Goal: Task Accomplishment & Management: Use online tool/utility

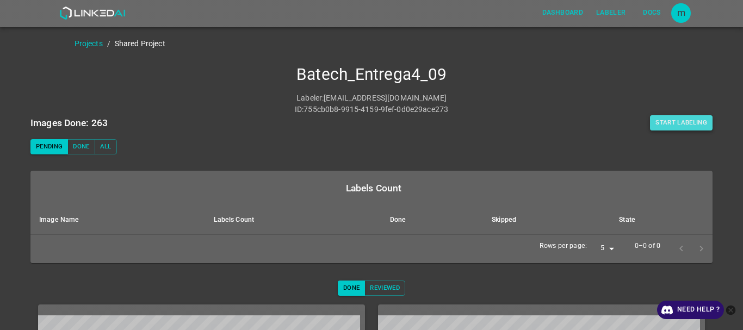
click at [662, 121] on button "Start Labeling" at bounding box center [681, 122] width 63 height 15
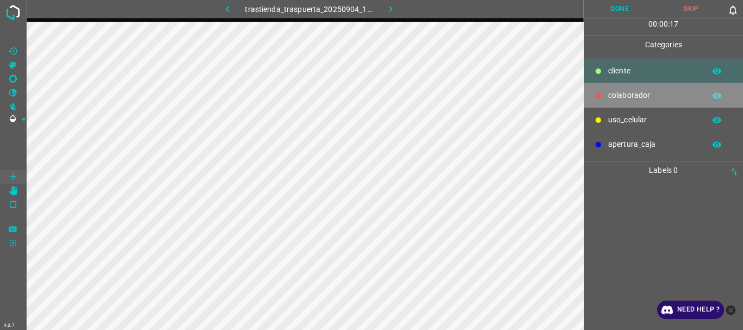
click at [624, 98] on p "colaborador" at bounding box center [653, 95] width 91 height 11
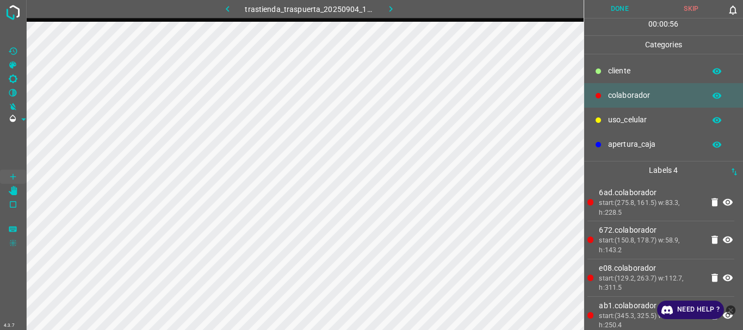
click at [608, 5] on button "Done" at bounding box center [620, 9] width 72 height 18
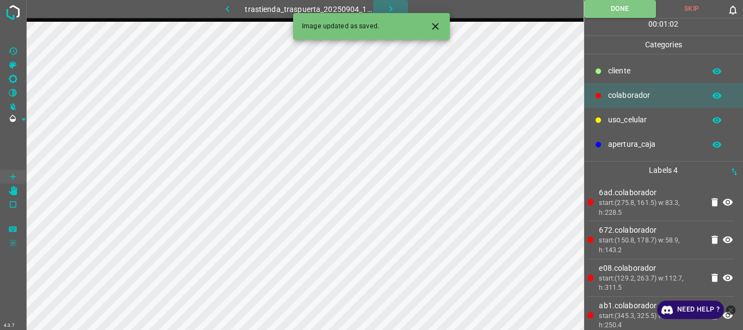
click at [388, 10] on icon "button" at bounding box center [390, 8] width 11 height 11
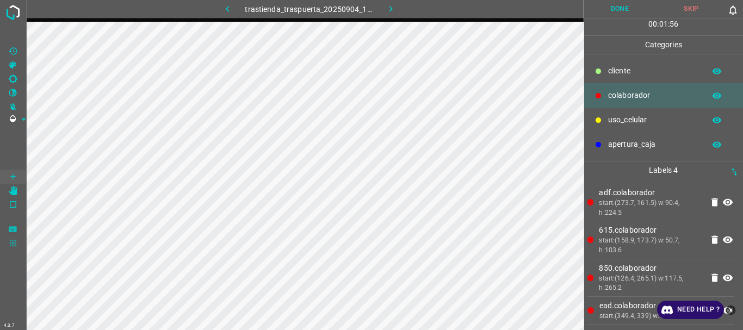
click at [616, 9] on button "Done" at bounding box center [620, 9] width 72 height 18
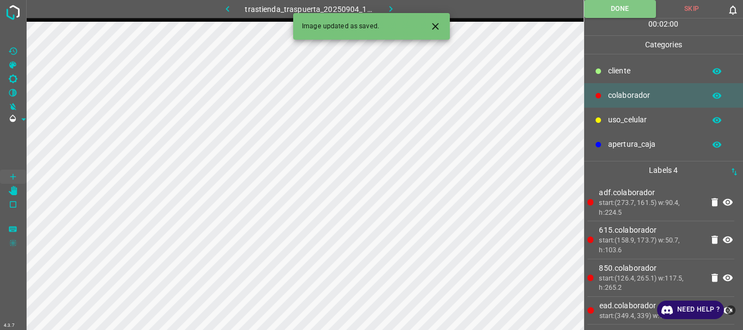
click at [393, 7] on icon "button" at bounding box center [390, 8] width 11 height 11
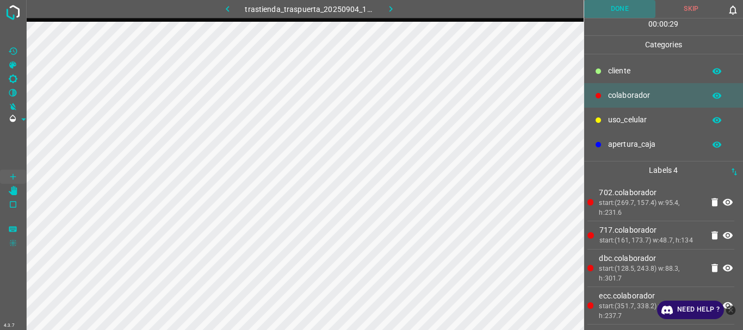
click at [611, 2] on button "Done" at bounding box center [620, 9] width 72 height 18
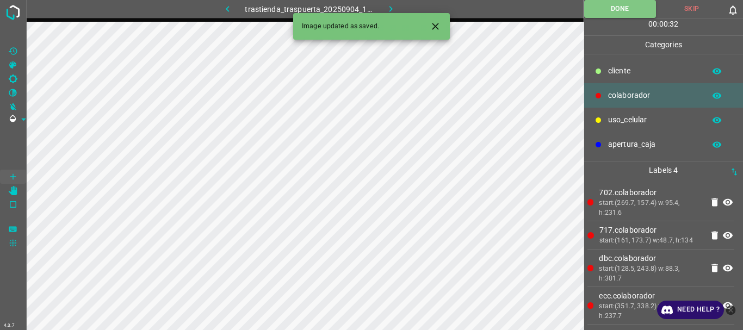
click at [584, 0] on button "Done" at bounding box center [620, 9] width 72 height 18
click at [12, 188] on icon "[Space] Edit" at bounding box center [13, 191] width 9 height 10
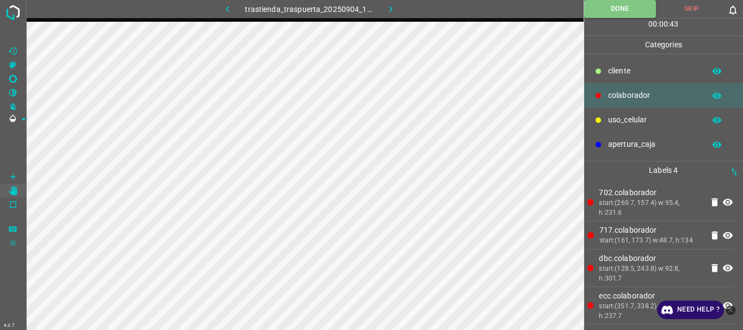
click at [399, 5] on button "button" at bounding box center [390, 9] width 35 height 18
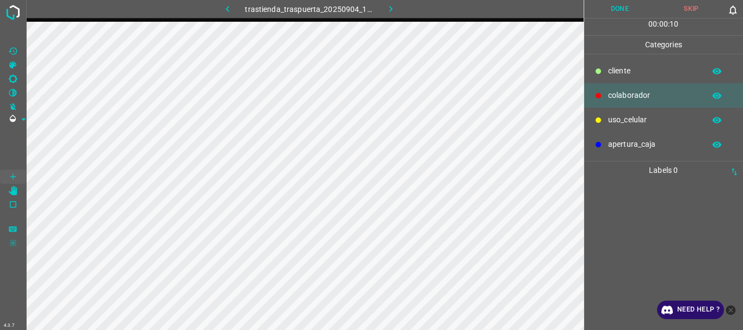
click at [624, 121] on p "uso_celular" at bounding box center [653, 119] width 91 height 11
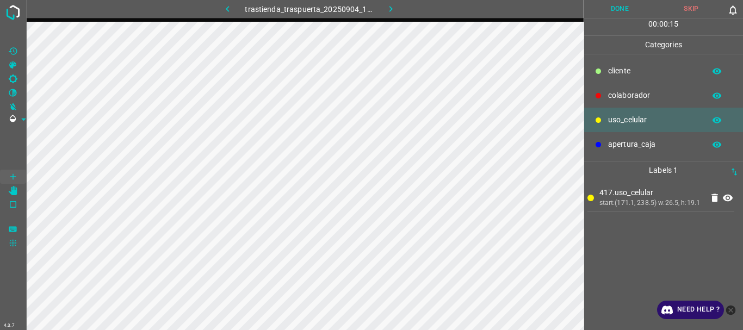
click at [625, 94] on p "colaborador" at bounding box center [653, 95] width 91 height 11
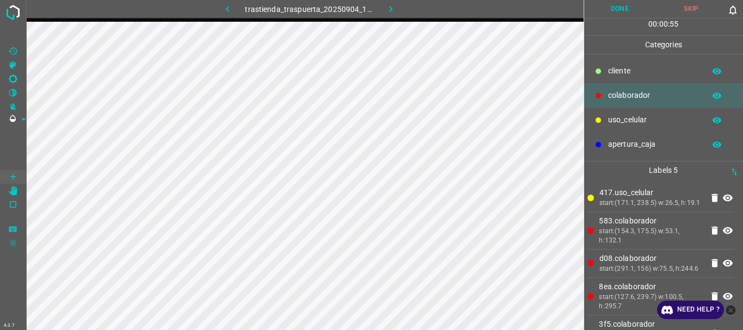
click at [600, 7] on button "Done" at bounding box center [620, 9] width 72 height 18
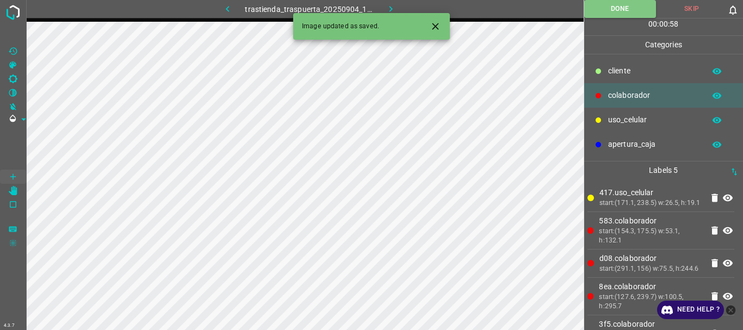
click at [389, 10] on icon "button" at bounding box center [390, 8] width 11 height 11
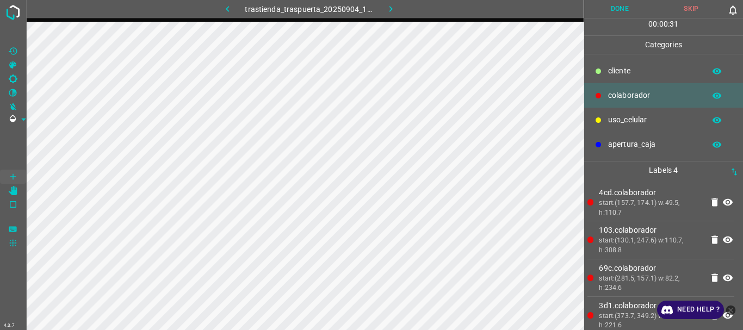
click at [632, 13] on button "Done" at bounding box center [620, 9] width 72 height 18
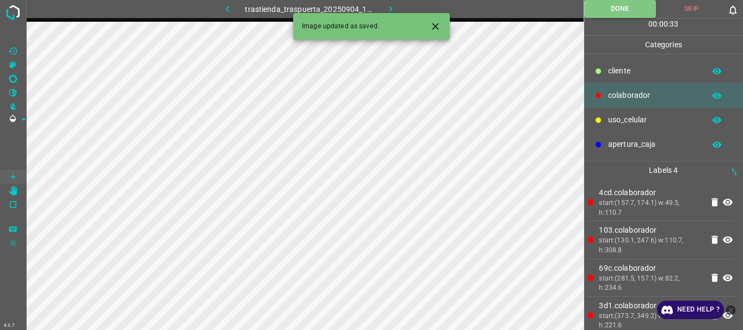
click at [386, 5] on icon "button" at bounding box center [390, 8] width 11 height 11
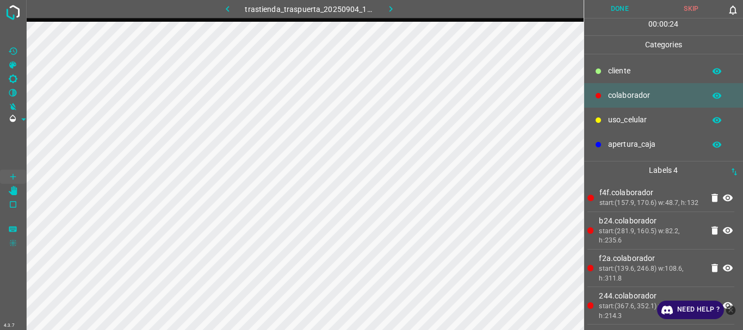
click at [607, 12] on button "Done" at bounding box center [620, 9] width 72 height 18
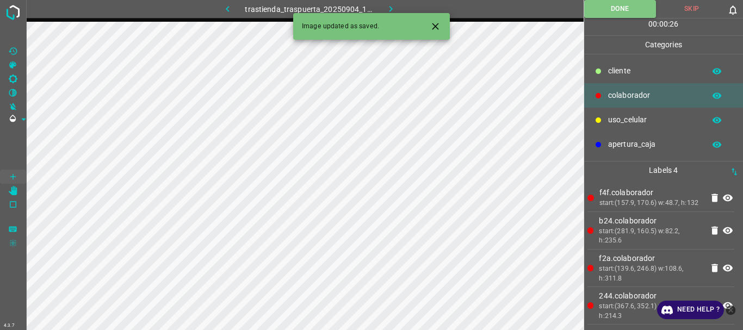
click at [388, 9] on icon "button" at bounding box center [390, 8] width 11 height 11
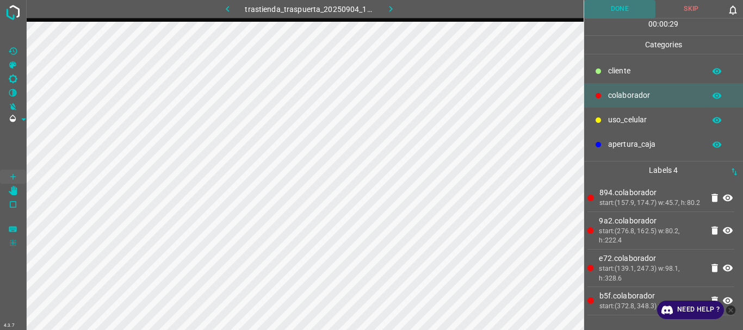
click at [606, 14] on button "Done" at bounding box center [620, 9] width 72 height 18
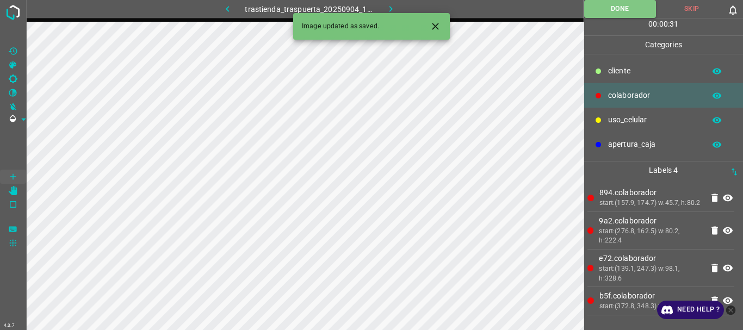
click at [389, 4] on icon "button" at bounding box center [390, 8] width 11 height 11
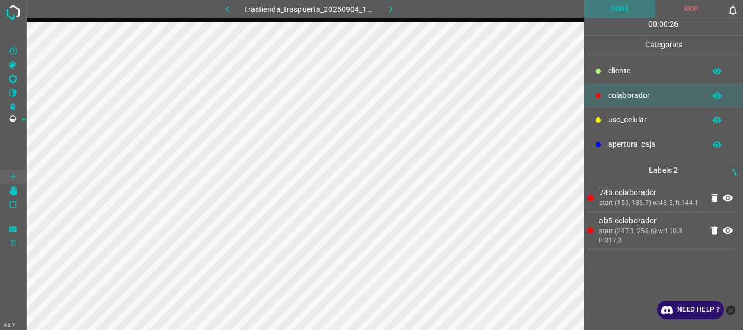
click at [619, 6] on button "Done" at bounding box center [620, 9] width 72 height 18
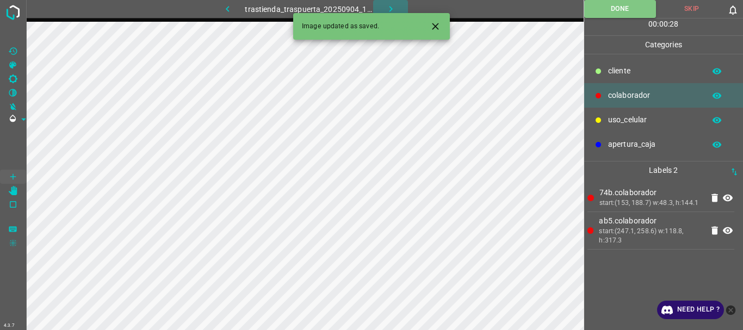
click at [393, 8] on icon "button" at bounding box center [390, 8] width 11 height 11
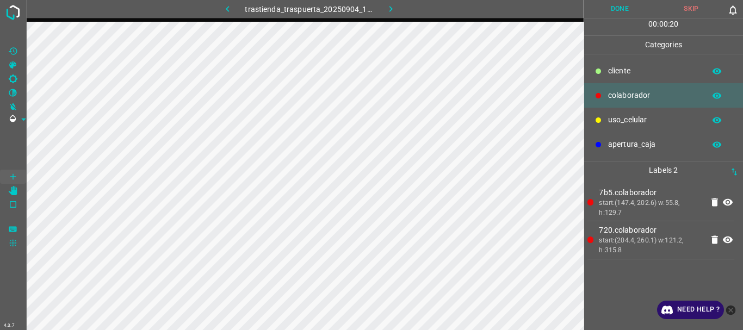
click at [628, 7] on button "Done" at bounding box center [620, 9] width 72 height 18
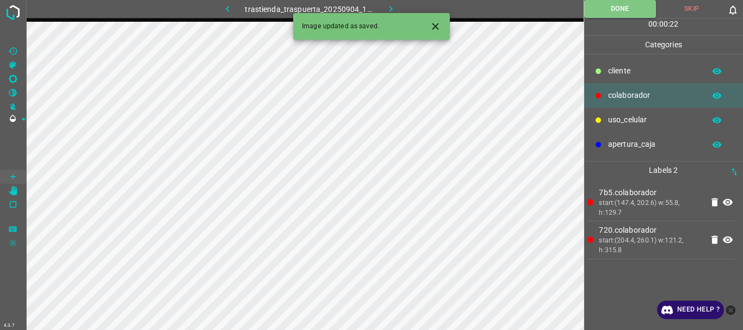
click at [392, 5] on icon "button" at bounding box center [390, 8] width 11 height 11
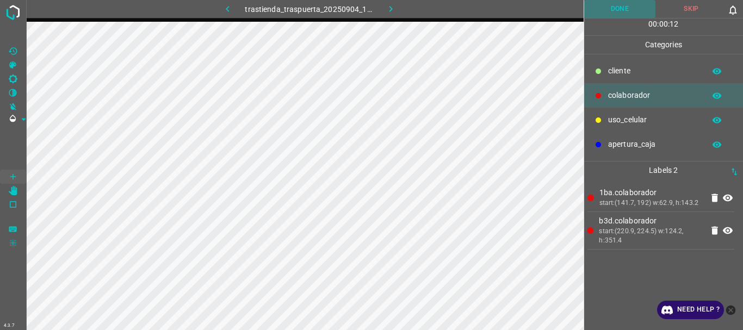
click at [623, 8] on button "Done" at bounding box center [620, 9] width 72 height 18
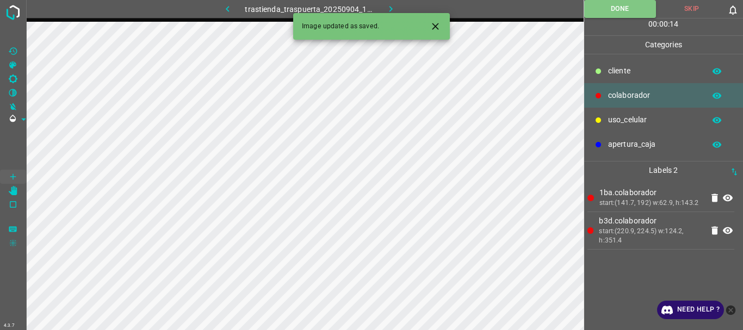
click at [386, 4] on icon "button" at bounding box center [390, 8] width 11 height 11
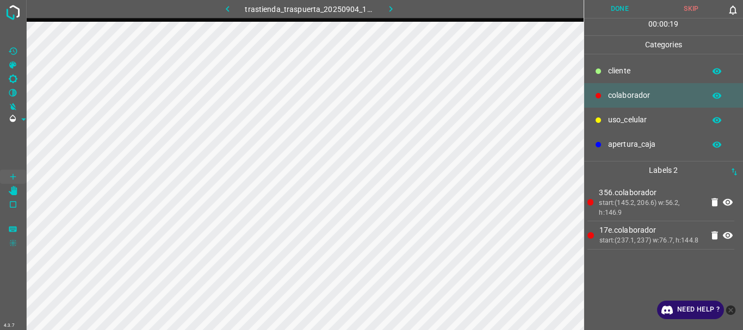
click at [629, 9] on button "Done" at bounding box center [620, 9] width 72 height 18
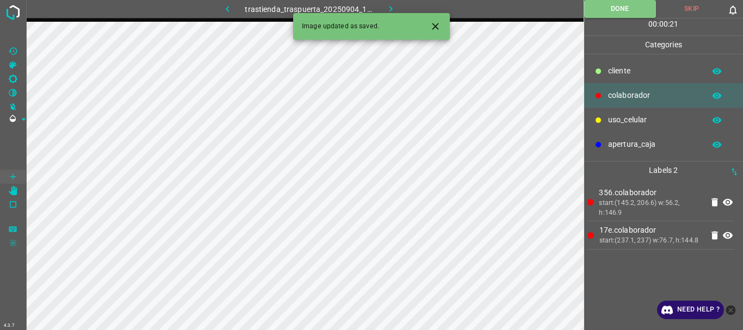
click at [389, 9] on icon "button" at bounding box center [390, 8] width 11 height 11
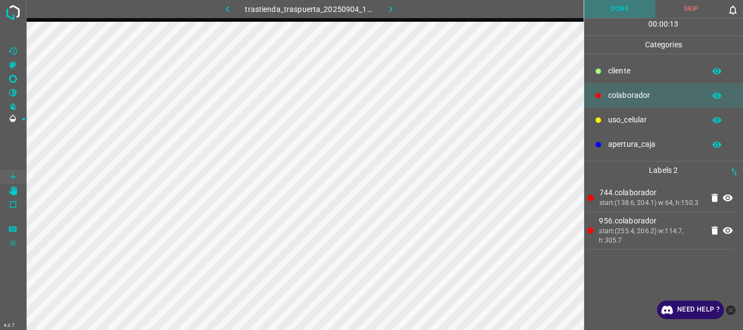
click at [622, 11] on button "Done" at bounding box center [620, 9] width 72 height 18
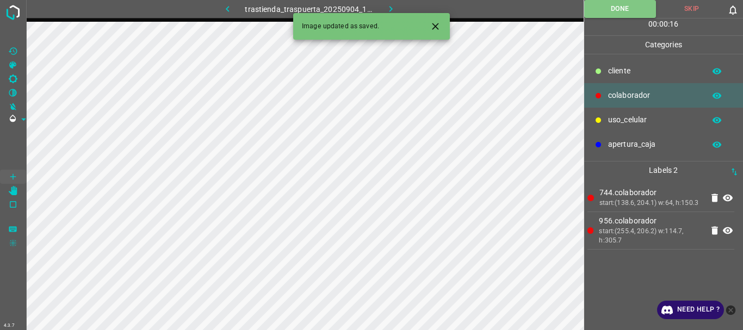
click at [391, 7] on icon "button" at bounding box center [390, 8] width 11 height 11
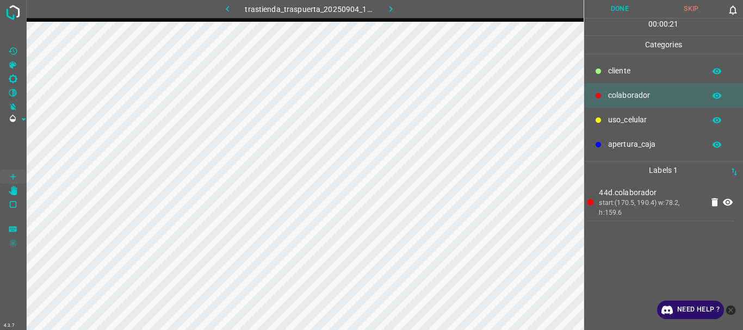
click at [726, 205] on icon at bounding box center [728, 202] width 10 height 7
click at [618, 9] on button "Done" at bounding box center [620, 9] width 72 height 18
click at [620, 10] on button "Done" at bounding box center [620, 9] width 72 height 18
click at [388, 3] on icon "button" at bounding box center [390, 8] width 11 height 11
click at [608, 14] on button "Done" at bounding box center [620, 9] width 72 height 18
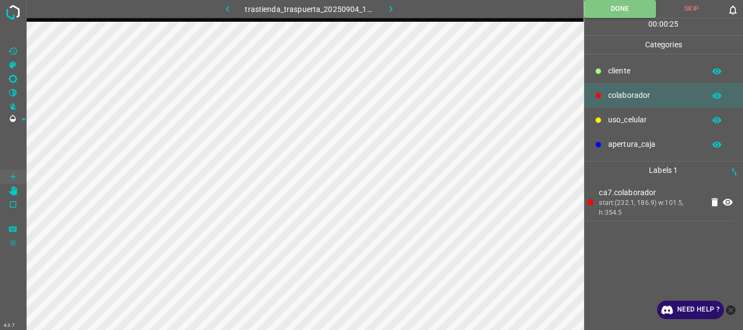
click at [393, 10] on icon "button" at bounding box center [390, 8] width 11 height 11
click at [622, 10] on button "Done" at bounding box center [620, 9] width 72 height 18
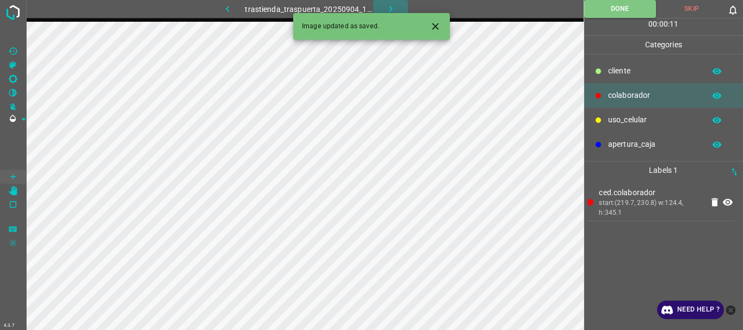
click at [389, 7] on icon "button" at bounding box center [390, 9] width 3 height 6
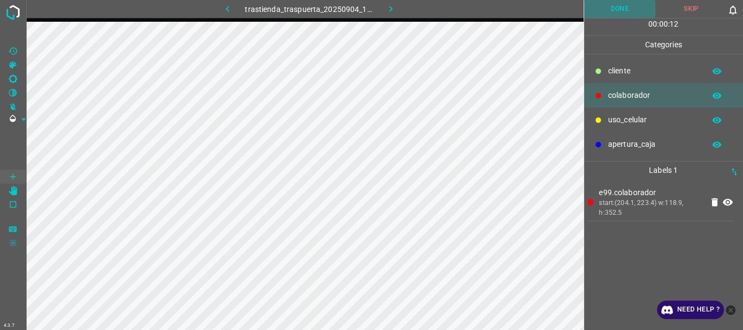
click at [606, 11] on button "Done" at bounding box center [620, 9] width 72 height 18
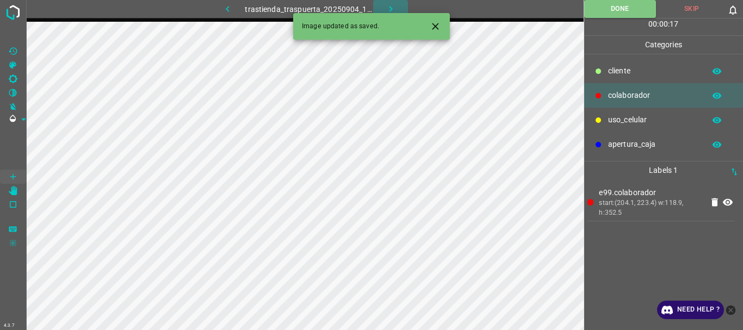
click at [391, 8] on icon "button" at bounding box center [390, 9] width 3 height 6
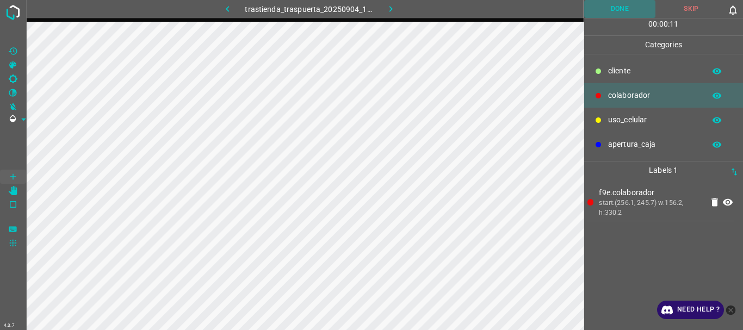
click at [598, 14] on button "Done" at bounding box center [620, 9] width 72 height 18
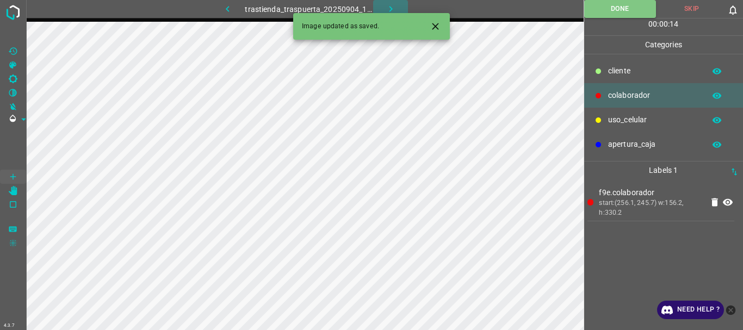
click at [385, 8] on icon "button" at bounding box center [390, 8] width 11 height 11
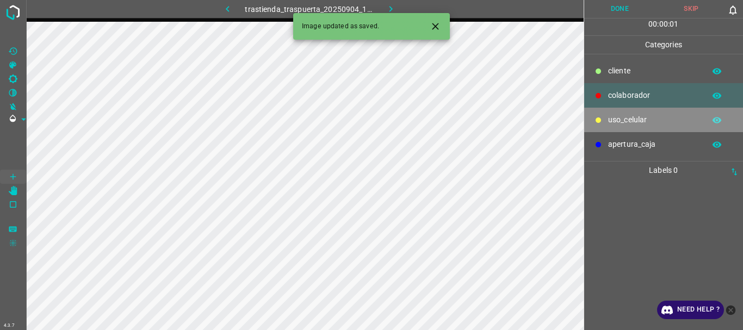
click at [648, 120] on p "uso_celular" at bounding box center [653, 119] width 91 height 11
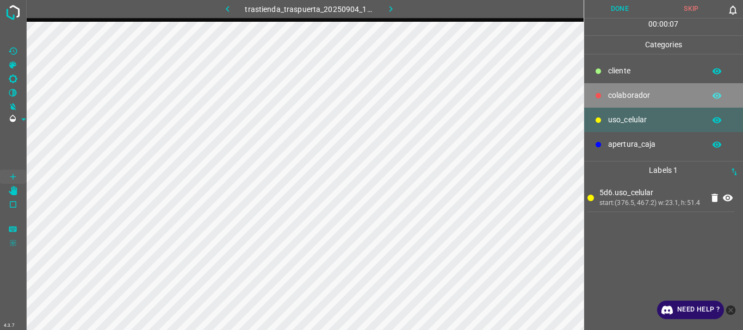
click at [621, 86] on div "colaborador" at bounding box center [663, 95] width 159 height 24
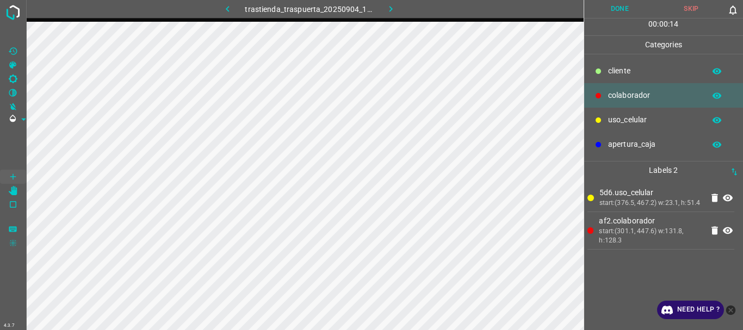
click at [621, 15] on button "Done" at bounding box center [620, 9] width 72 height 18
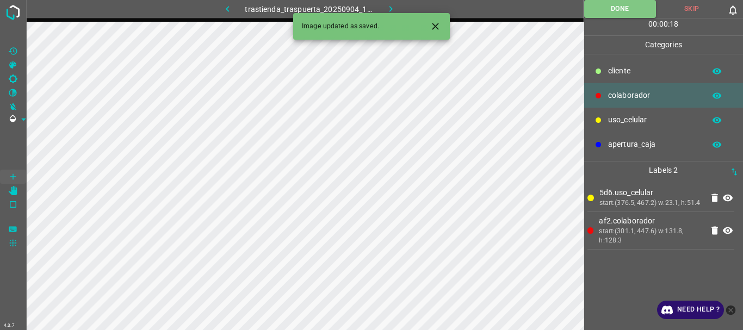
click at [393, 9] on icon "button" at bounding box center [390, 8] width 11 height 11
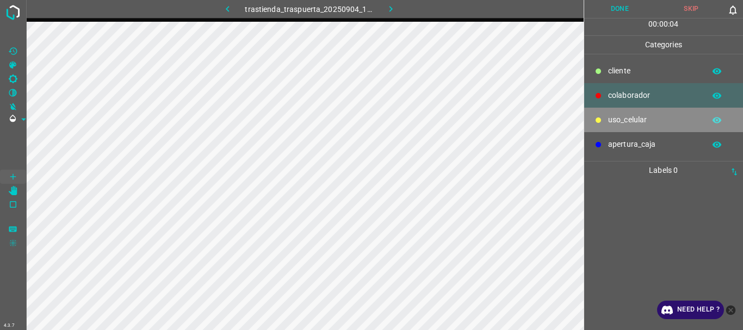
click at [606, 119] on div "uso_celular" at bounding box center [663, 120] width 159 height 24
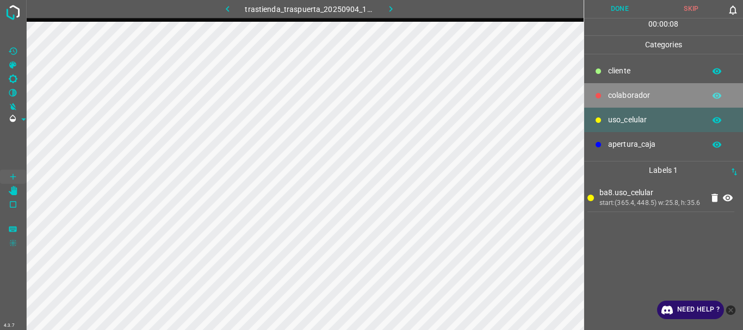
click at [633, 96] on p "colaborador" at bounding box center [653, 95] width 91 height 11
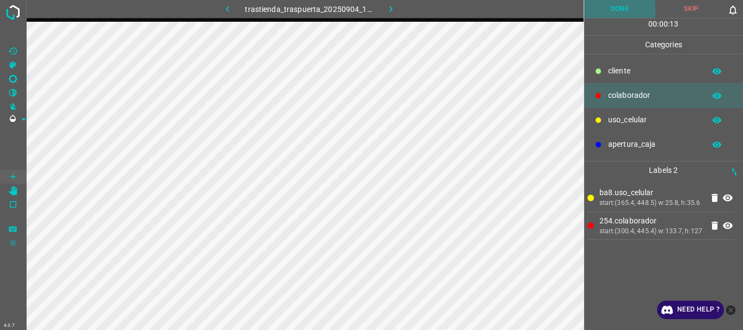
click at [616, 12] on button "Done" at bounding box center [620, 9] width 72 height 18
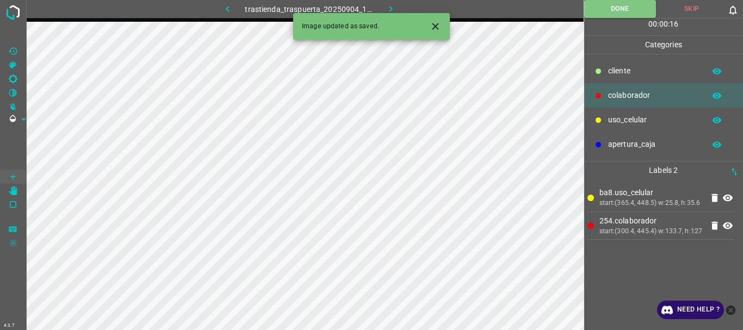
click at [398, 5] on button "button" at bounding box center [390, 9] width 35 height 18
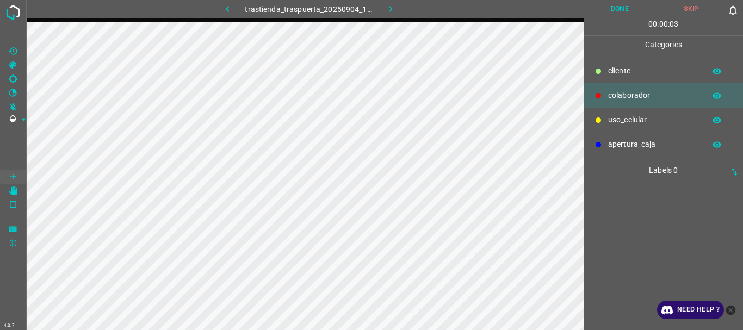
click at [636, 119] on p "uso_celular" at bounding box center [653, 119] width 91 height 11
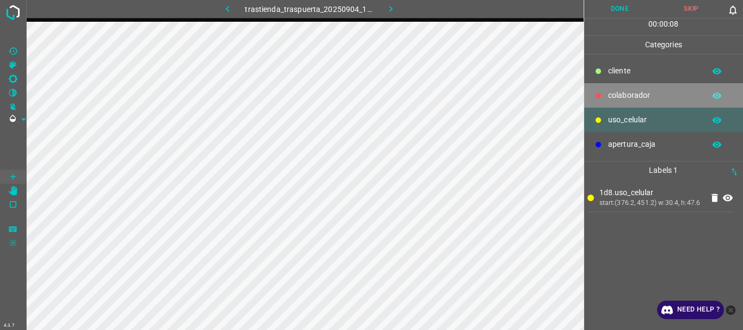
click at [617, 91] on p "colaborador" at bounding box center [653, 95] width 91 height 11
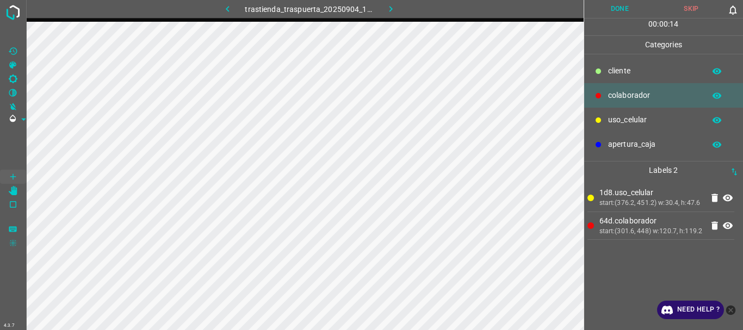
click at [622, 13] on button "Done" at bounding box center [620, 9] width 72 height 18
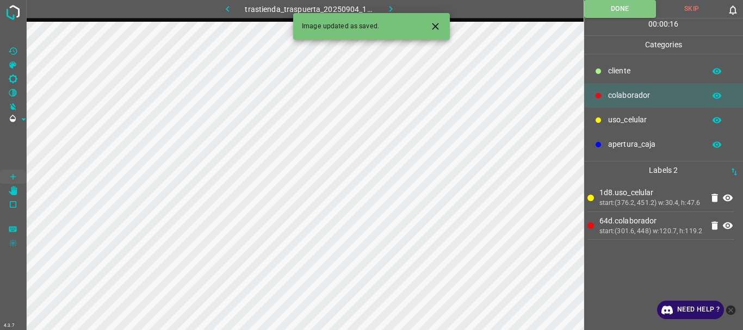
click at [387, 4] on icon "button" at bounding box center [390, 8] width 11 height 11
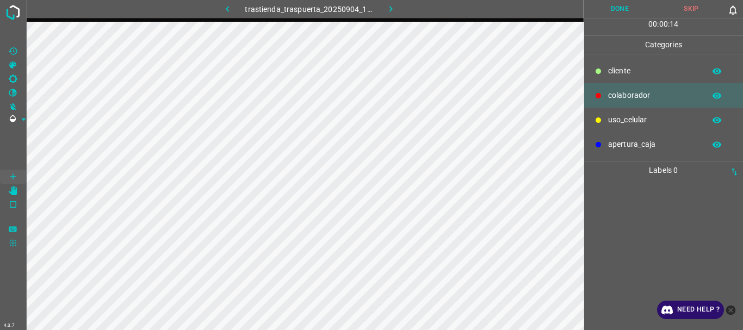
click at [601, 121] on icon at bounding box center [598, 120] width 7 height 7
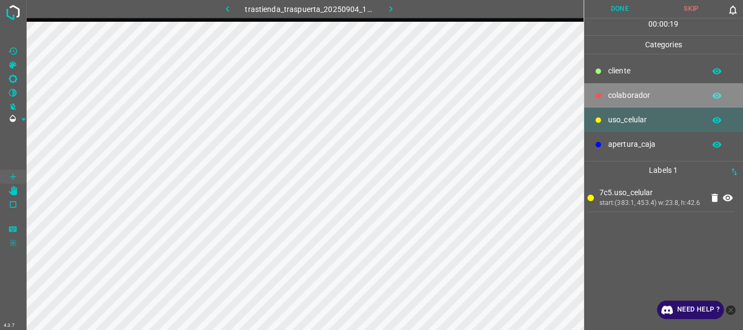
click at [609, 86] on div "colaborador" at bounding box center [663, 95] width 159 height 24
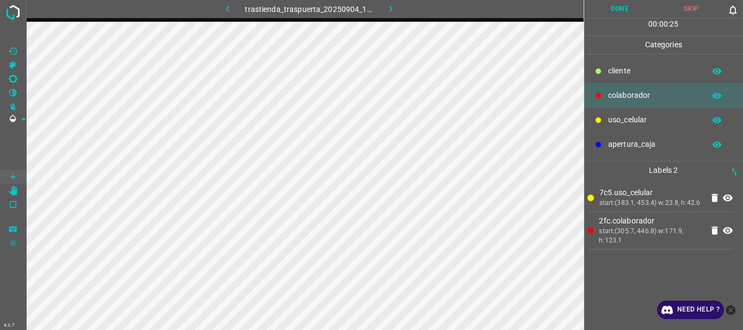
click at [611, 14] on button "Done" at bounding box center [620, 9] width 72 height 18
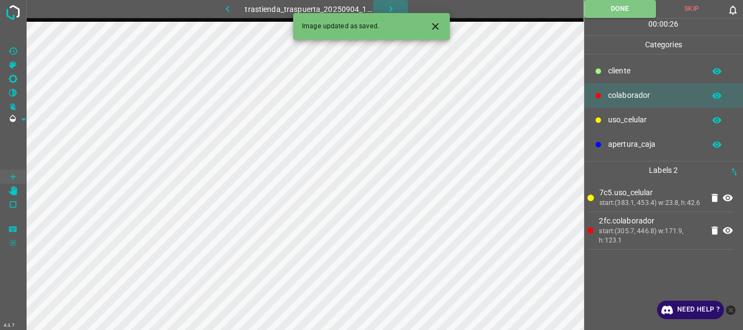
click at [391, 8] on icon "button" at bounding box center [390, 9] width 3 height 6
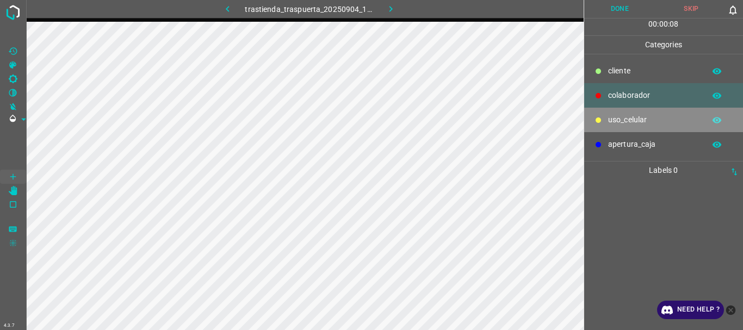
click at [597, 123] on div at bounding box center [598, 120] width 11 height 11
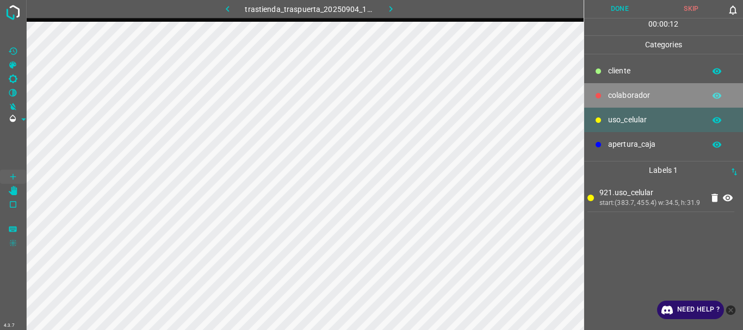
click at [644, 88] on div "colaborador" at bounding box center [663, 95] width 159 height 24
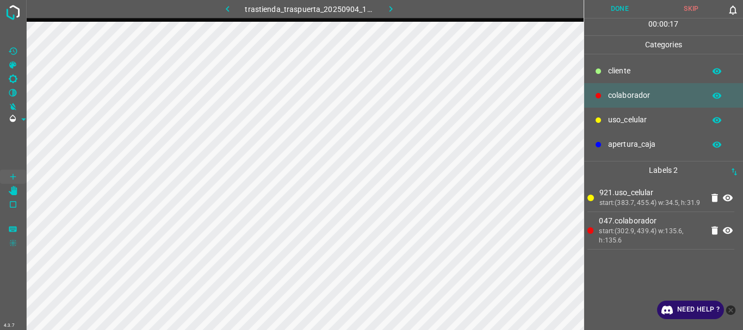
click at [631, 3] on button "Done" at bounding box center [620, 9] width 72 height 18
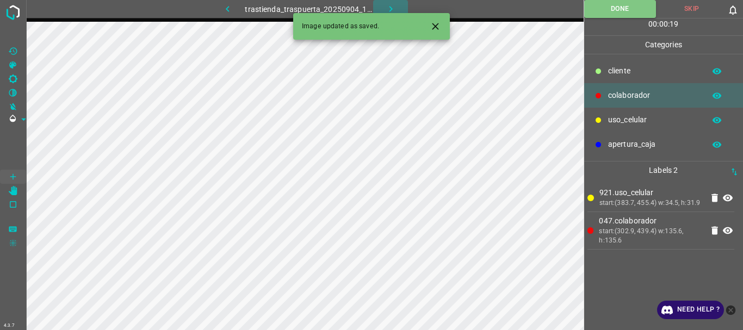
click at [388, 10] on icon "button" at bounding box center [390, 8] width 11 height 11
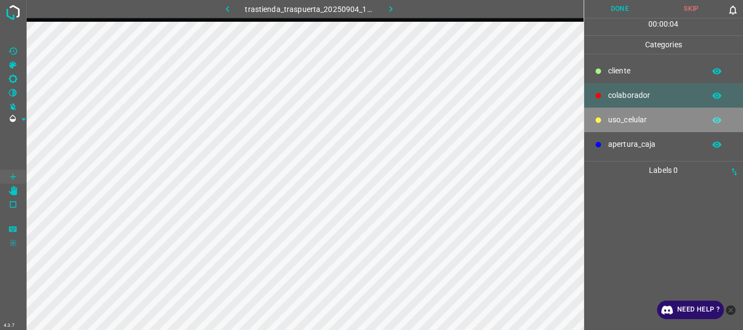
click at [616, 123] on p "uso_celular" at bounding box center [653, 119] width 91 height 11
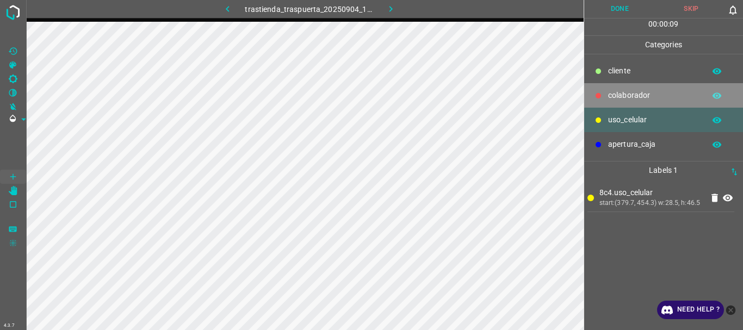
click at [608, 95] on p "colaborador" at bounding box center [653, 95] width 91 height 11
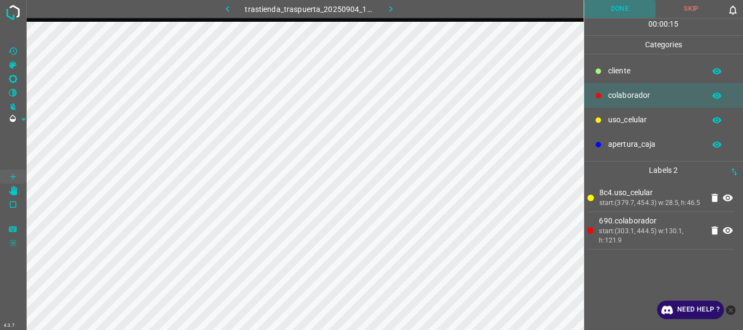
click at [619, 4] on button "Done" at bounding box center [620, 9] width 72 height 18
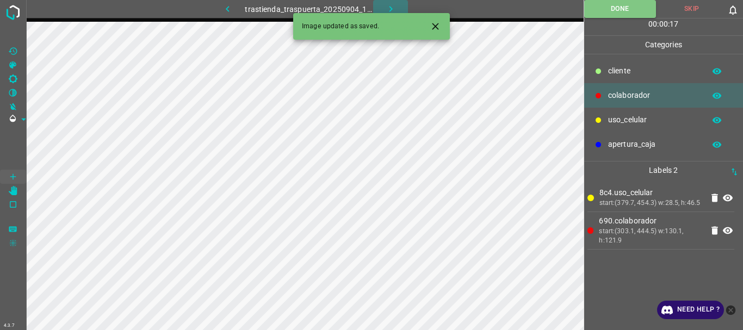
click at [386, 5] on icon "button" at bounding box center [390, 8] width 11 height 11
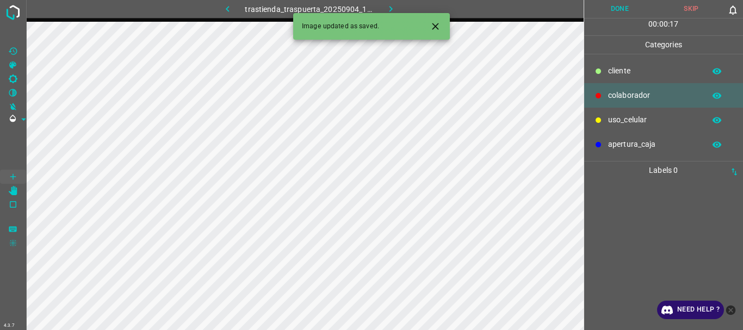
click at [609, 122] on p "uso_celular" at bounding box center [653, 119] width 91 height 11
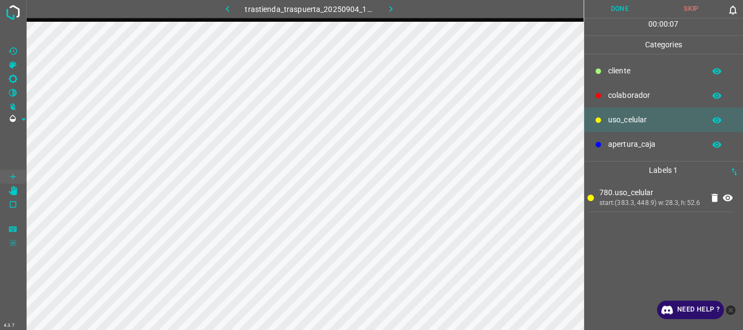
click at [623, 92] on p "colaborador" at bounding box center [653, 95] width 91 height 11
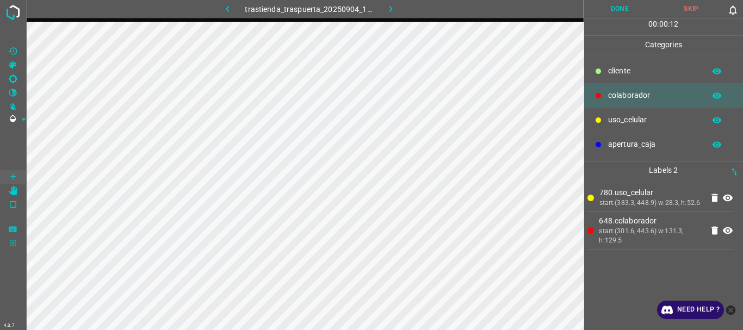
click at [604, 6] on button "Done" at bounding box center [620, 9] width 72 height 18
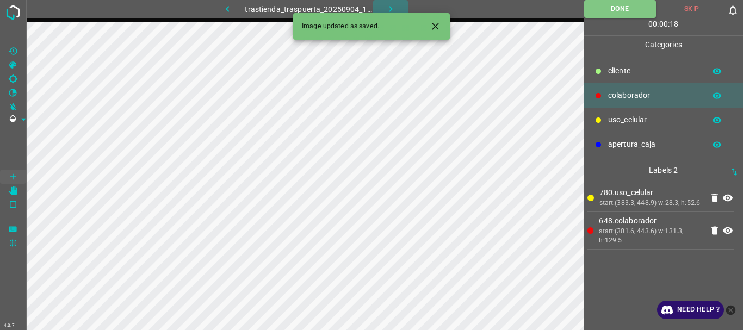
click at [393, 8] on icon "button" at bounding box center [390, 8] width 11 height 11
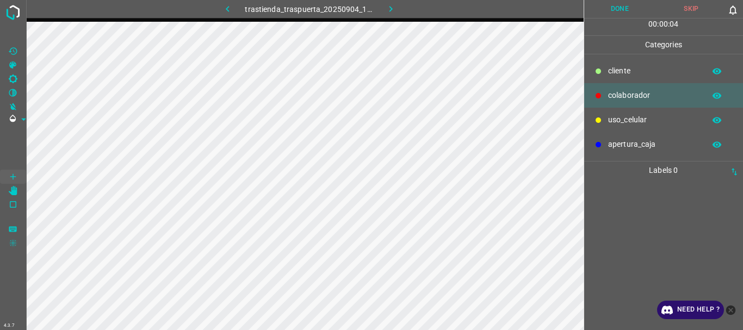
click at [613, 115] on p "uso_celular" at bounding box center [653, 119] width 91 height 11
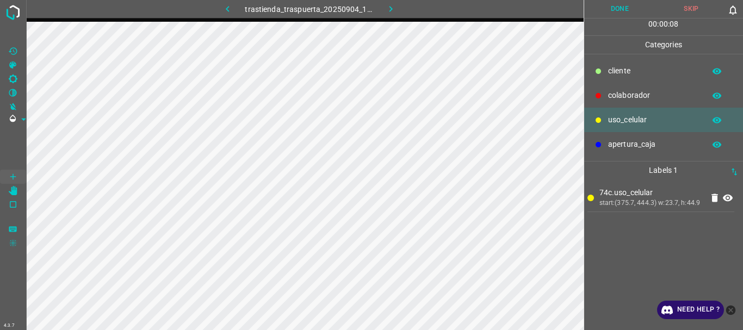
click at [613, 94] on p "colaborador" at bounding box center [653, 95] width 91 height 11
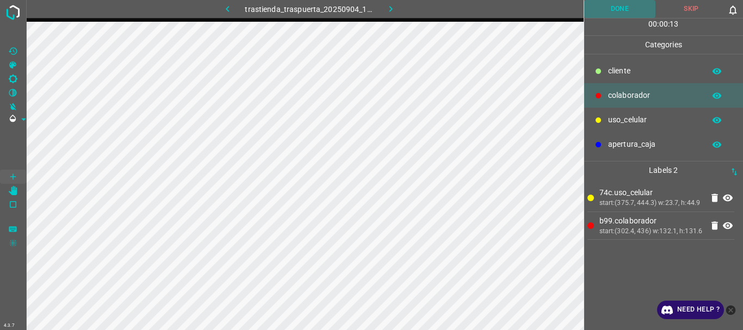
click at [614, 7] on button "Done" at bounding box center [620, 9] width 72 height 18
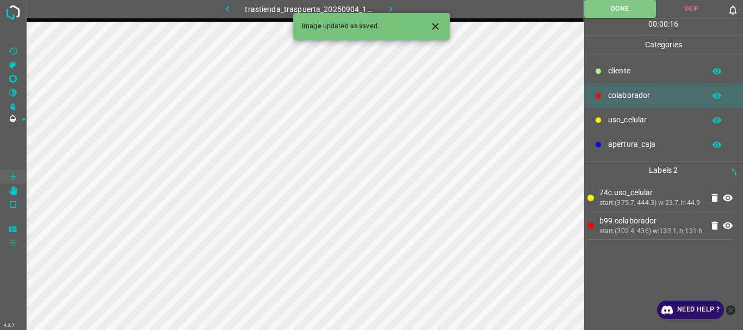
click at [385, 3] on icon "button" at bounding box center [390, 8] width 11 height 11
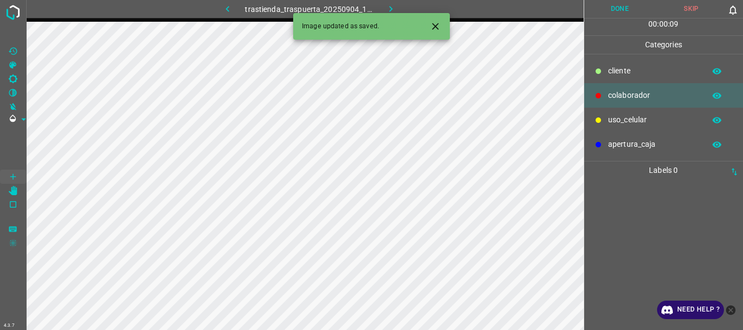
click at [621, 122] on p "uso_celular" at bounding box center [653, 119] width 91 height 11
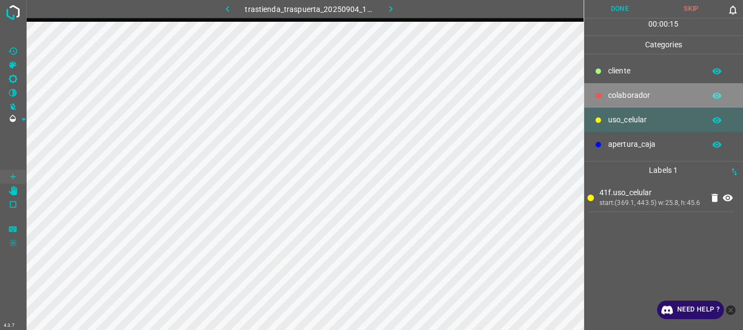
click at [660, 92] on p "colaborador" at bounding box center [653, 95] width 91 height 11
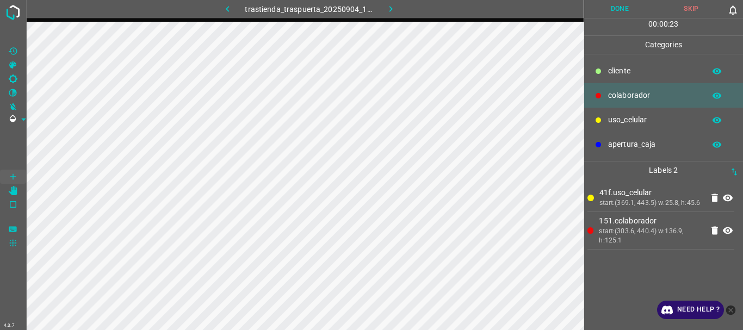
click at [617, 4] on button "Done" at bounding box center [620, 9] width 72 height 18
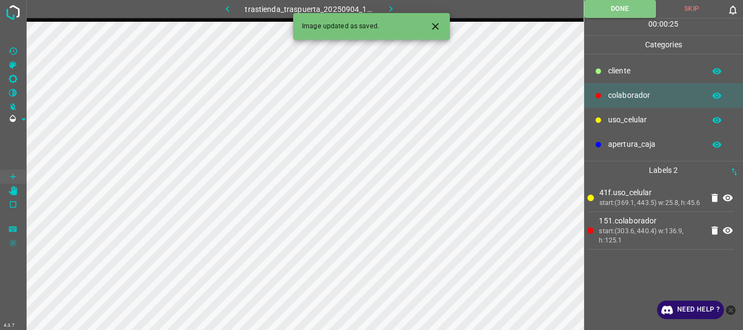
click at [387, 3] on button "button" at bounding box center [390, 9] width 35 height 18
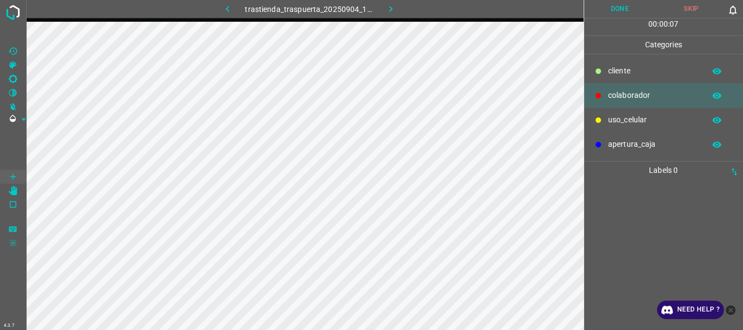
click at [616, 122] on p "uso_celular" at bounding box center [653, 119] width 91 height 11
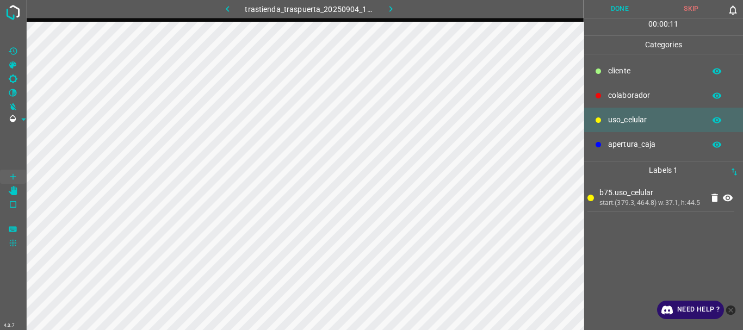
click at [614, 100] on p "colaborador" at bounding box center [653, 95] width 91 height 11
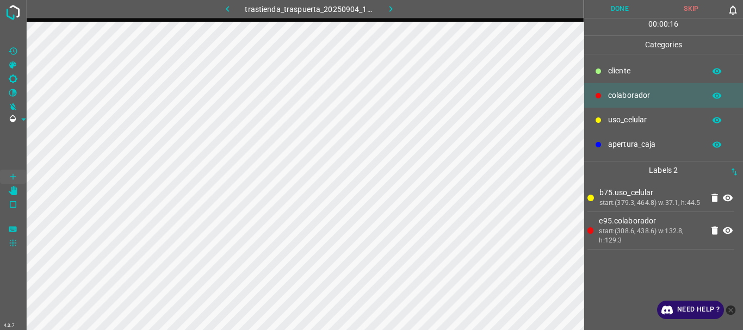
click at [627, 8] on button "Done" at bounding box center [620, 9] width 72 height 18
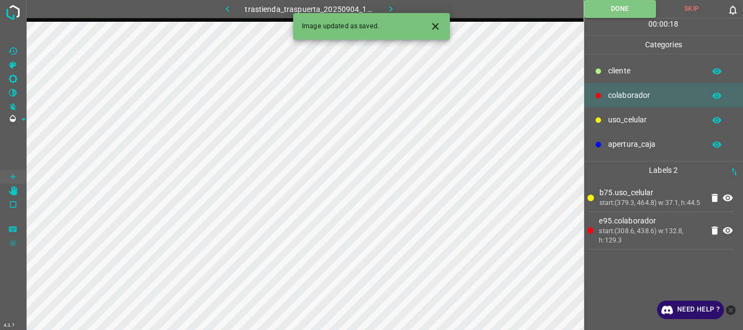
click at [392, 7] on icon "button" at bounding box center [390, 8] width 11 height 11
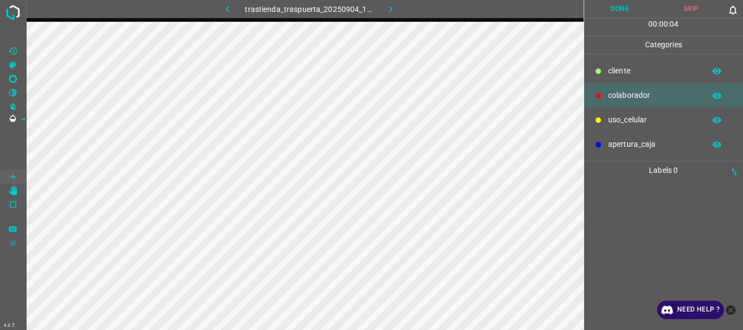
click at [608, 120] on p "uso_celular" at bounding box center [653, 119] width 91 height 11
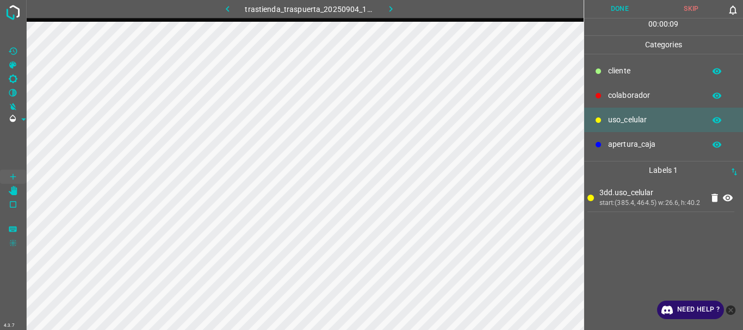
click at [614, 99] on p "colaborador" at bounding box center [653, 95] width 91 height 11
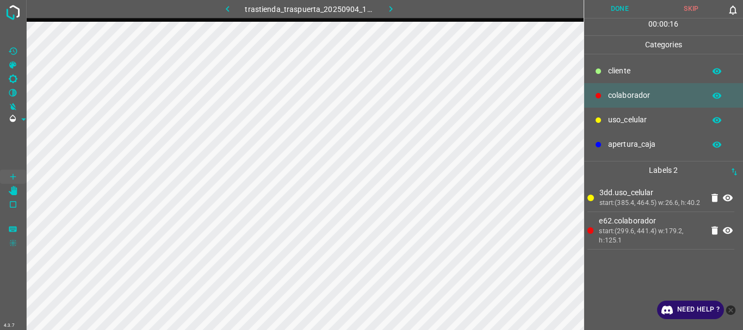
click at [623, 65] on p "cliente" at bounding box center [653, 70] width 91 height 11
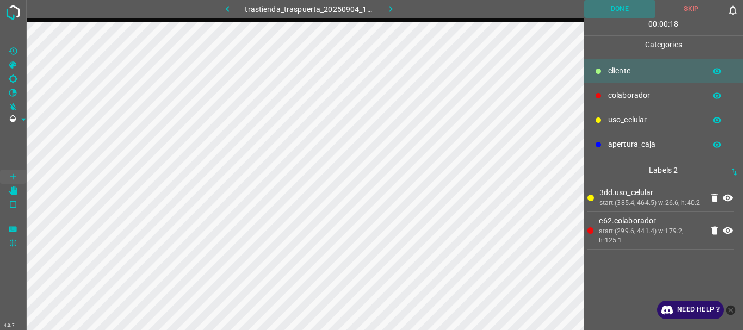
click at [620, 10] on button "Done" at bounding box center [620, 9] width 72 height 18
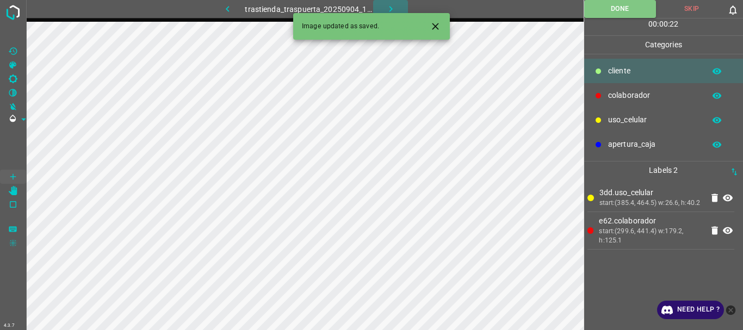
click at [383, 4] on button "button" at bounding box center [390, 9] width 35 height 18
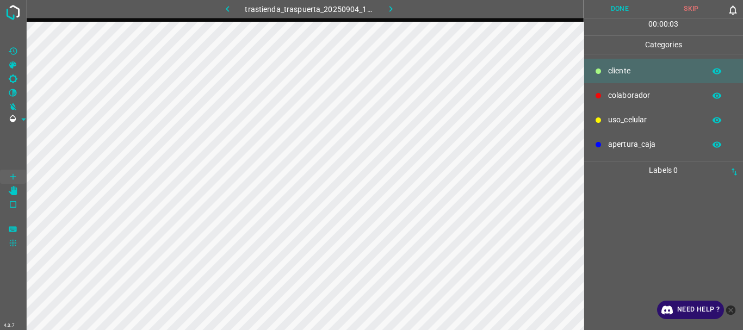
click at [604, 100] on div "colaborador" at bounding box center [663, 95] width 159 height 24
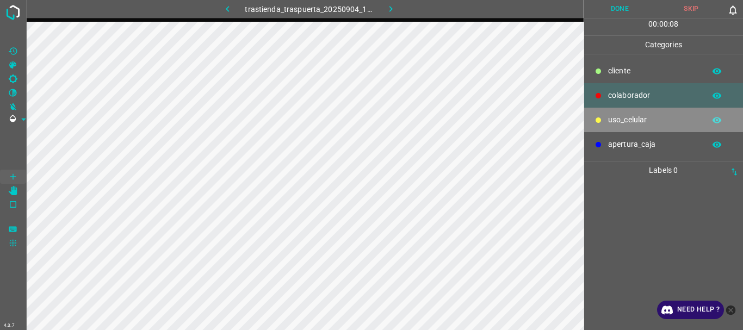
click at [612, 127] on div "uso_celular" at bounding box center [663, 120] width 159 height 24
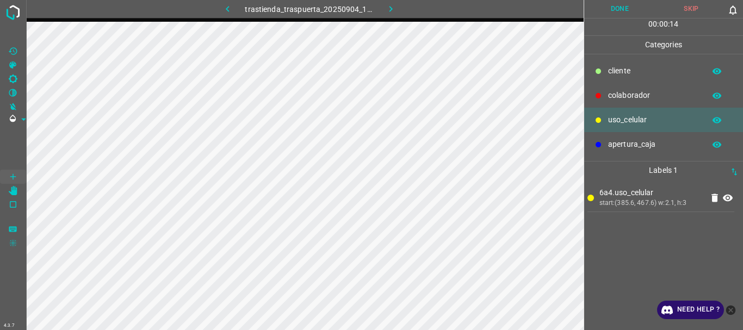
click at [716, 197] on icon at bounding box center [714, 198] width 7 height 8
click at [606, 104] on div "colaborador" at bounding box center [663, 95] width 159 height 24
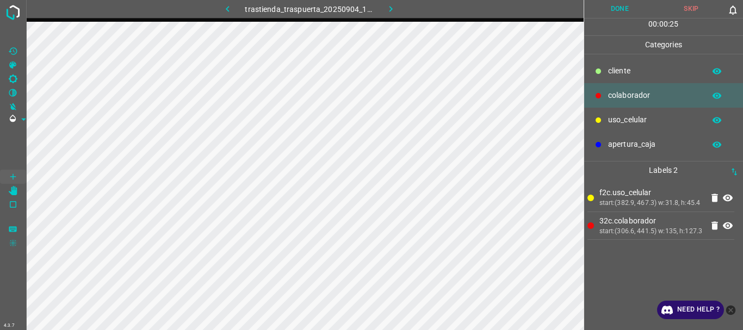
click at [611, 11] on button "Done" at bounding box center [620, 9] width 72 height 18
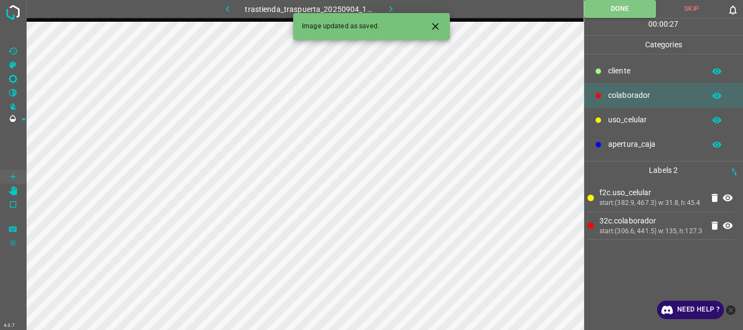
click at [392, 10] on icon "button" at bounding box center [390, 9] width 3 height 6
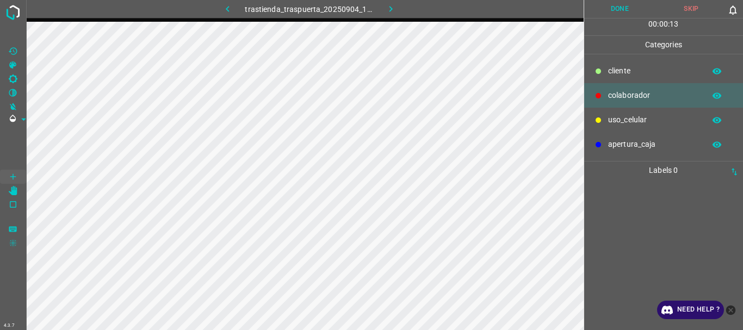
click at [647, 115] on p "uso_celular" at bounding box center [653, 119] width 91 height 11
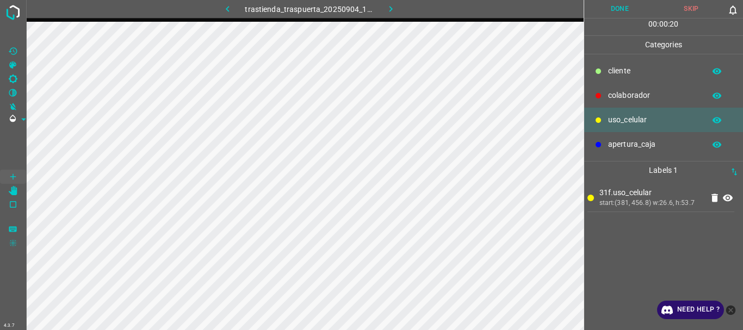
click at [630, 95] on p "colaborador" at bounding box center [653, 95] width 91 height 11
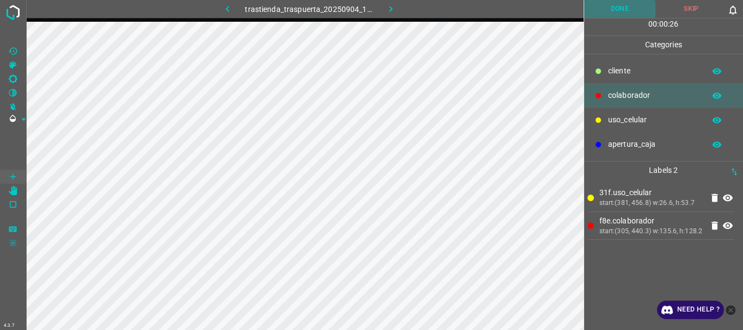
click at [623, 13] on button "Done" at bounding box center [620, 9] width 72 height 18
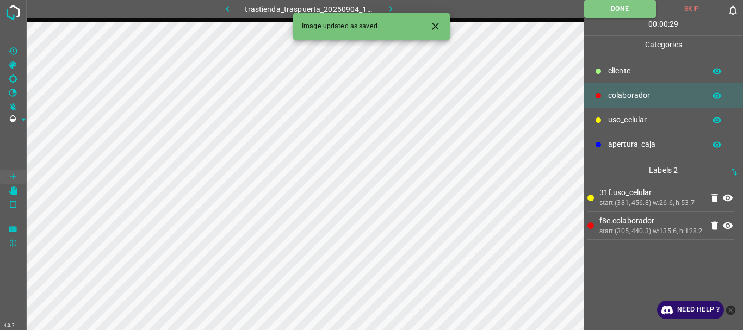
click at [392, 8] on icon "button" at bounding box center [390, 8] width 11 height 11
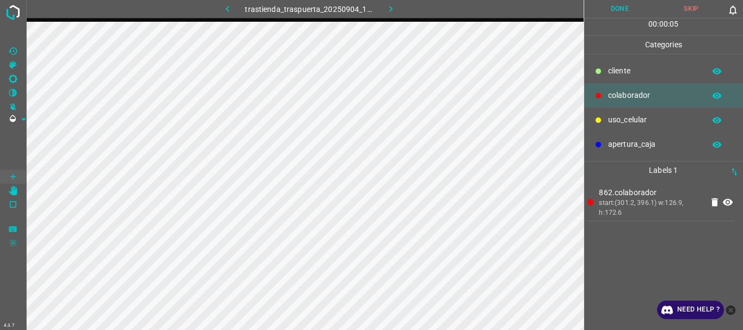
click at [620, 10] on button "Done" at bounding box center [620, 9] width 72 height 18
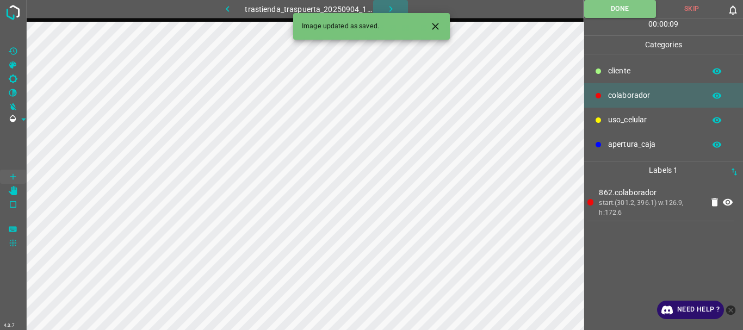
click at [387, 10] on icon "button" at bounding box center [390, 8] width 11 height 11
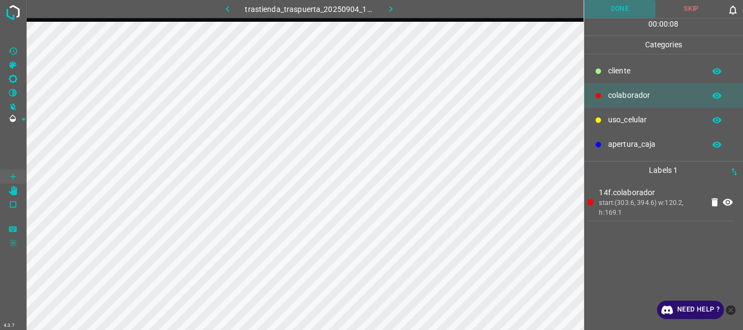
click at [612, 10] on button "Done" at bounding box center [620, 9] width 72 height 18
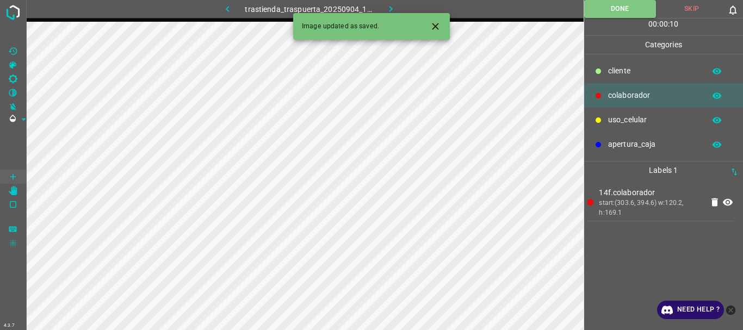
click at [390, 6] on icon "button" at bounding box center [390, 8] width 11 height 11
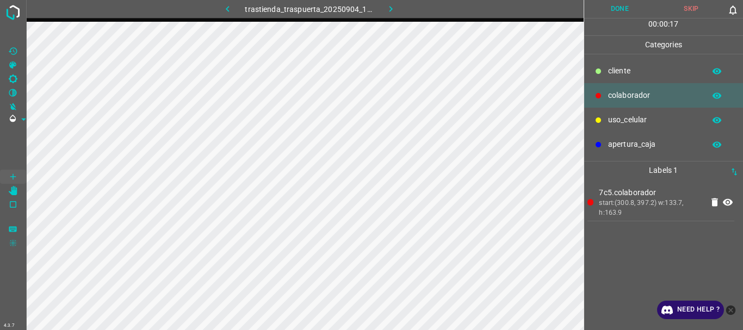
click at [617, 14] on button "Done" at bounding box center [620, 9] width 72 height 18
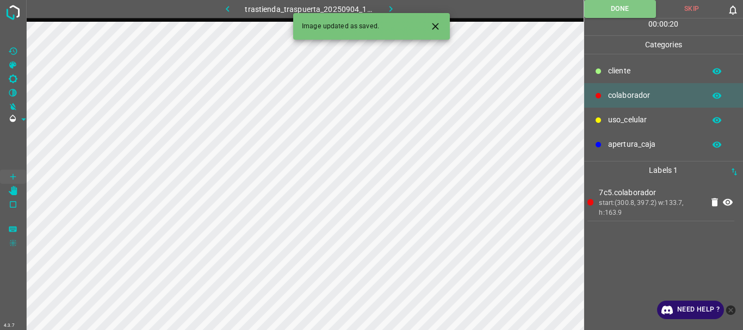
click at [389, 8] on icon "button" at bounding box center [390, 8] width 11 height 11
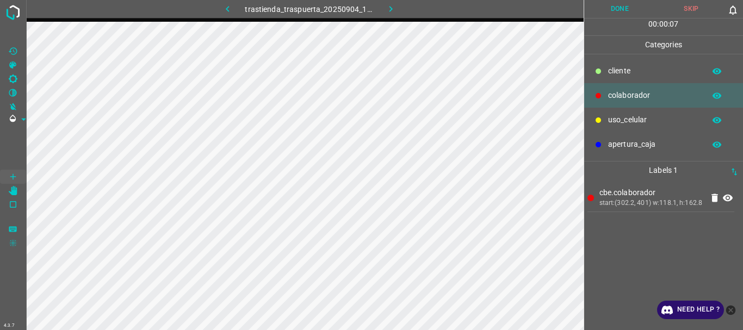
click at [627, 10] on button "Done" at bounding box center [620, 9] width 72 height 18
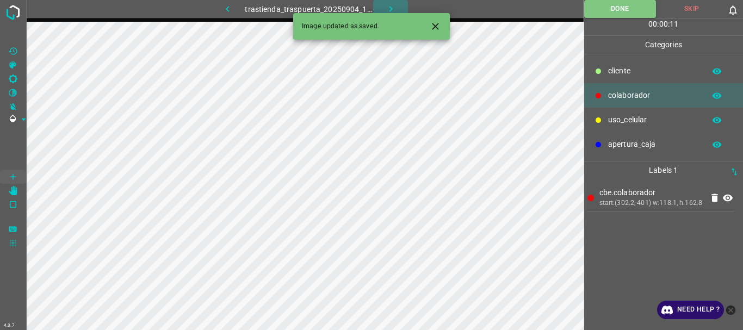
click at [392, 3] on icon "button" at bounding box center [390, 8] width 11 height 11
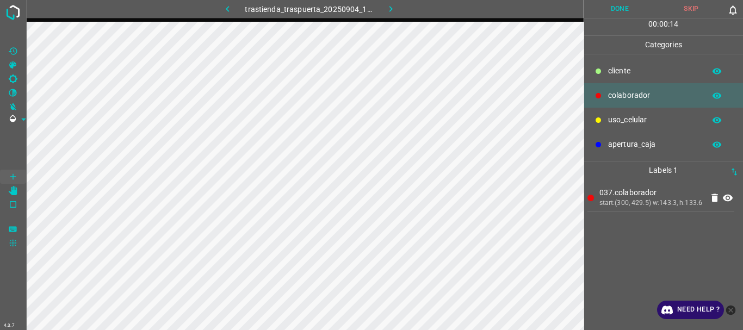
click at [608, 14] on button "Done" at bounding box center [620, 9] width 72 height 18
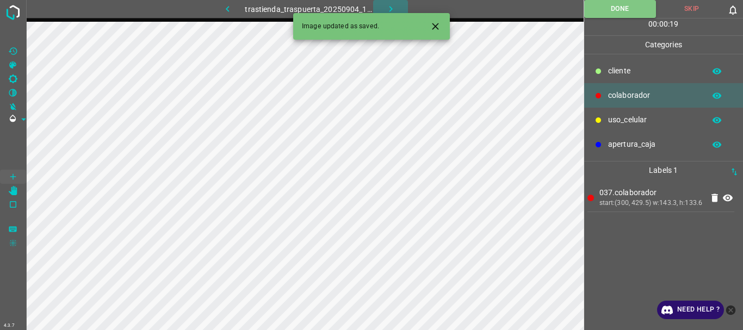
click at [383, 1] on button "button" at bounding box center [390, 9] width 35 height 18
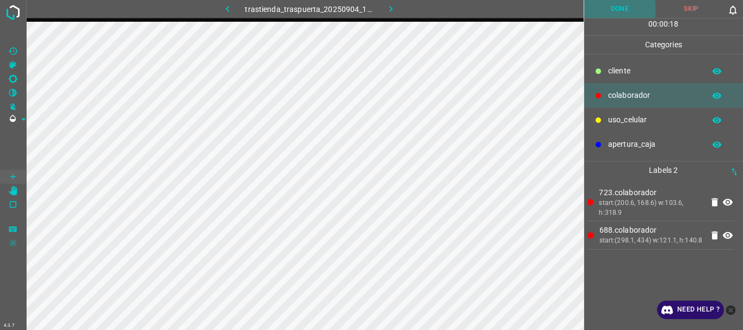
click at [626, 17] on button "Done" at bounding box center [620, 9] width 72 height 18
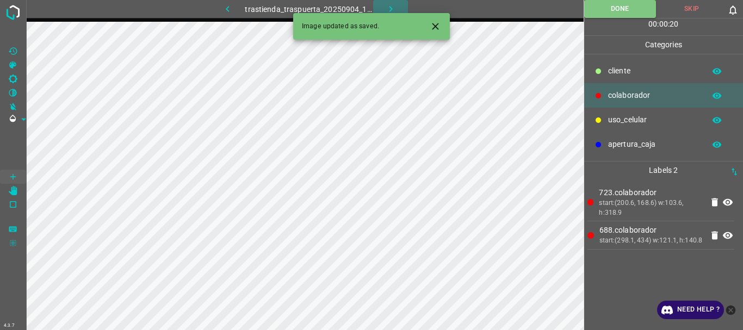
click at [390, 8] on icon "button" at bounding box center [390, 9] width 3 height 6
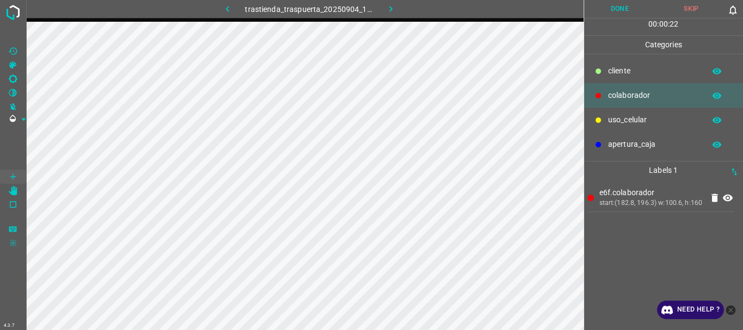
click at [657, 123] on p "uso_celular" at bounding box center [653, 119] width 91 height 11
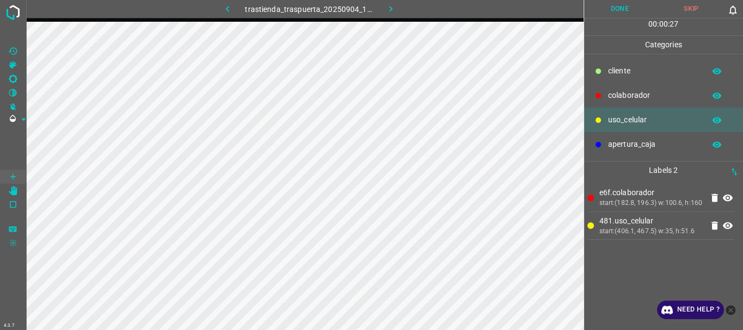
click at [612, 94] on p "colaborador" at bounding box center [653, 95] width 91 height 11
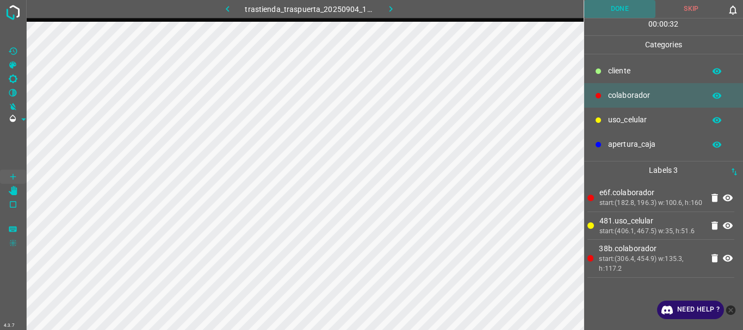
click at [601, 12] on button "Done" at bounding box center [620, 9] width 72 height 18
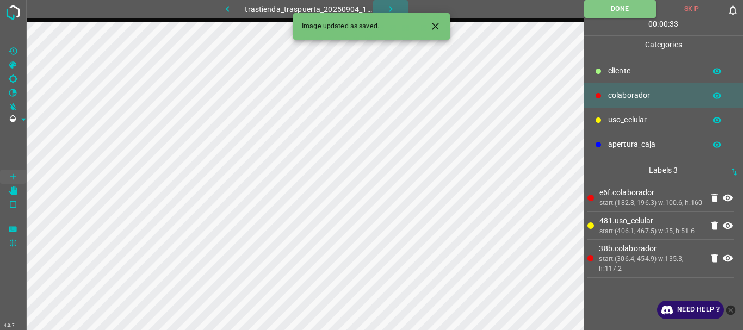
click at [387, 4] on icon "button" at bounding box center [390, 8] width 11 height 11
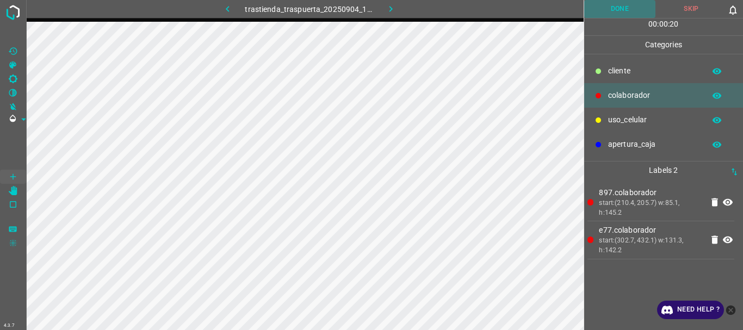
click at [607, 10] on button "Done" at bounding box center [620, 9] width 72 height 18
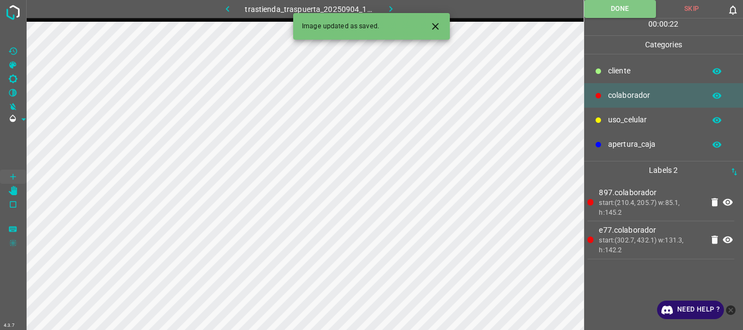
click at [394, 9] on icon "button" at bounding box center [390, 8] width 11 height 11
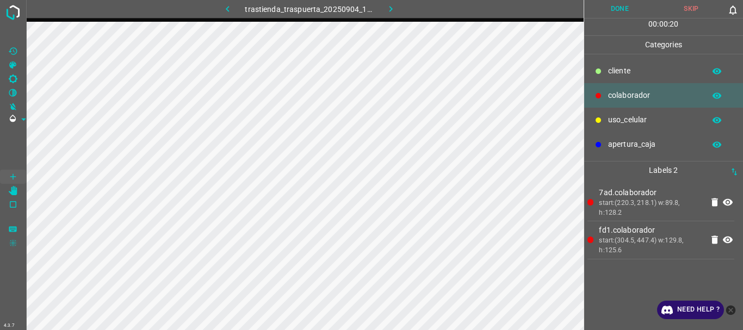
click at [616, 7] on button "Done" at bounding box center [620, 9] width 72 height 18
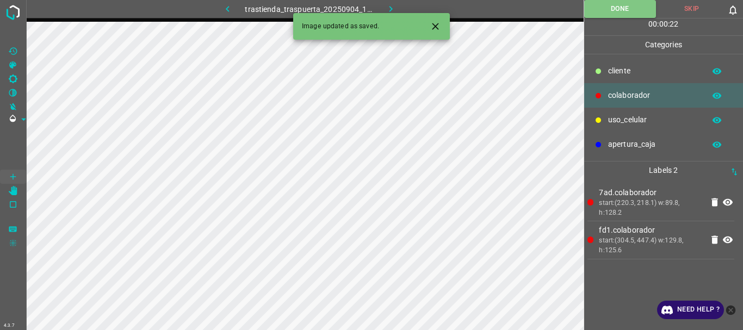
click at [389, 5] on icon "button" at bounding box center [390, 8] width 11 height 11
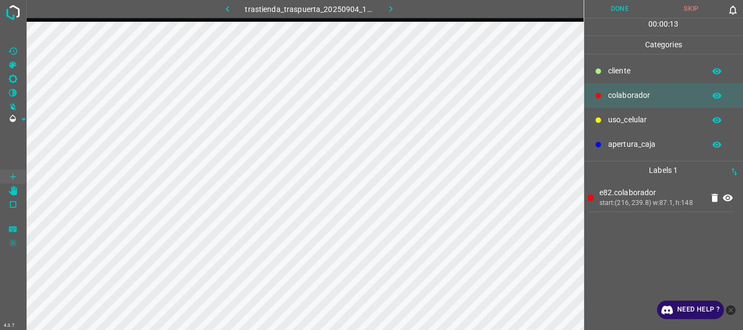
click at [609, 110] on div "uso_celular" at bounding box center [663, 120] width 159 height 24
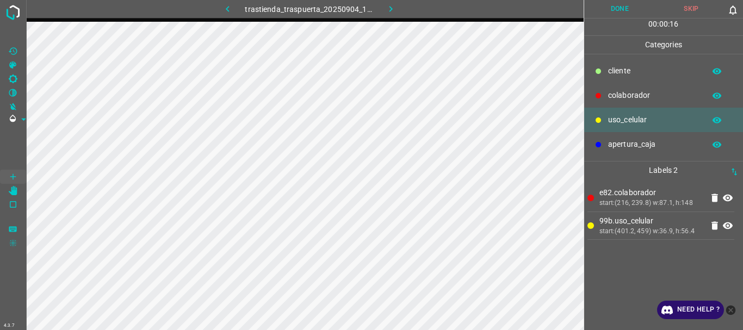
click at [603, 97] on div at bounding box center [598, 95] width 11 height 11
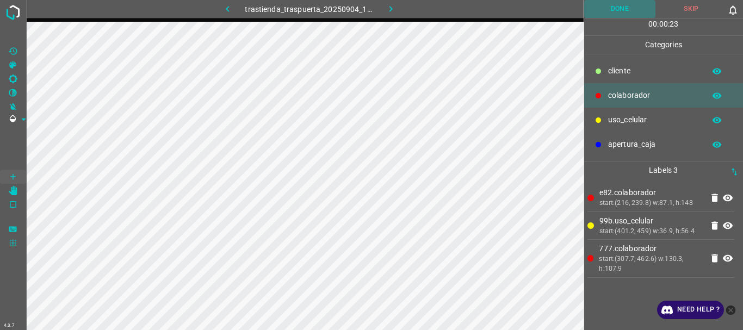
click at [606, 18] on button "Done" at bounding box center [620, 9] width 72 height 18
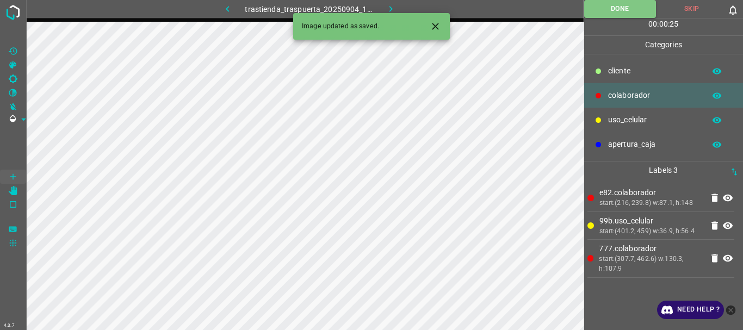
click at [388, 3] on button "button" at bounding box center [390, 9] width 35 height 18
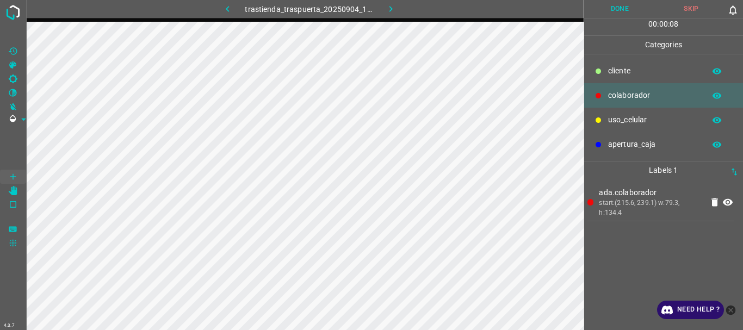
click at [650, 118] on p "uso_celular" at bounding box center [653, 119] width 91 height 11
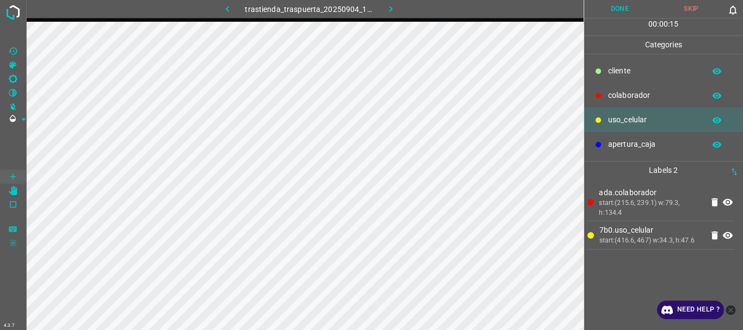
click at [623, 100] on p "colaborador" at bounding box center [653, 95] width 91 height 11
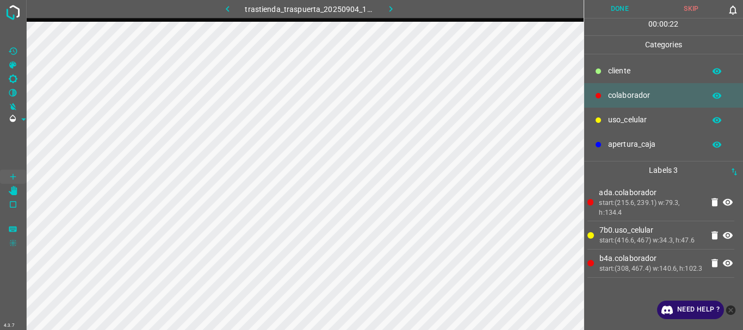
click at [614, 7] on button "Done" at bounding box center [620, 9] width 72 height 18
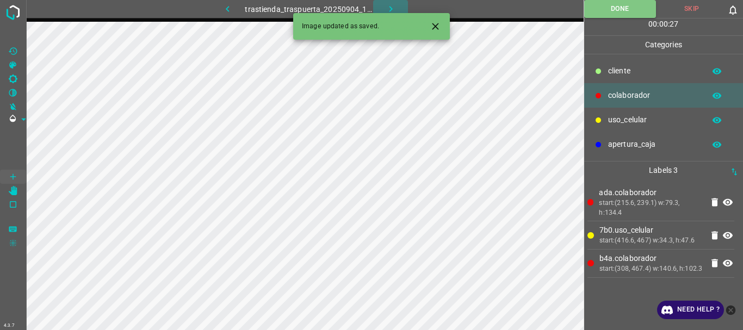
click at [381, 5] on button "button" at bounding box center [390, 9] width 35 height 18
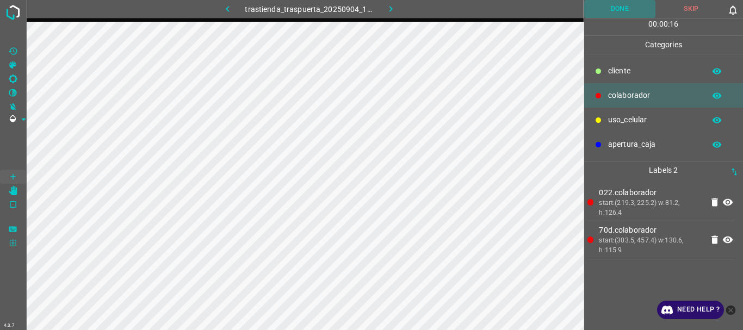
click at [603, 7] on button "Done" at bounding box center [620, 9] width 72 height 18
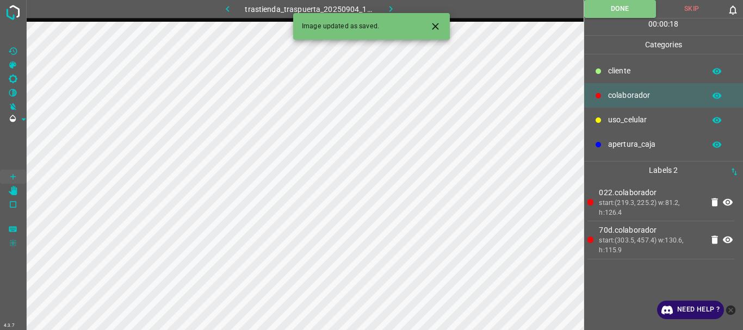
drag, startPoint x: 383, startPoint y: 3, endPoint x: 352, endPoint y: 0, distance: 31.1
click at [384, 3] on button "button" at bounding box center [390, 9] width 35 height 18
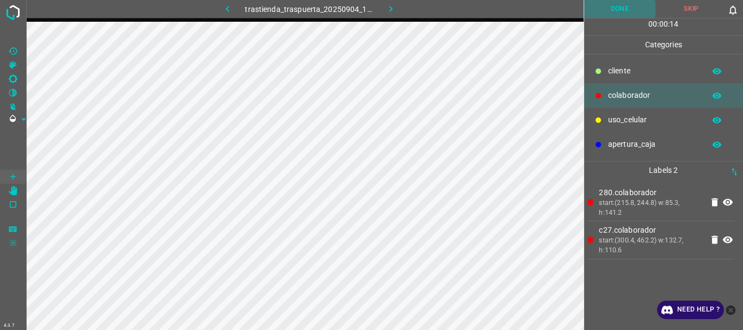
click at [604, 13] on button "Done" at bounding box center [620, 9] width 72 height 18
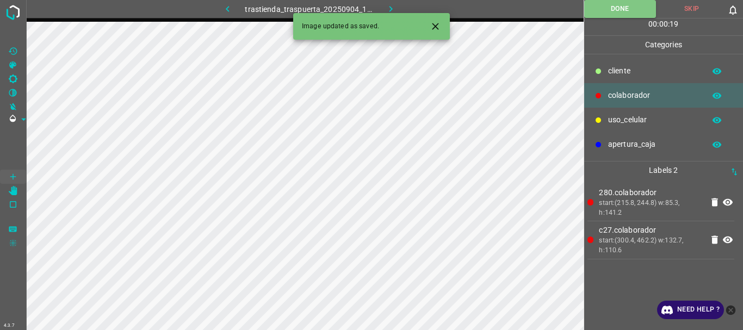
click at [388, 8] on icon "button" at bounding box center [390, 8] width 11 height 11
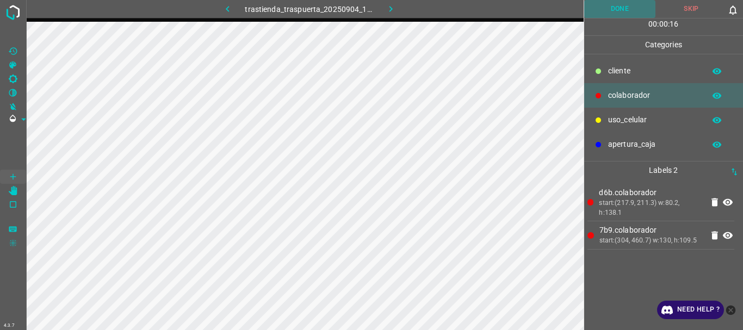
click at [608, 14] on button "Done" at bounding box center [620, 9] width 72 height 18
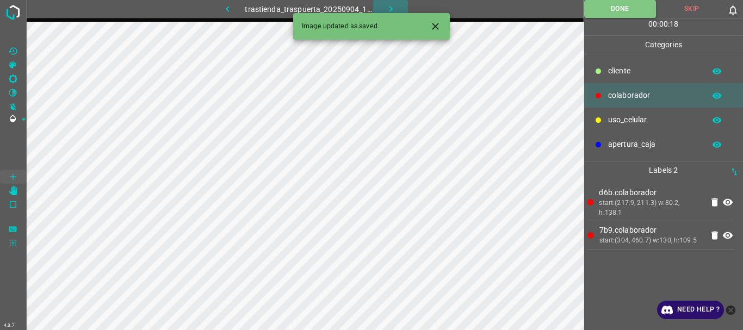
click at [382, 7] on button "button" at bounding box center [390, 9] width 35 height 18
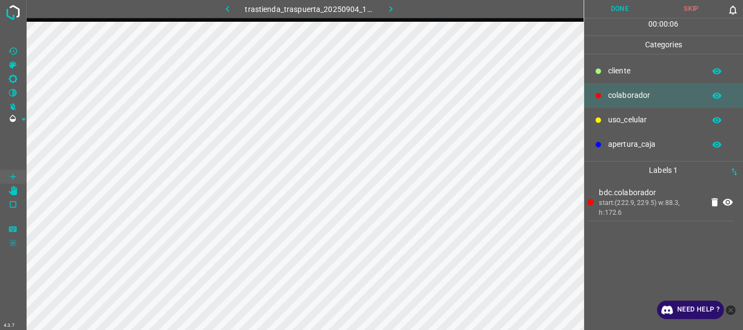
click at [615, 117] on p "uso_celular" at bounding box center [653, 119] width 91 height 11
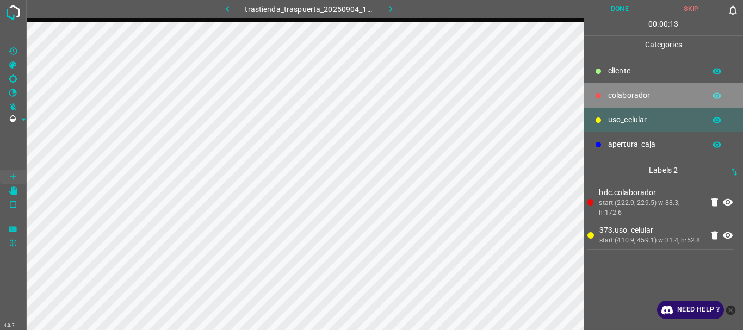
click at [634, 97] on p "colaborador" at bounding box center [653, 95] width 91 height 11
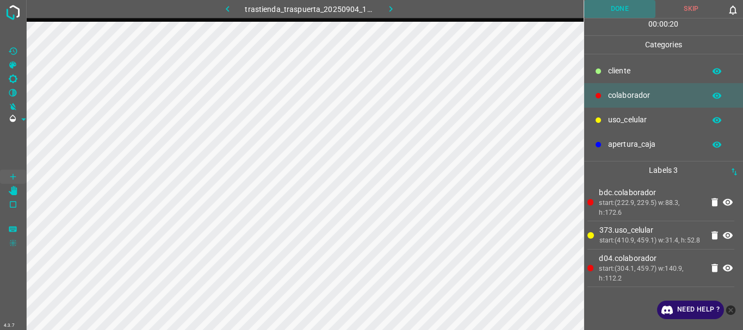
click at [610, 4] on button "Done" at bounding box center [620, 9] width 72 height 18
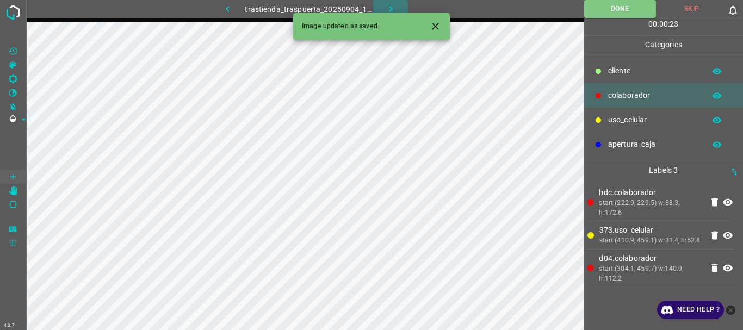
click at [387, 6] on icon "button" at bounding box center [390, 8] width 11 height 11
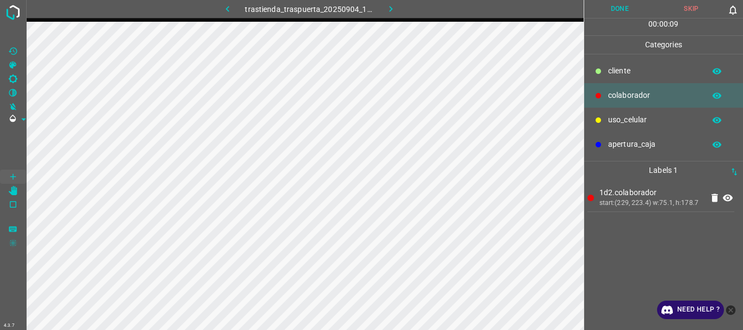
click at [639, 118] on p "uso_celular" at bounding box center [653, 119] width 91 height 11
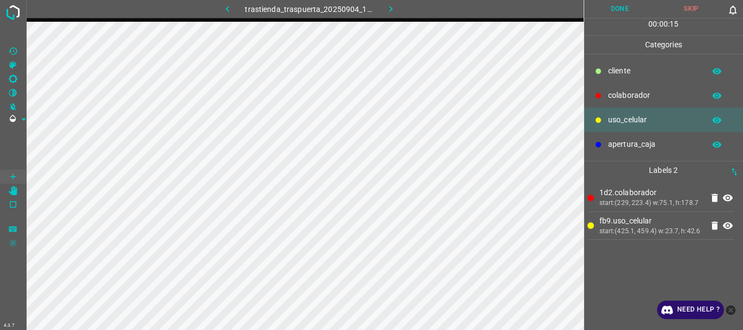
click at [626, 95] on p "colaborador" at bounding box center [653, 95] width 91 height 11
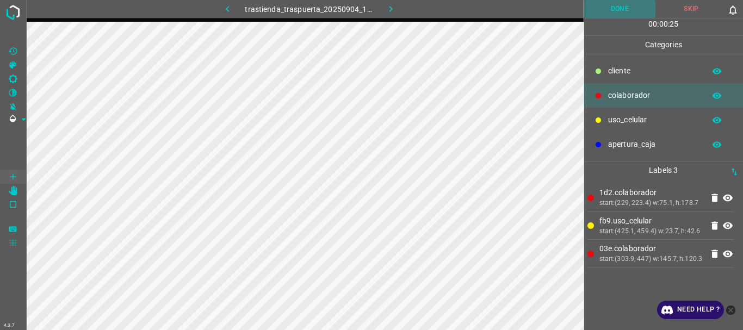
click at [599, 15] on button "Done" at bounding box center [620, 9] width 72 height 18
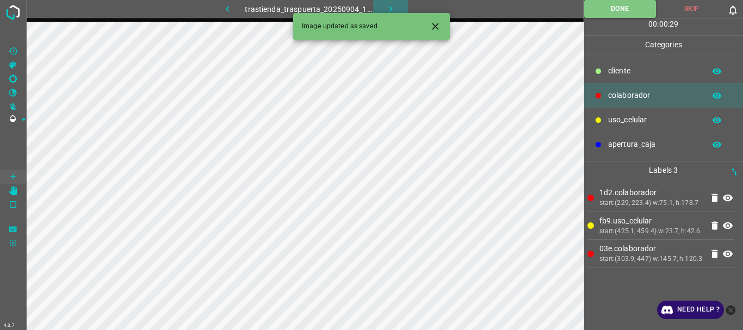
click at [393, 3] on button "button" at bounding box center [390, 9] width 35 height 18
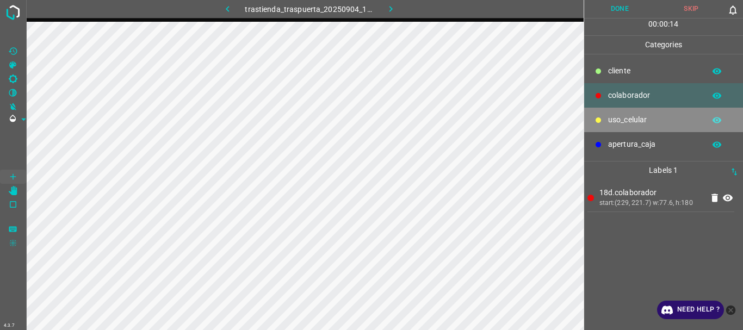
click at [655, 113] on div "uso_celular" at bounding box center [663, 120] width 159 height 24
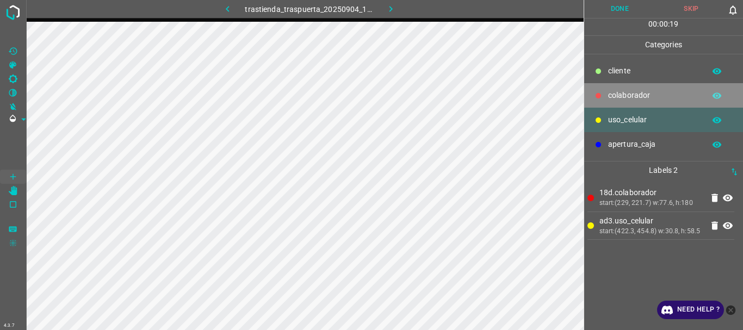
click at [624, 92] on p "colaborador" at bounding box center [653, 95] width 91 height 11
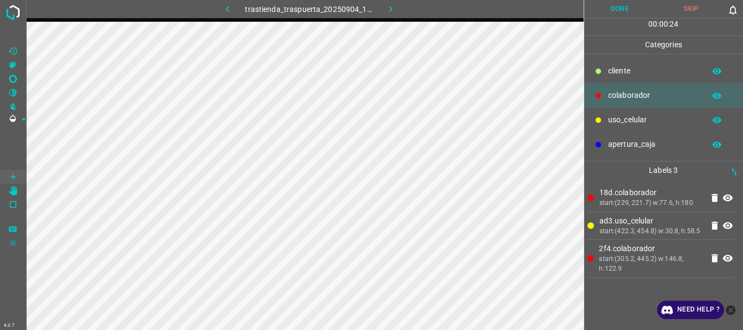
click at [622, 10] on button "Done" at bounding box center [620, 9] width 72 height 18
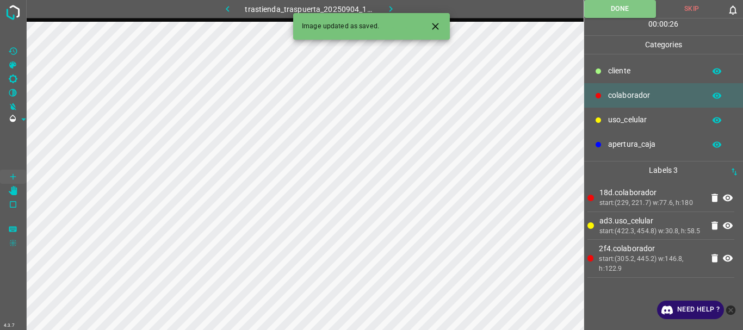
click at [386, 5] on icon "button" at bounding box center [390, 8] width 11 height 11
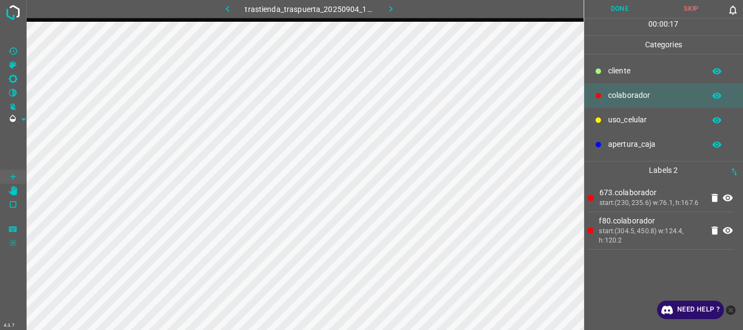
click at [622, 16] on button "Done" at bounding box center [620, 9] width 72 height 18
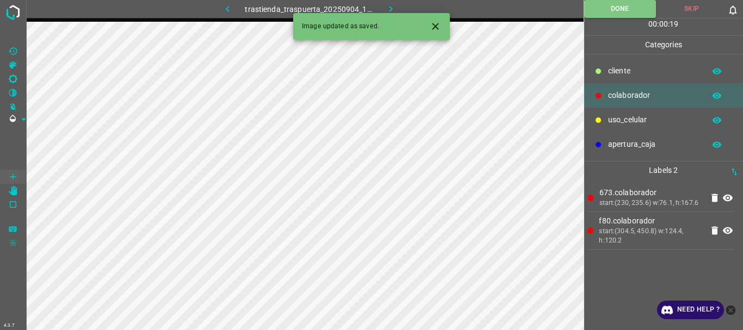
click at [386, 7] on icon "button" at bounding box center [390, 8] width 11 height 11
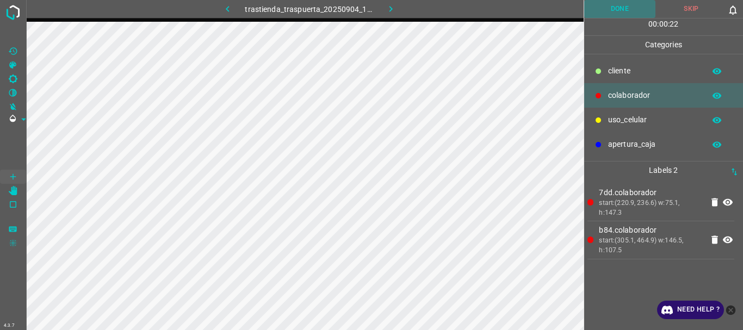
click at [616, 14] on button "Done" at bounding box center [620, 9] width 72 height 18
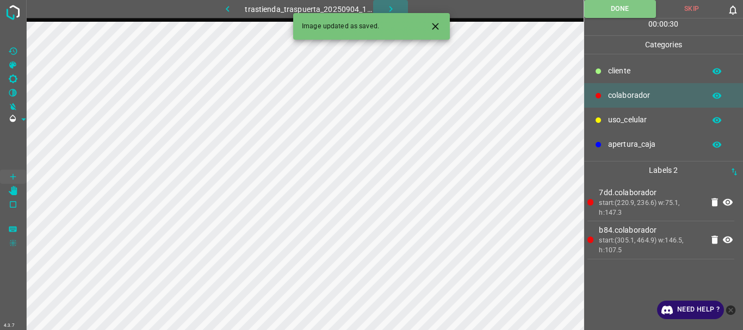
click at [386, 9] on icon "button" at bounding box center [390, 8] width 11 height 11
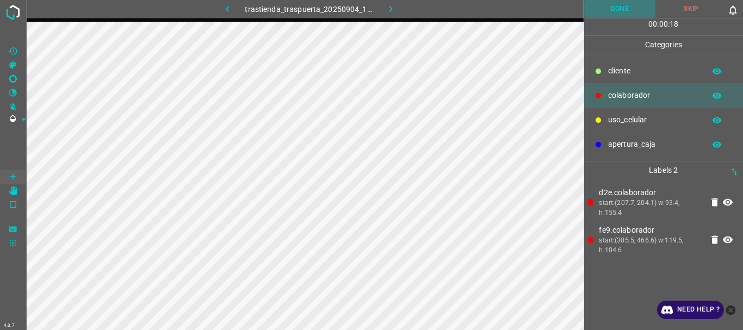
click at [612, 9] on button "Done" at bounding box center [620, 9] width 72 height 18
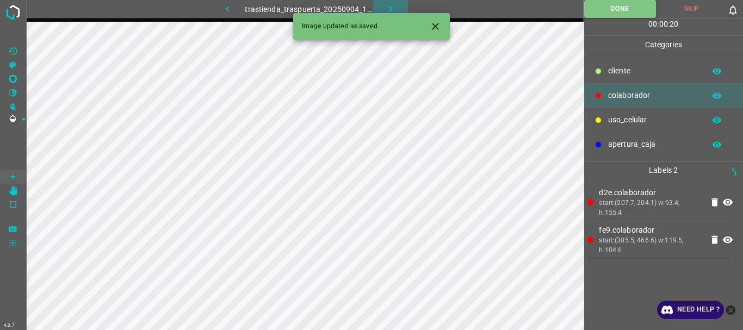
click at [389, 5] on icon "button" at bounding box center [390, 8] width 11 height 11
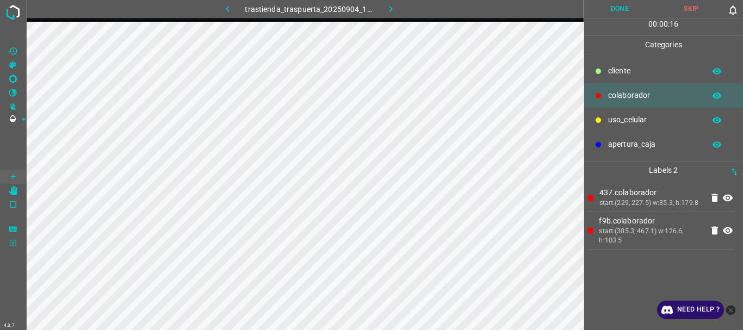
click at [600, 9] on button "Done" at bounding box center [620, 9] width 72 height 18
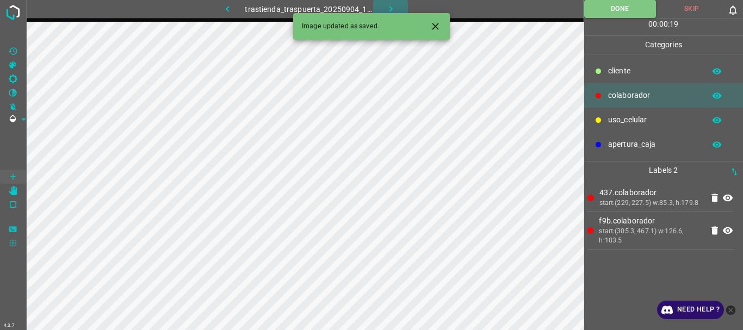
click at [383, 6] on button "button" at bounding box center [390, 9] width 35 height 18
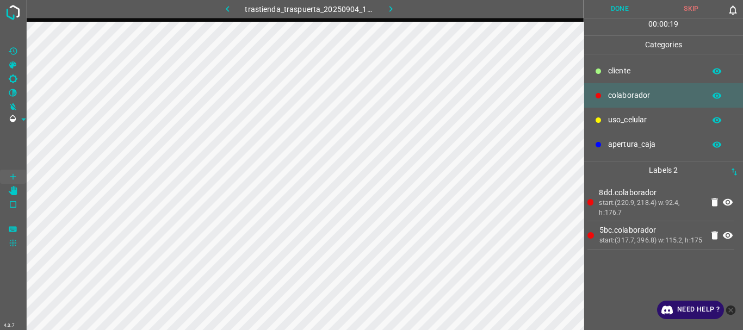
click at [608, 14] on button "Done" at bounding box center [620, 9] width 72 height 18
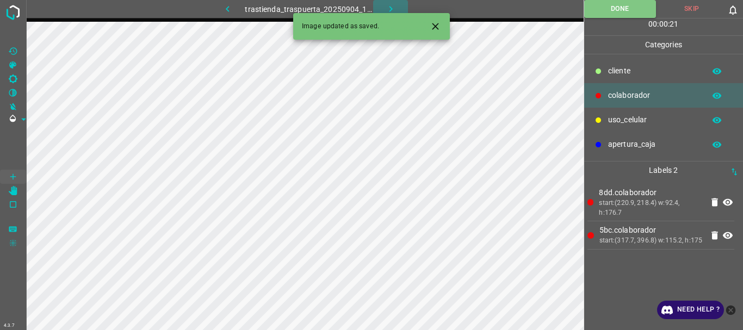
click at [388, 9] on icon "button" at bounding box center [390, 8] width 11 height 11
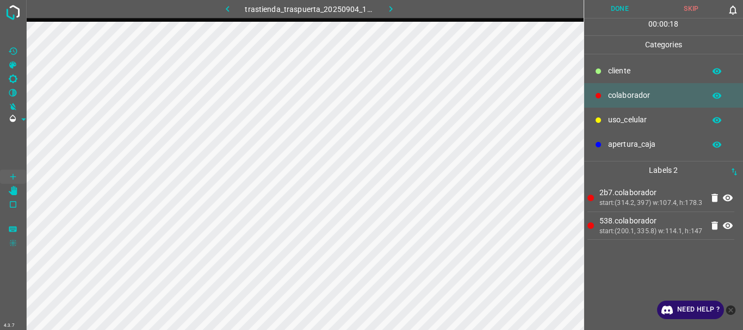
click at [715, 223] on icon at bounding box center [714, 226] width 7 height 8
click at [622, 10] on button "Done" at bounding box center [620, 9] width 72 height 18
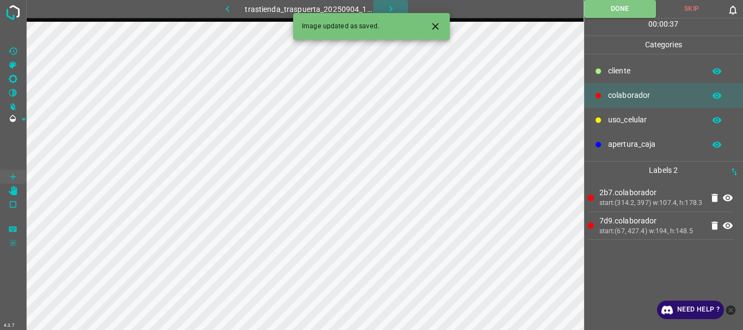
click at [385, 8] on icon "button" at bounding box center [390, 8] width 11 height 11
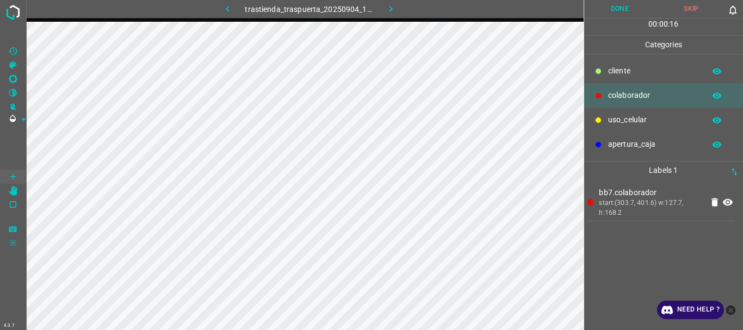
click at [616, 12] on button "Done" at bounding box center [620, 9] width 72 height 18
click at [392, 11] on icon "button" at bounding box center [390, 8] width 11 height 11
click at [614, 14] on button "Done" at bounding box center [620, 9] width 72 height 18
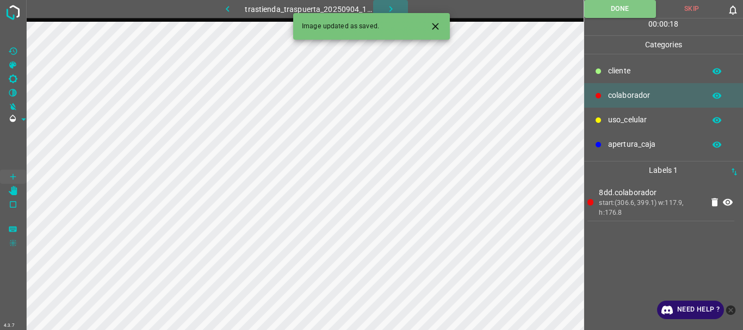
click at [388, 6] on icon "button" at bounding box center [390, 8] width 11 height 11
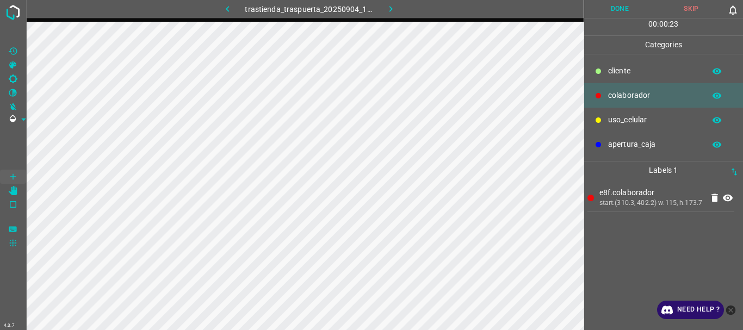
click at [607, 14] on button "Done" at bounding box center [620, 9] width 72 height 18
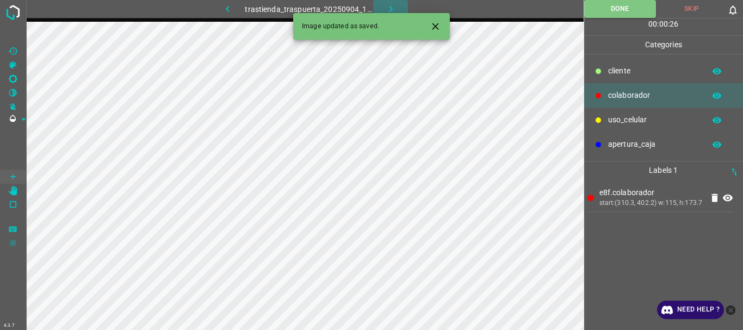
click at [391, 8] on icon "button" at bounding box center [390, 9] width 3 height 6
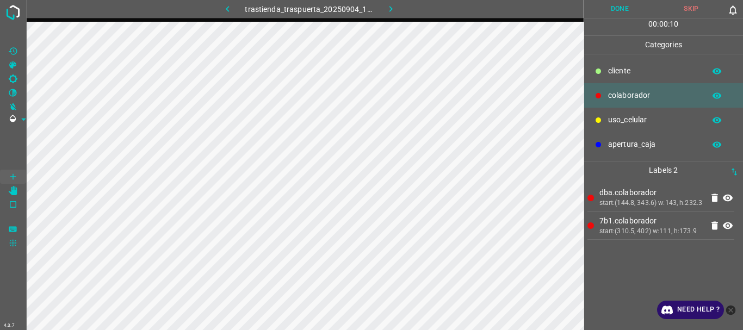
click at [615, 16] on button "Done" at bounding box center [620, 9] width 72 height 18
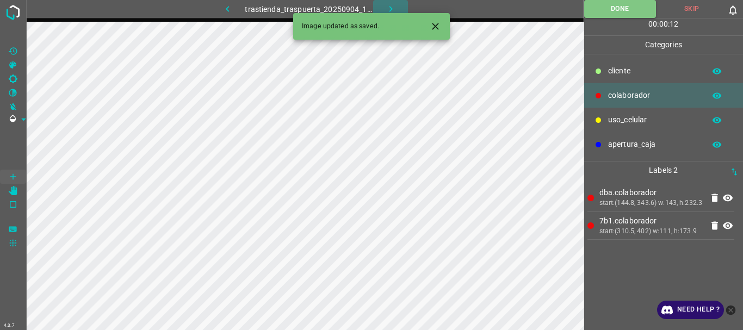
click at [395, 9] on icon "button" at bounding box center [390, 8] width 11 height 11
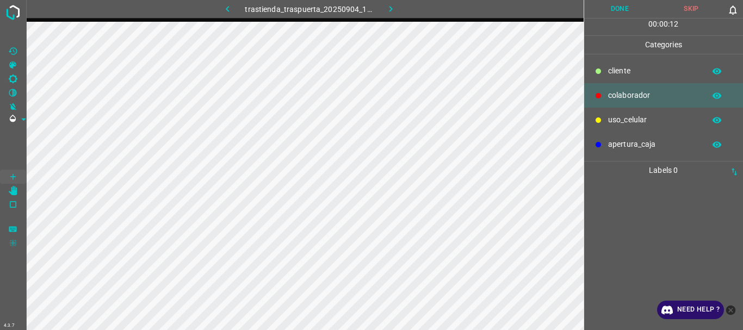
click at [607, 117] on div "uso_celular" at bounding box center [663, 120] width 159 height 24
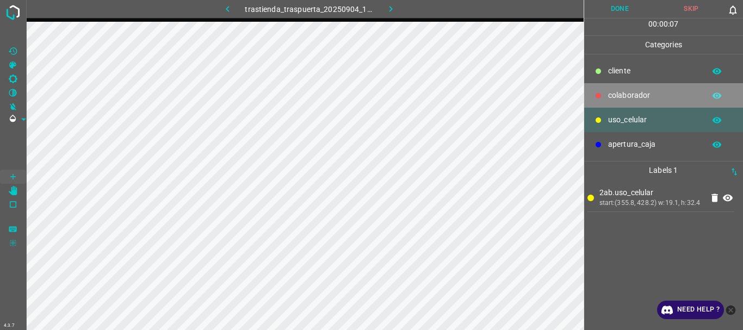
click at [612, 91] on p "colaborador" at bounding box center [653, 95] width 91 height 11
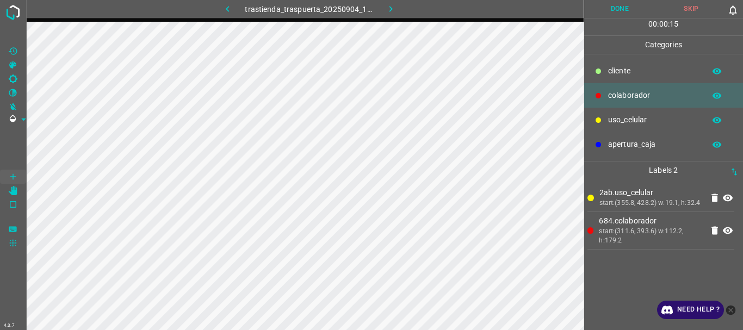
click at [613, 4] on button "Done" at bounding box center [620, 9] width 72 height 18
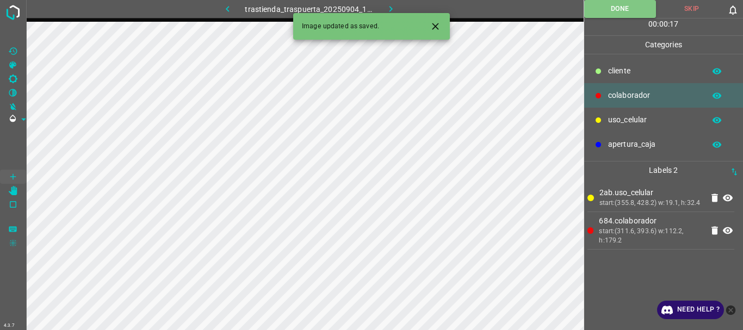
click at [387, 4] on icon "button" at bounding box center [390, 8] width 11 height 11
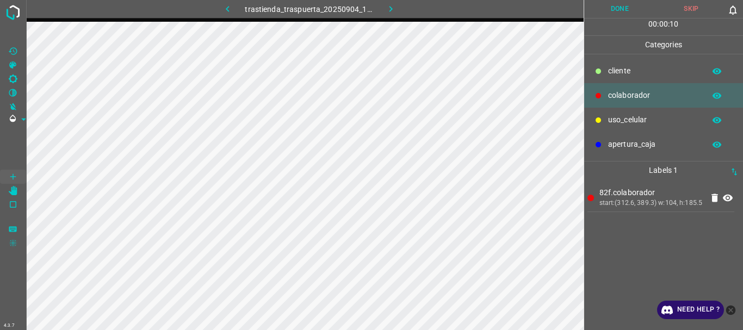
click at [625, 13] on button "Done" at bounding box center [620, 9] width 72 height 18
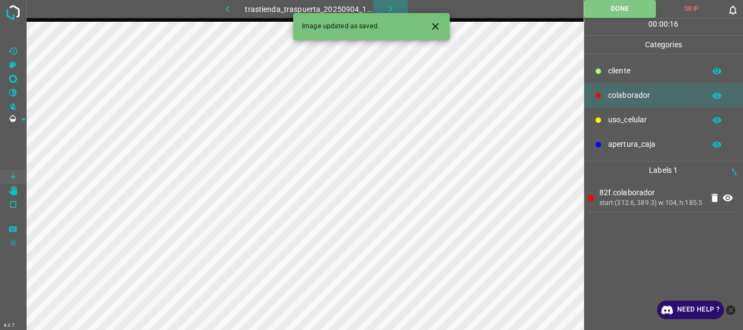
click at [385, 8] on icon "button" at bounding box center [390, 8] width 11 height 11
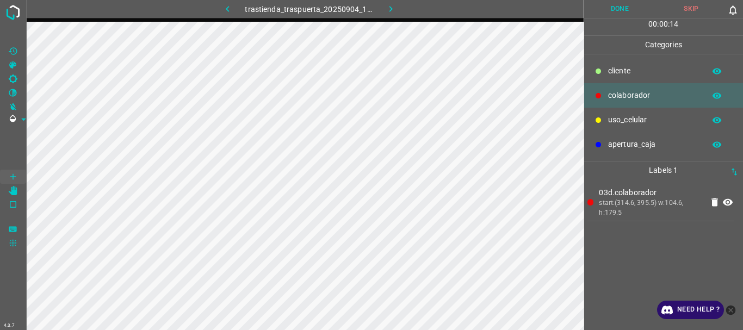
click at [614, 9] on button "Done" at bounding box center [620, 9] width 72 height 18
click at [387, 9] on icon "button" at bounding box center [390, 8] width 11 height 11
click at [618, 10] on button "Done" at bounding box center [620, 9] width 72 height 18
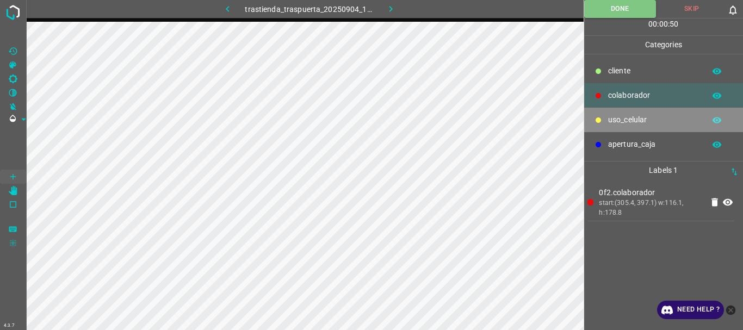
click at [615, 114] on p "uso_celular" at bounding box center [653, 119] width 91 height 11
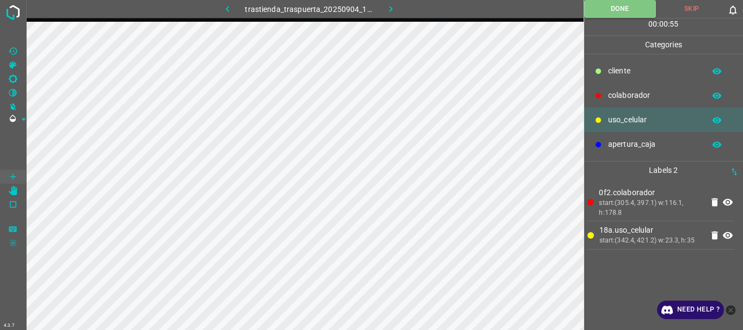
click at [390, 7] on icon "button" at bounding box center [390, 9] width 3 height 6
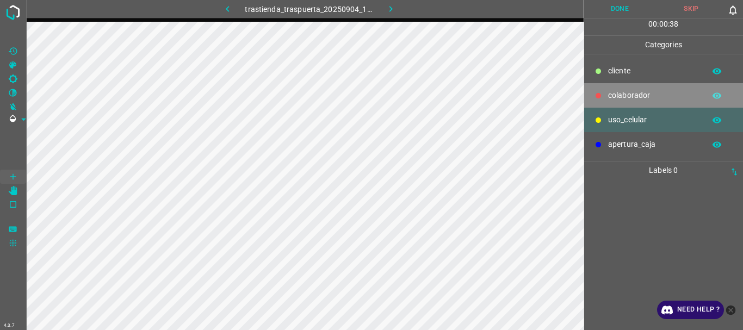
click at [625, 95] on p "colaborador" at bounding box center [653, 95] width 91 height 11
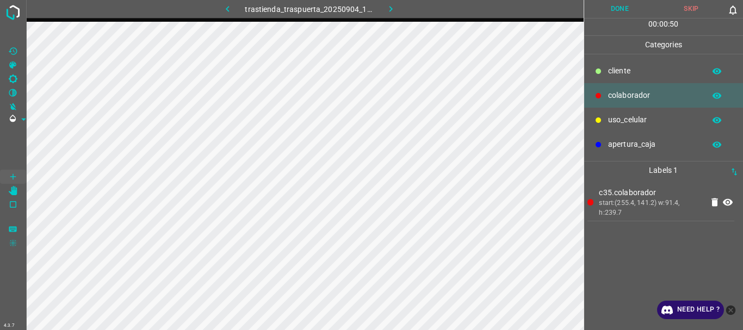
click at [648, 116] on p "uso_celular" at bounding box center [653, 119] width 91 height 11
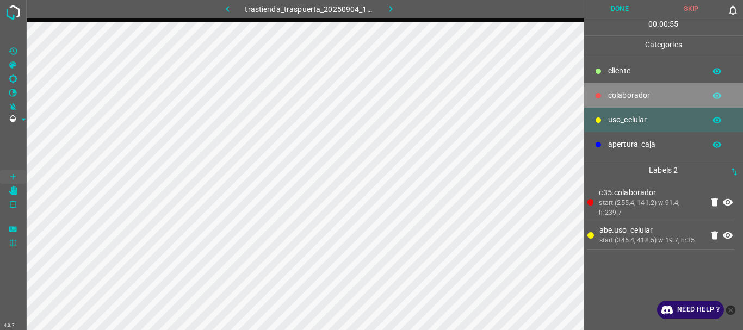
click at [652, 93] on p "colaborador" at bounding box center [653, 95] width 91 height 11
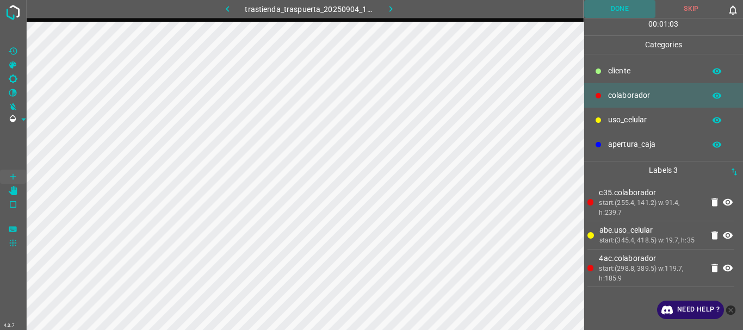
click at [610, 8] on button "Done" at bounding box center [620, 9] width 72 height 18
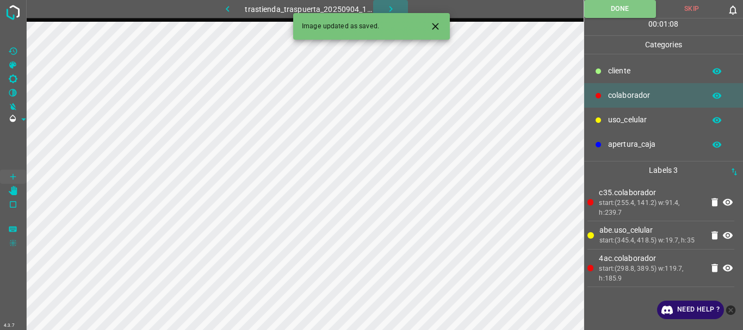
click at [389, 12] on icon "button" at bounding box center [390, 8] width 11 height 11
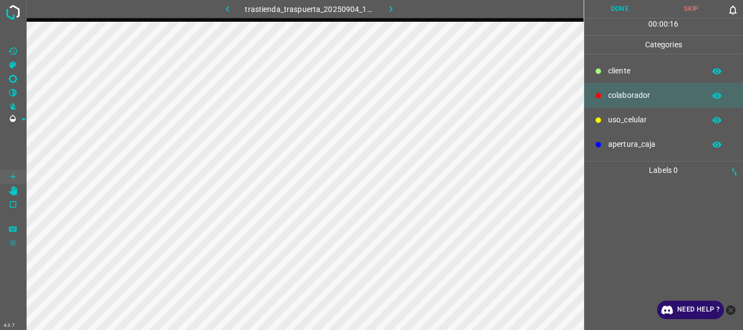
click at [615, 124] on p "uso_celular" at bounding box center [653, 119] width 91 height 11
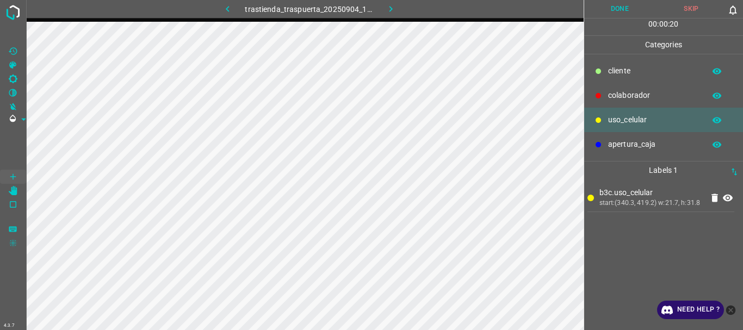
click at [625, 97] on p "colaborador" at bounding box center [653, 95] width 91 height 11
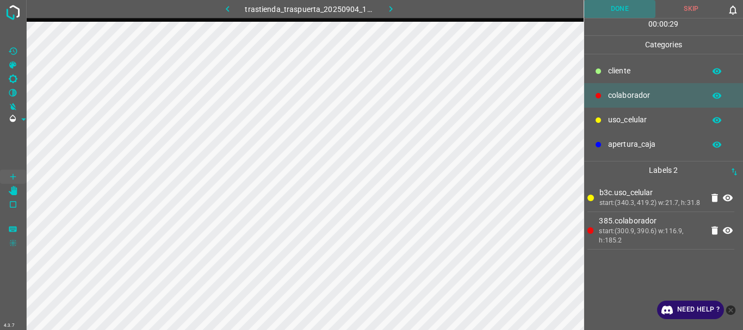
click at [620, 13] on button "Done" at bounding box center [620, 9] width 72 height 18
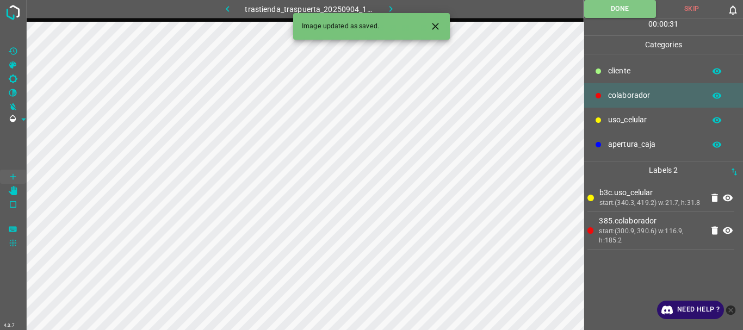
click at [391, 8] on icon "button" at bounding box center [390, 9] width 3 height 6
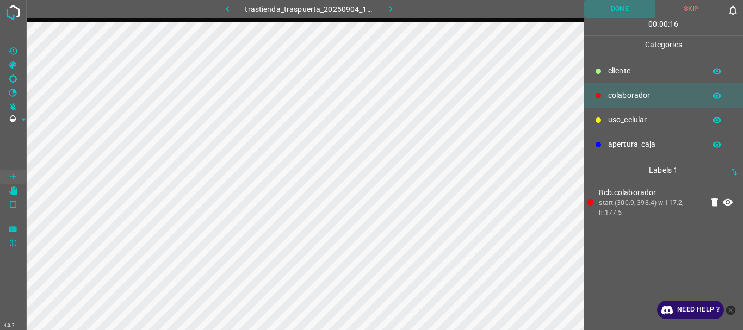
click at [618, 14] on button "Done" at bounding box center [620, 9] width 72 height 18
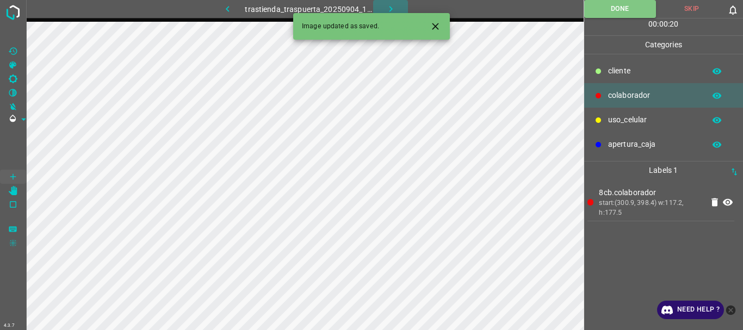
click at [384, 7] on button "button" at bounding box center [390, 9] width 35 height 18
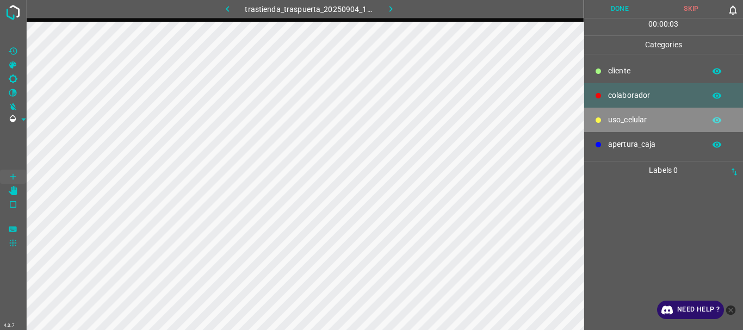
click at [637, 117] on p "uso_celular" at bounding box center [653, 119] width 91 height 11
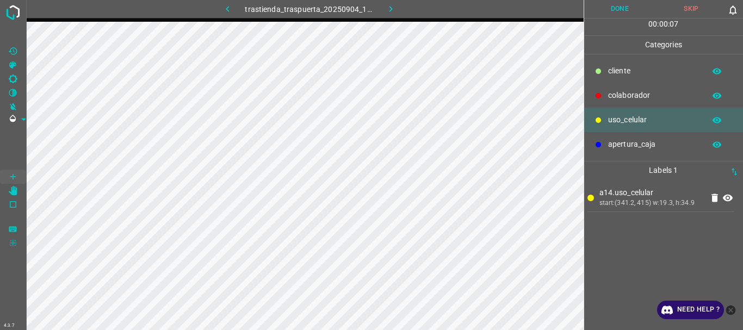
click at [593, 97] on div at bounding box center [598, 95] width 11 height 11
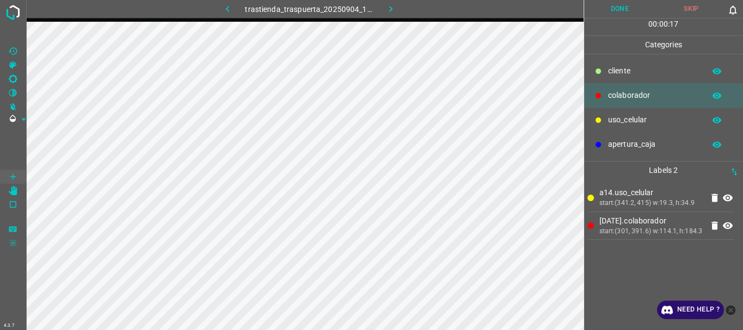
click at [611, 9] on button "Done" at bounding box center [620, 9] width 72 height 18
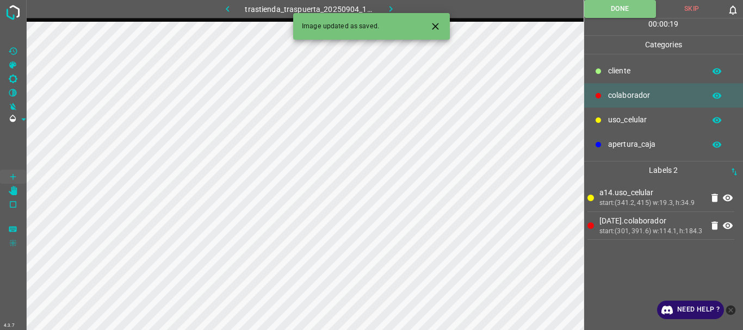
click at [386, 3] on button "button" at bounding box center [390, 9] width 35 height 18
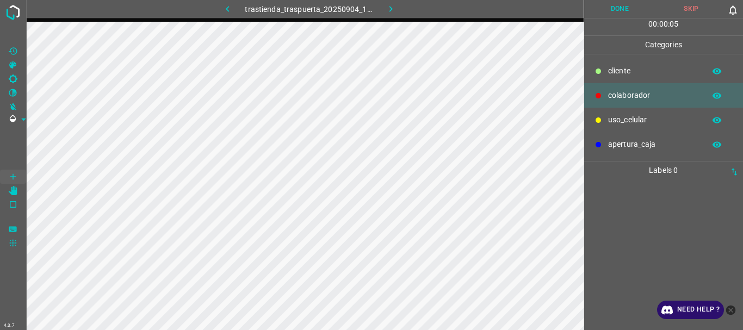
click at [626, 120] on p "uso_celular" at bounding box center [653, 119] width 91 height 11
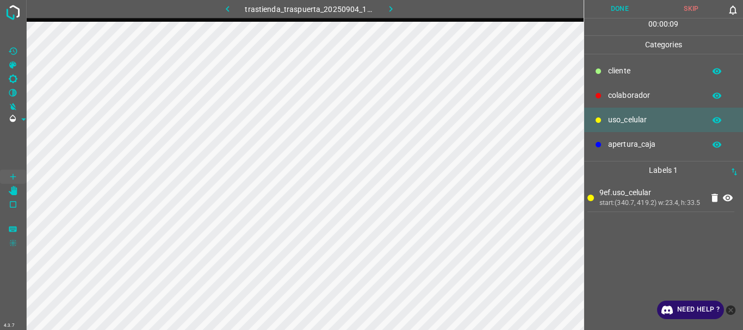
click at [612, 93] on p "colaborador" at bounding box center [653, 95] width 91 height 11
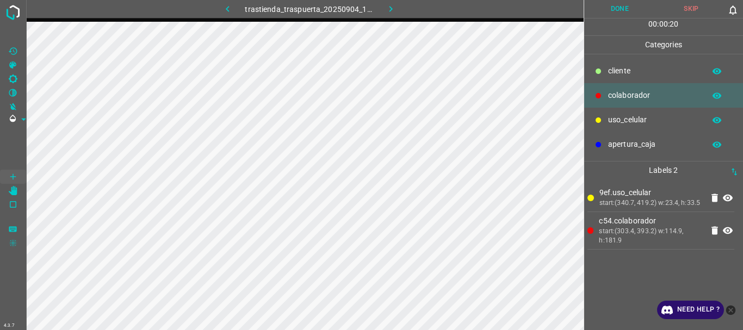
click at [621, 8] on button "Done" at bounding box center [620, 9] width 72 height 18
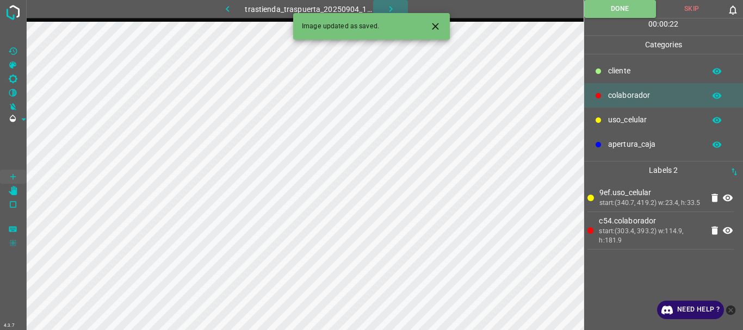
click at [384, 4] on button "button" at bounding box center [390, 9] width 35 height 18
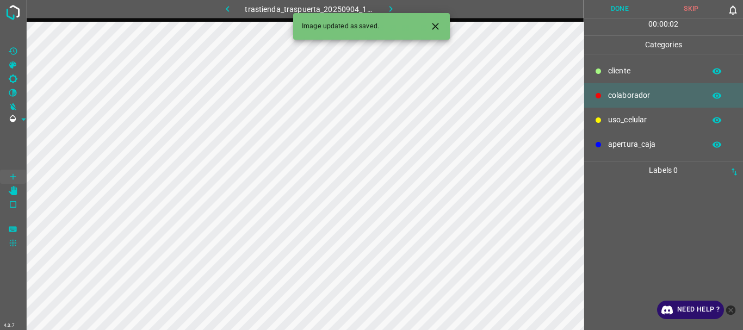
click at [623, 120] on p "uso_celular" at bounding box center [653, 119] width 91 height 11
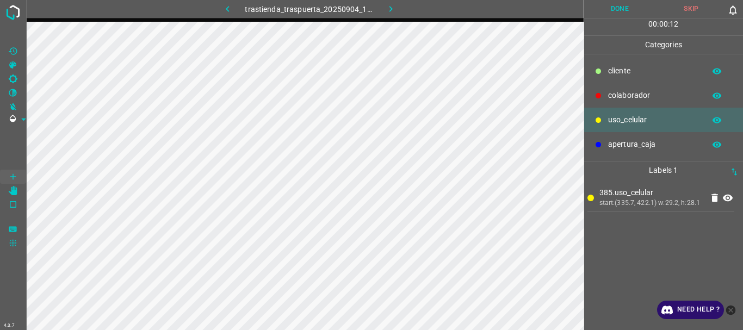
click at [624, 93] on p "colaborador" at bounding box center [653, 95] width 91 height 11
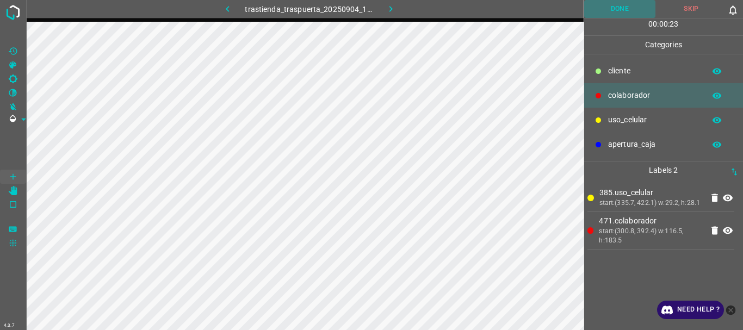
click at [616, 9] on button "Done" at bounding box center [620, 9] width 72 height 18
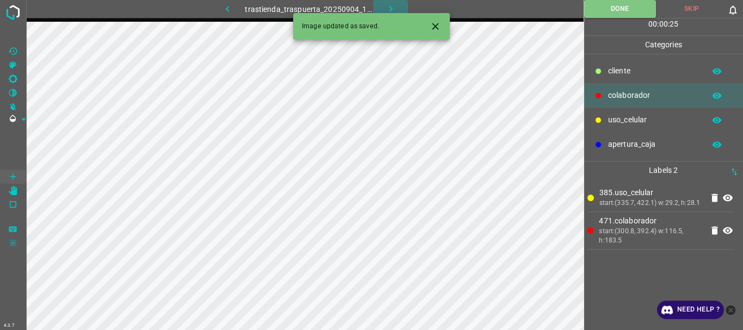
click at [382, 7] on button "button" at bounding box center [390, 9] width 35 height 18
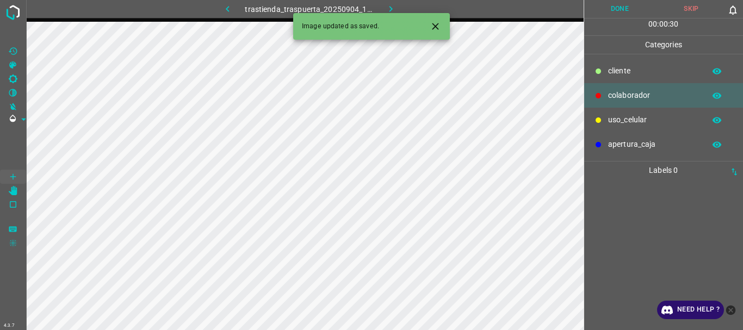
click at [615, 122] on p "uso_celular" at bounding box center [653, 119] width 91 height 11
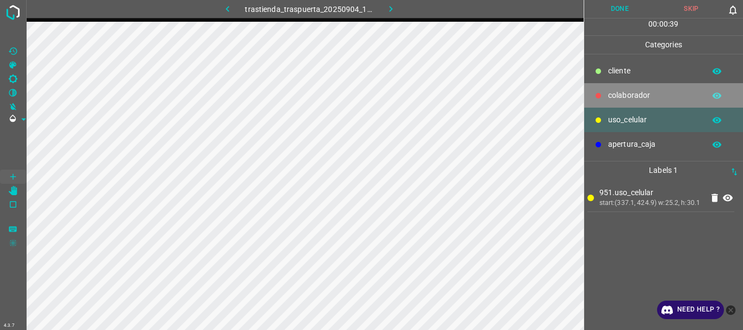
click at [633, 98] on p "colaborador" at bounding box center [653, 95] width 91 height 11
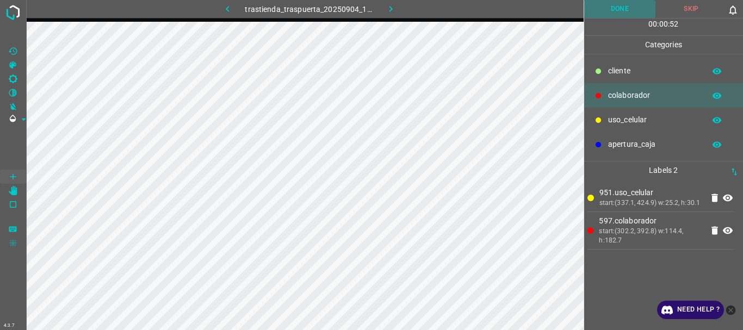
click at [608, 15] on button "Done" at bounding box center [620, 9] width 72 height 18
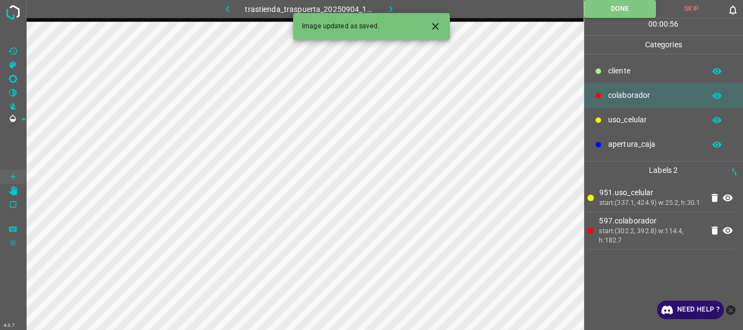
click at [387, 3] on icon "button" at bounding box center [390, 8] width 11 height 11
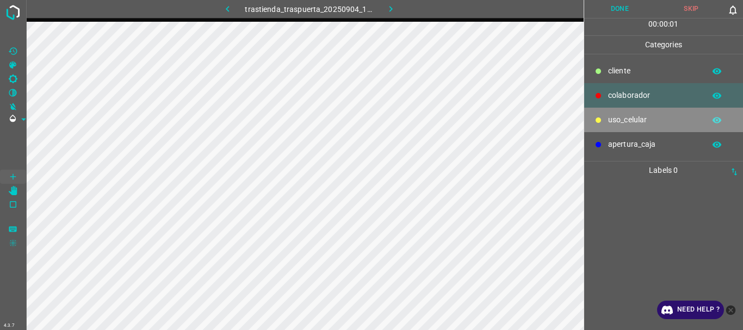
click at [641, 118] on p "uso_celular" at bounding box center [653, 119] width 91 height 11
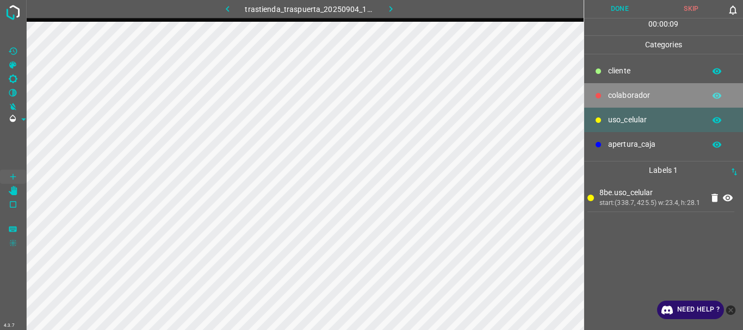
click at [623, 92] on p "colaborador" at bounding box center [653, 95] width 91 height 11
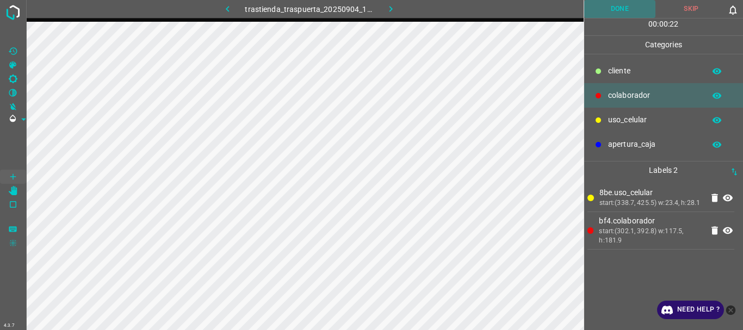
click at [602, 8] on button "Done" at bounding box center [620, 9] width 72 height 18
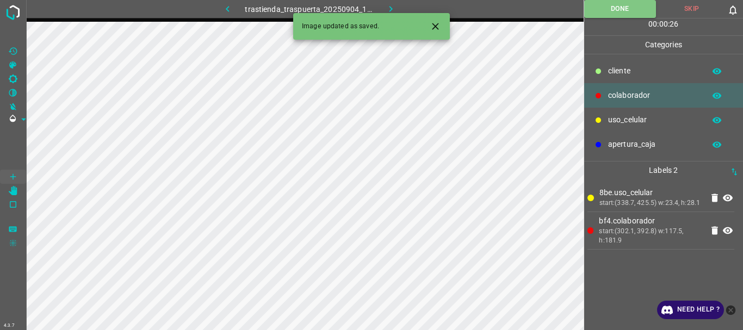
click at [384, 9] on button "button" at bounding box center [390, 9] width 35 height 18
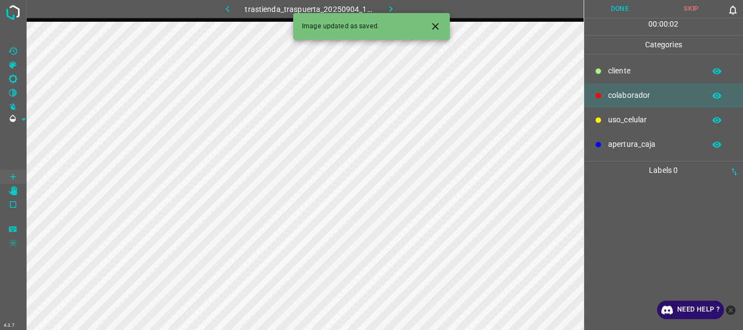
click at [620, 120] on p "uso_celular" at bounding box center [653, 119] width 91 height 11
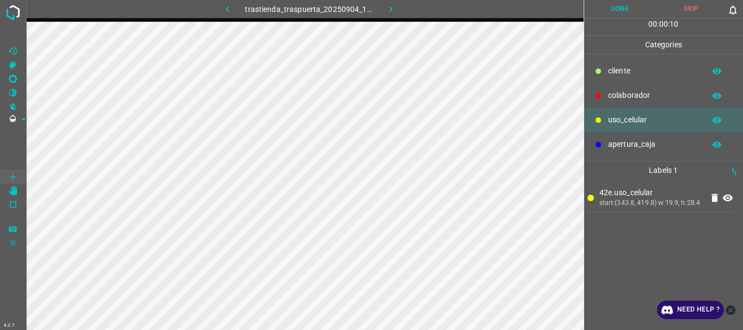
click at [622, 92] on p "colaborador" at bounding box center [653, 95] width 91 height 11
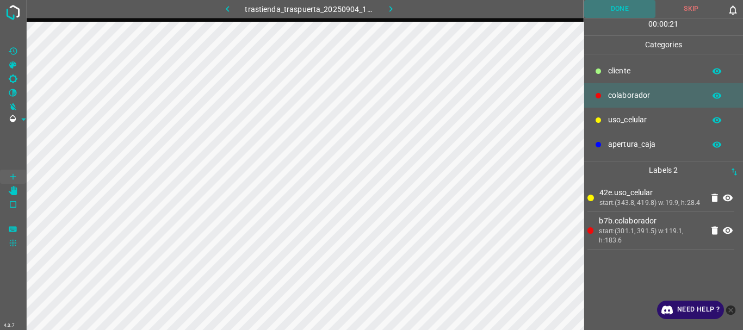
click at [608, 10] on button "Done" at bounding box center [620, 9] width 72 height 18
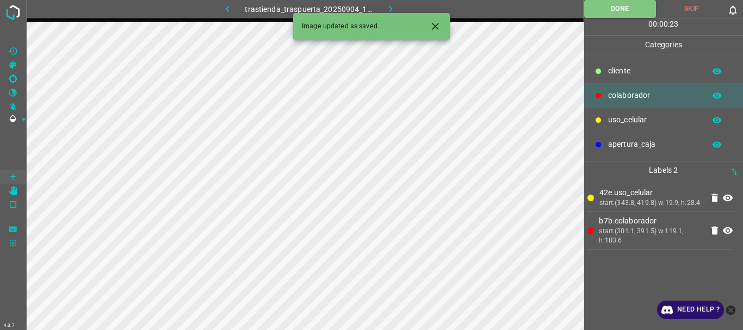
click at [389, 5] on icon "button" at bounding box center [390, 8] width 11 height 11
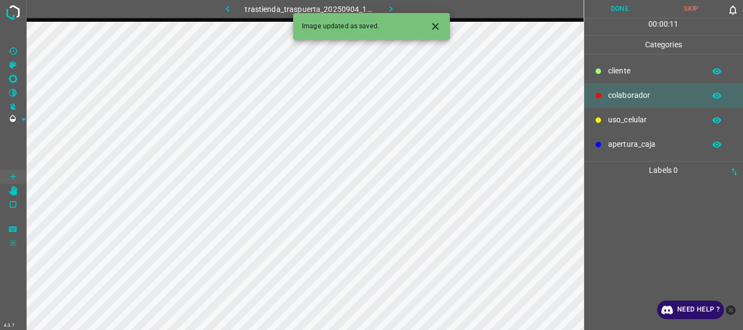
click at [616, 122] on p "uso_celular" at bounding box center [653, 119] width 91 height 11
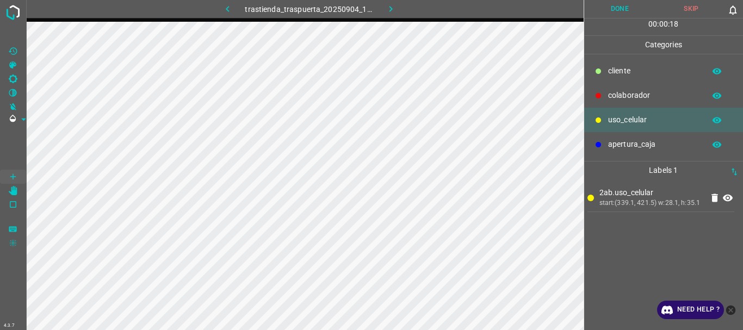
click at [611, 100] on p "colaborador" at bounding box center [653, 95] width 91 height 11
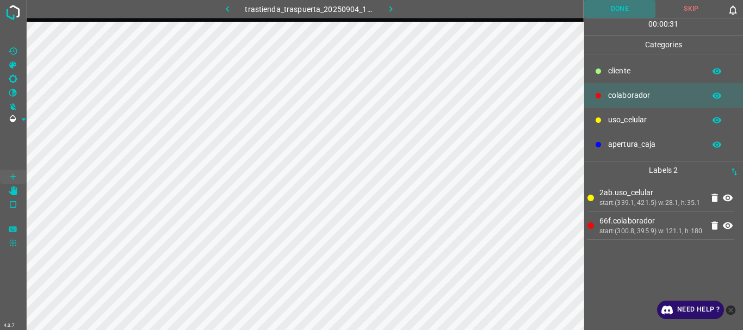
click at [609, 15] on button "Done" at bounding box center [620, 9] width 72 height 18
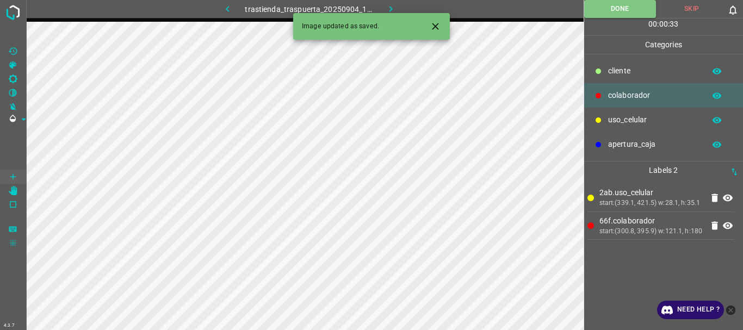
click at [387, 7] on icon "button" at bounding box center [390, 8] width 11 height 11
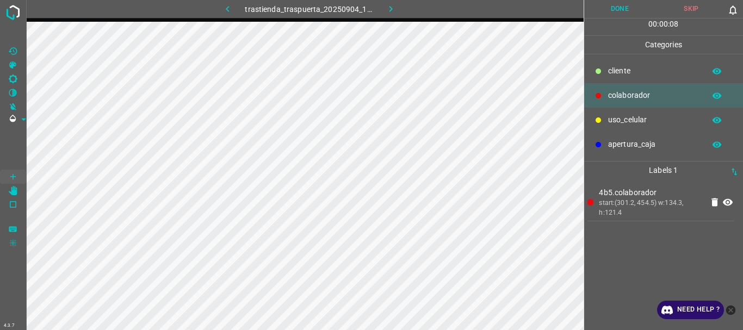
click at [627, 11] on button "Done" at bounding box center [620, 9] width 72 height 18
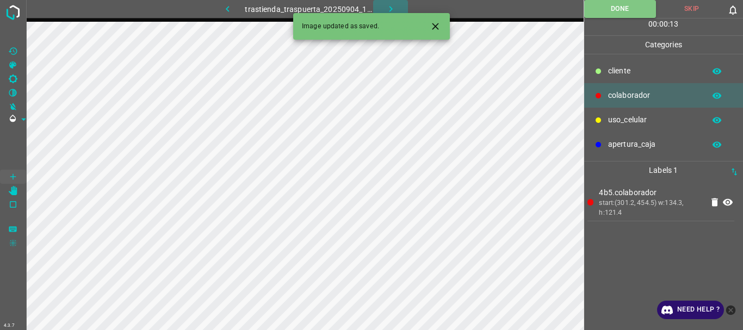
click at [381, 4] on button "button" at bounding box center [390, 9] width 35 height 18
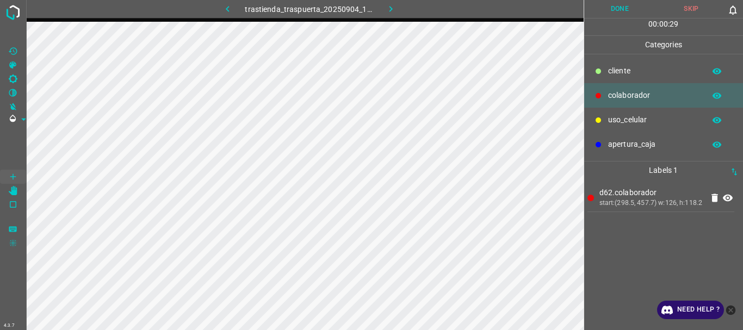
click at [621, 7] on button "Done" at bounding box center [620, 9] width 72 height 18
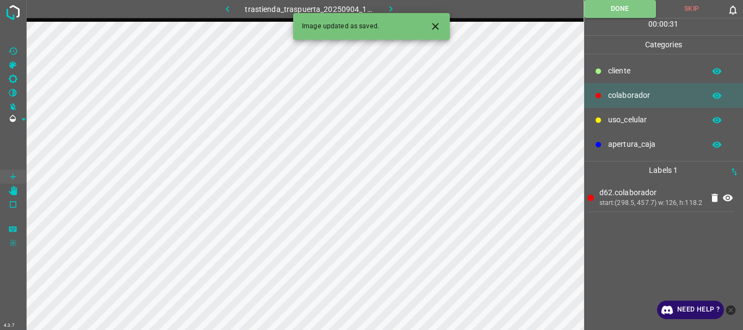
click at [394, 8] on icon "button" at bounding box center [390, 8] width 11 height 11
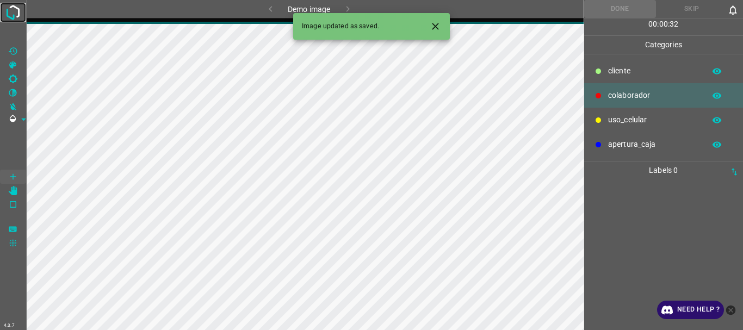
click at [13, 15] on img at bounding box center [13, 13] width 20 height 20
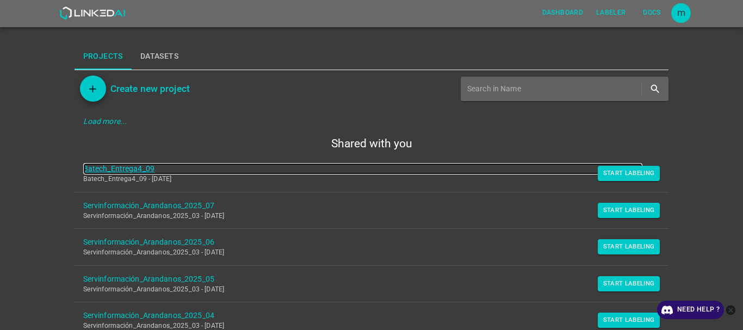
click at [135, 166] on link "Batech_Entrega4_09" at bounding box center [363, 168] width 560 height 11
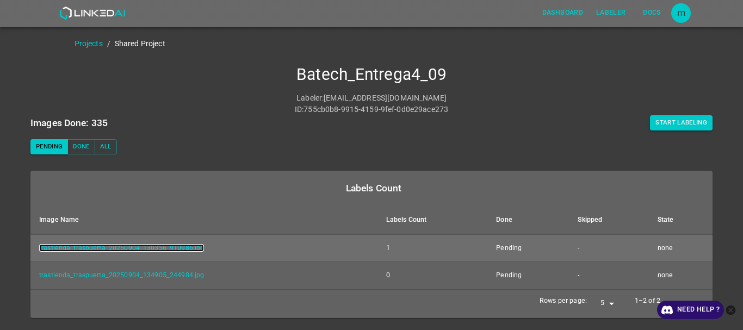
click at [141, 247] on link "trastienda_traspuerta_20250904_130356_910986.jpg" at bounding box center [121, 248] width 165 height 8
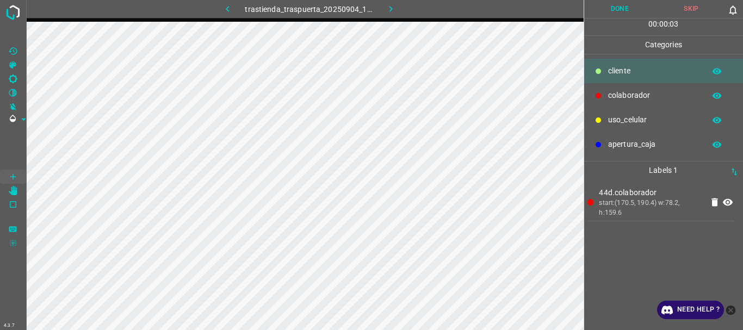
click at [616, 13] on button "Done" at bounding box center [620, 9] width 72 height 18
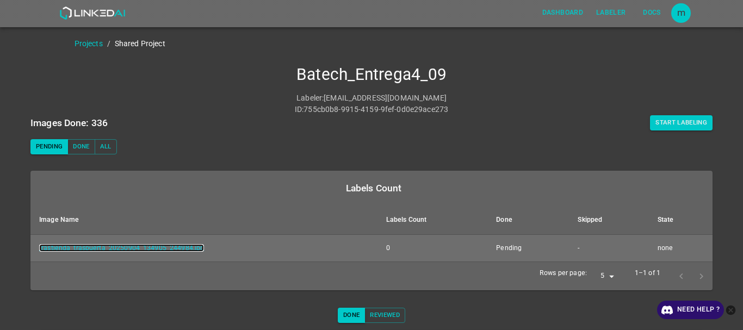
click at [160, 250] on link "trastienda_traspuerta_20250904_134905_244984.jpg" at bounding box center [121, 248] width 165 height 8
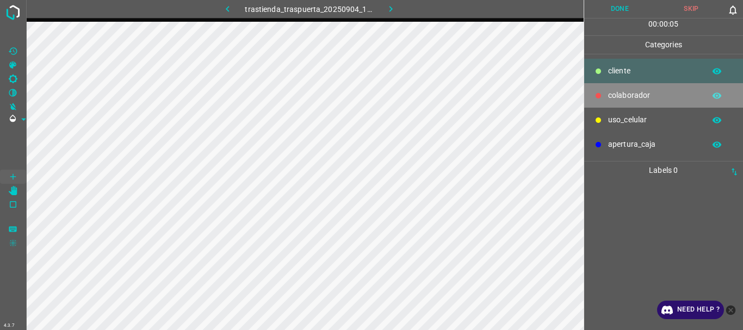
click at [637, 93] on p "colaborador" at bounding box center [653, 95] width 91 height 11
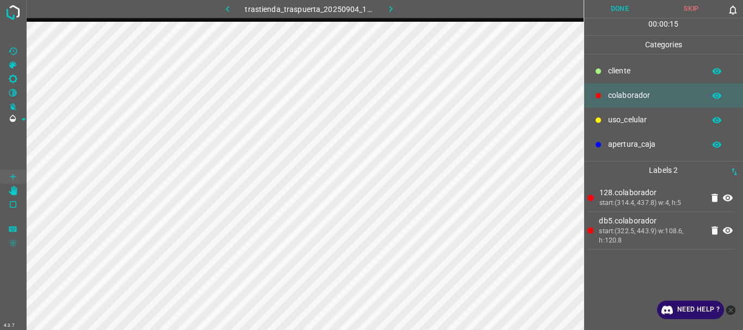
click at [711, 193] on icon at bounding box center [714, 197] width 13 height 13
click at [614, 11] on button "Done" at bounding box center [620, 9] width 72 height 18
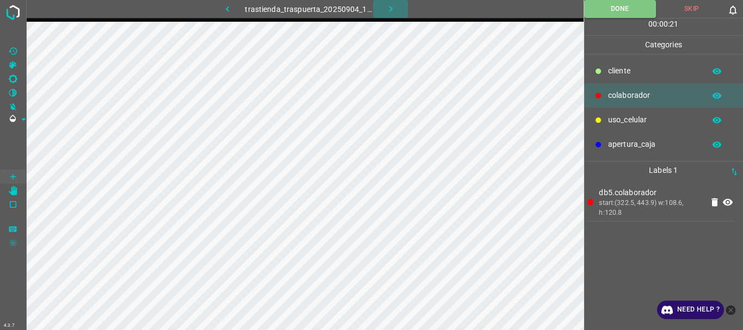
click at [388, 6] on icon "button" at bounding box center [390, 8] width 11 height 11
click at [637, 119] on p "uso_celular" at bounding box center [653, 119] width 91 height 11
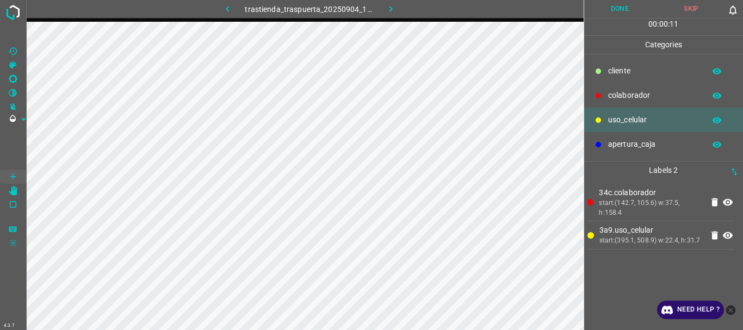
click at [617, 96] on p "colaborador" at bounding box center [653, 95] width 91 height 11
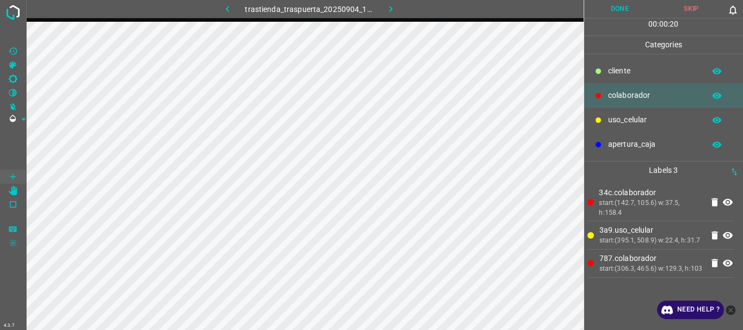
click at [614, 1] on button "Done" at bounding box center [620, 9] width 72 height 18
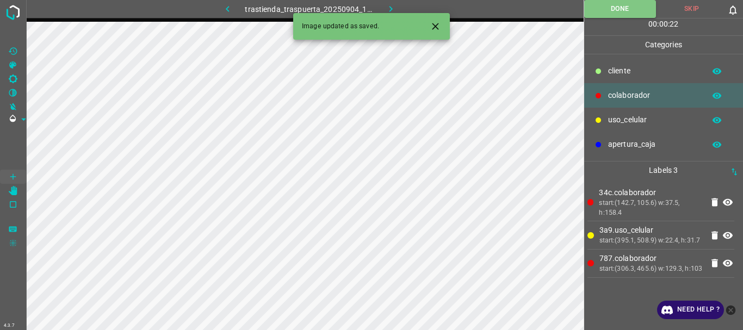
click at [382, 2] on button "button" at bounding box center [390, 9] width 35 height 18
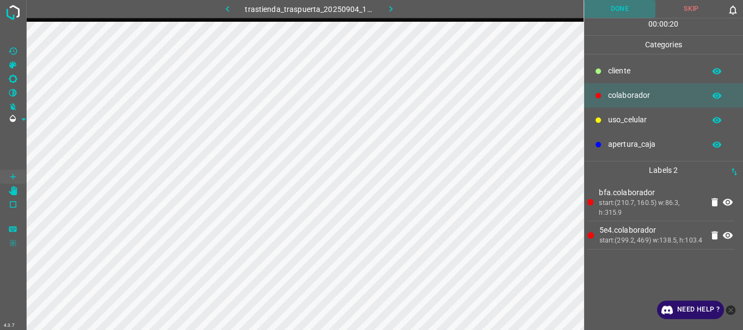
click at [633, 14] on button "Done" at bounding box center [620, 9] width 72 height 18
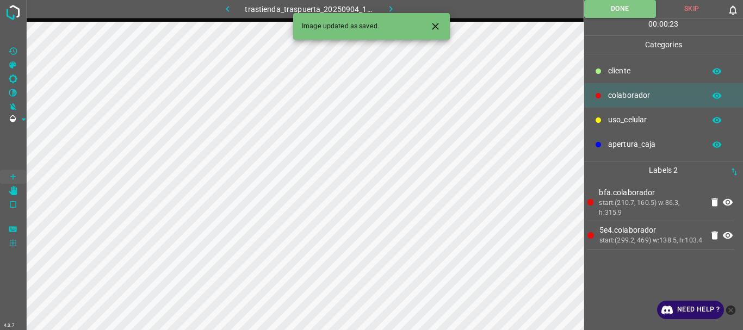
click at [379, 4] on button "button" at bounding box center [390, 9] width 35 height 18
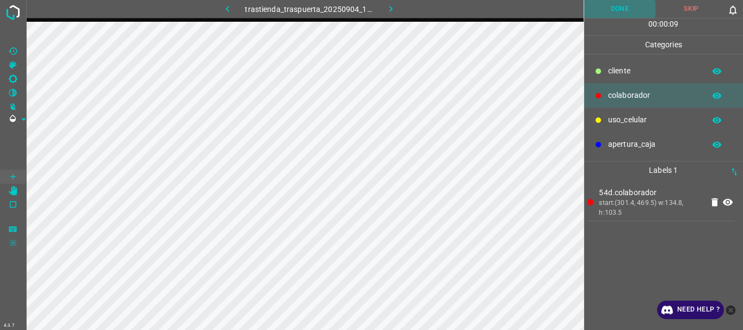
click at [613, 14] on button "Done" at bounding box center [620, 9] width 72 height 18
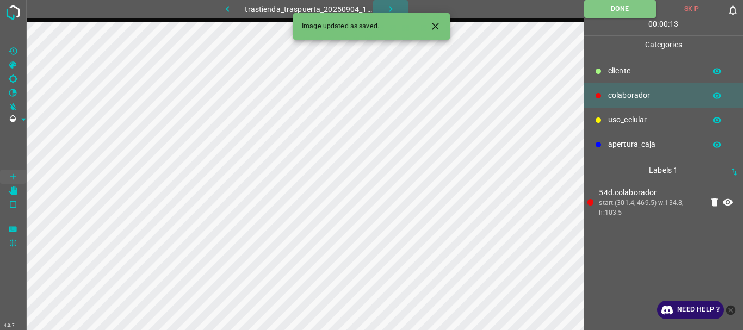
click at [391, 11] on icon "button" at bounding box center [390, 9] width 3 height 6
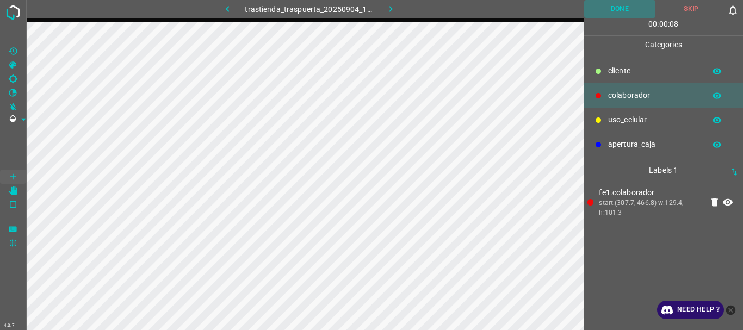
click at [618, 9] on button "Done" at bounding box center [620, 9] width 72 height 18
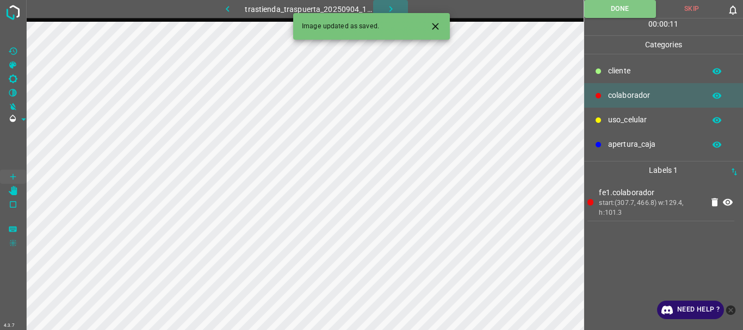
click at [388, 4] on icon "button" at bounding box center [390, 8] width 11 height 11
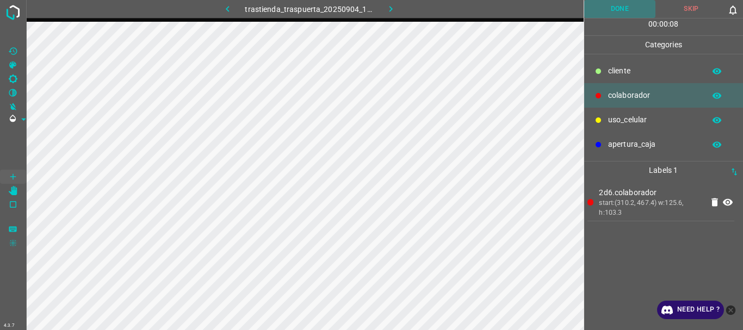
click at [613, 14] on button "Done" at bounding box center [620, 9] width 72 height 18
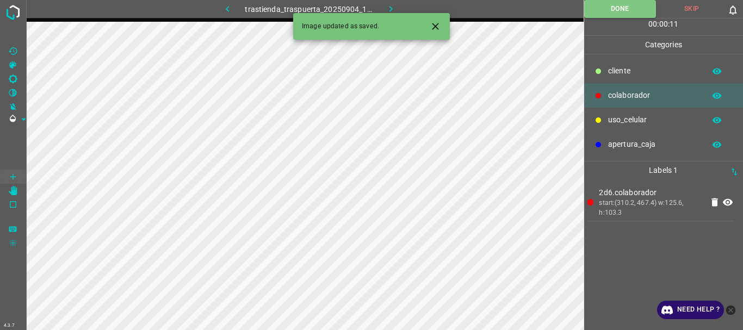
click at [390, 9] on icon "button" at bounding box center [390, 8] width 11 height 11
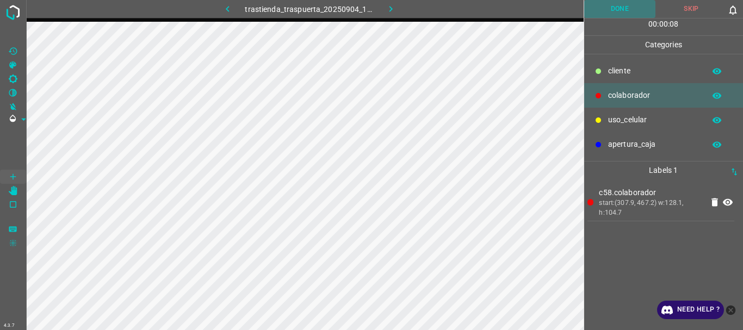
click at [609, 16] on button "Done" at bounding box center [620, 9] width 72 height 18
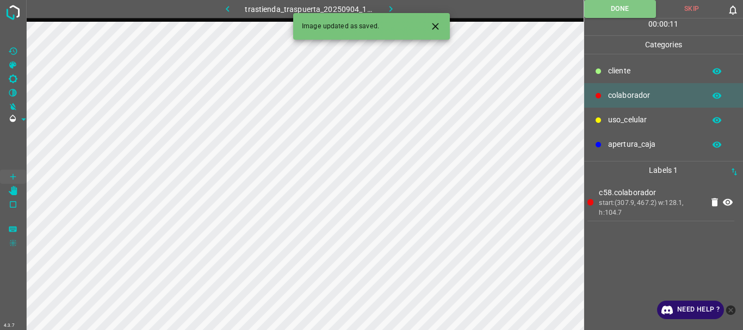
click at [387, 9] on icon "button" at bounding box center [390, 8] width 11 height 11
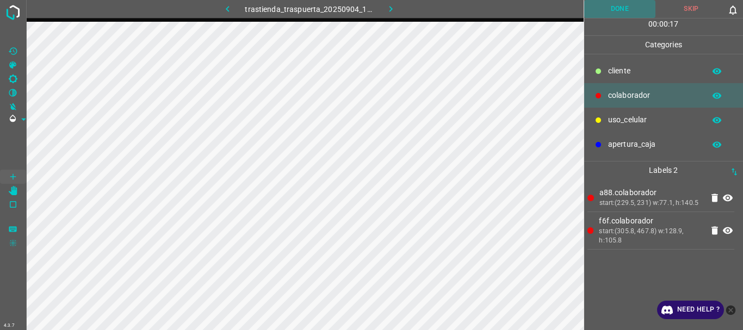
click at [633, 3] on button "Done" at bounding box center [620, 9] width 72 height 18
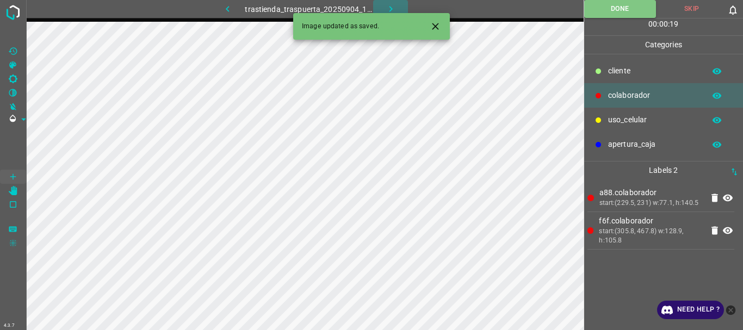
click at [389, 8] on icon "button" at bounding box center [390, 8] width 11 height 11
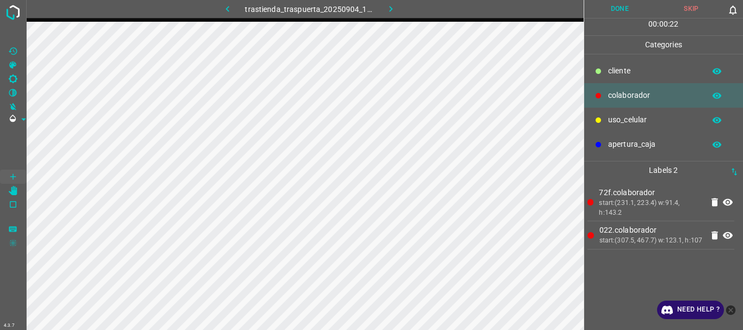
click at [600, 10] on button "Done" at bounding box center [620, 9] width 72 height 18
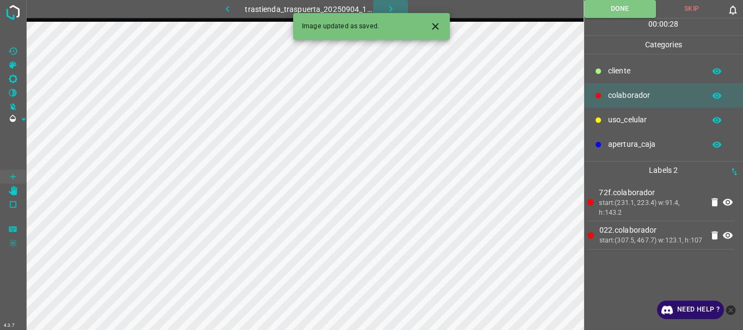
click at [395, 7] on icon "button" at bounding box center [390, 8] width 11 height 11
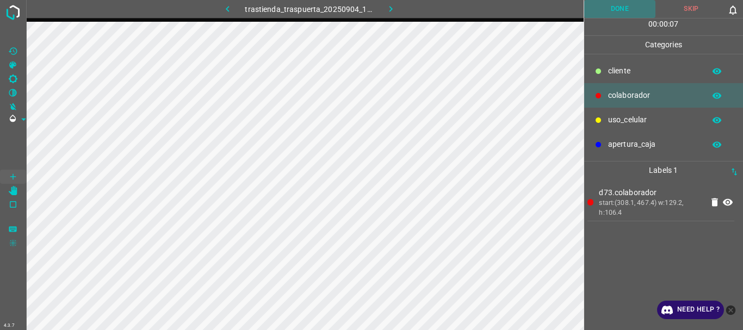
click at [613, 15] on button "Done" at bounding box center [620, 9] width 72 height 18
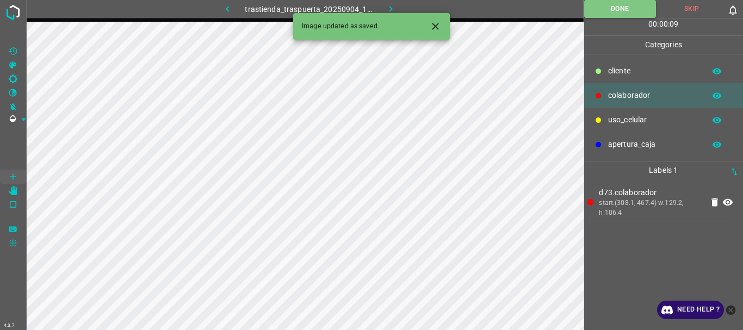
click at [390, 4] on icon "button" at bounding box center [390, 8] width 11 height 11
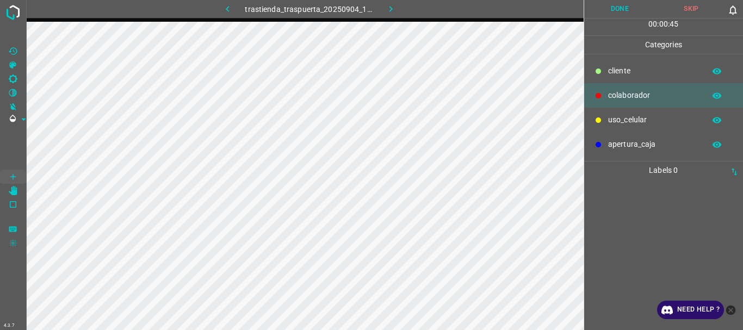
click at [615, 6] on button "Done" at bounding box center [620, 9] width 72 height 18
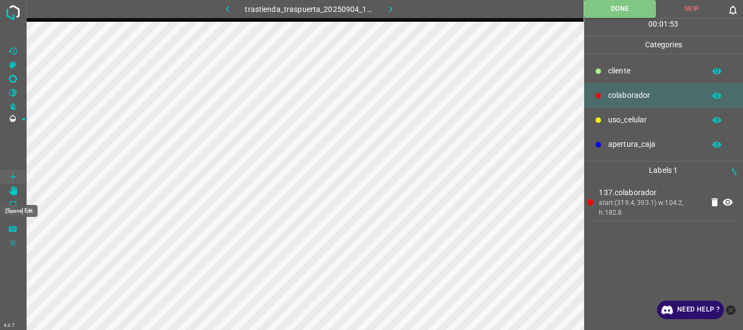
click at [13, 190] on icon "[Space] Edit" at bounding box center [13, 191] width 9 height 10
click at [392, 9] on icon "button" at bounding box center [390, 9] width 3 height 6
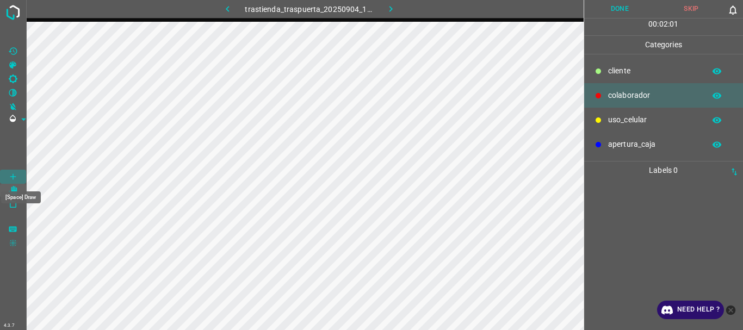
click at [18, 177] on Draw"] "[Space] Draw" at bounding box center [13, 177] width 26 height 14
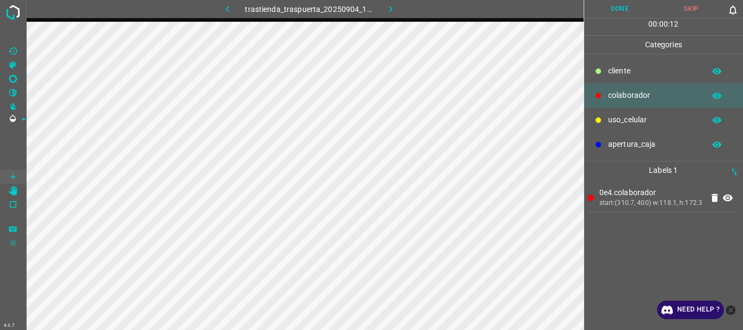
click at [618, 16] on button "Done" at bounding box center [620, 9] width 72 height 18
click at [612, 10] on button "Done" at bounding box center [620, 9] width 72 height 18
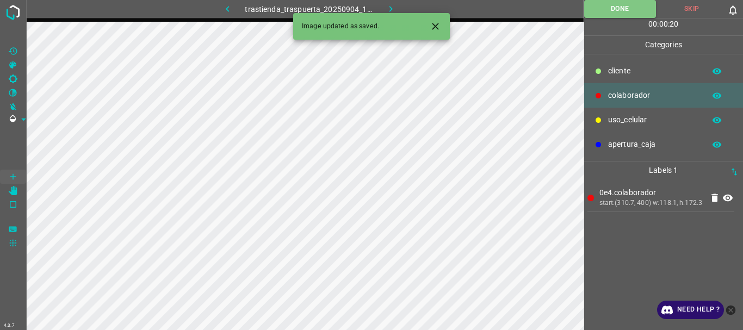
click at [392, 5] on icon "button" at bounding box center [390, 8] width 11 height 11
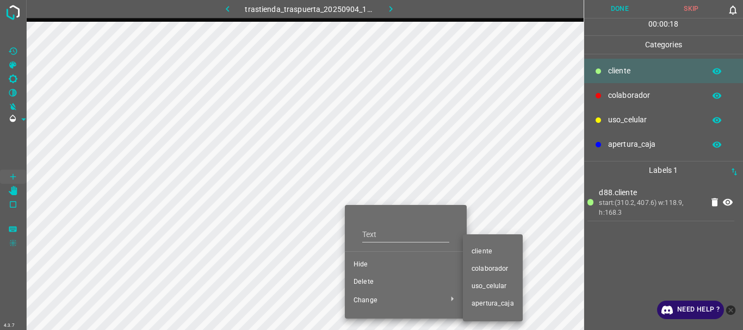
click at [478, 268] on span "colaborador" at bounding box center [493, 269] width 42 height 10
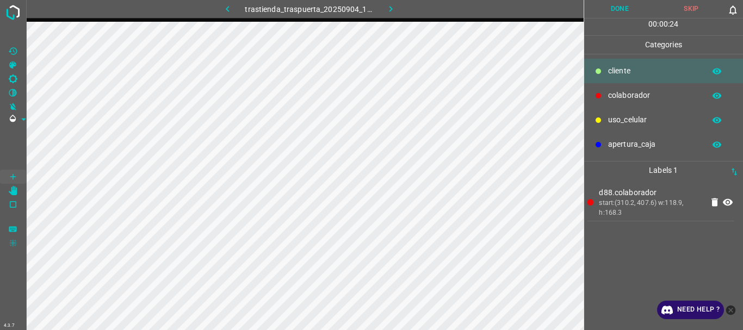
click at [623, 6] on button "Done" at bounding box center [620, 9] width 72 height 18
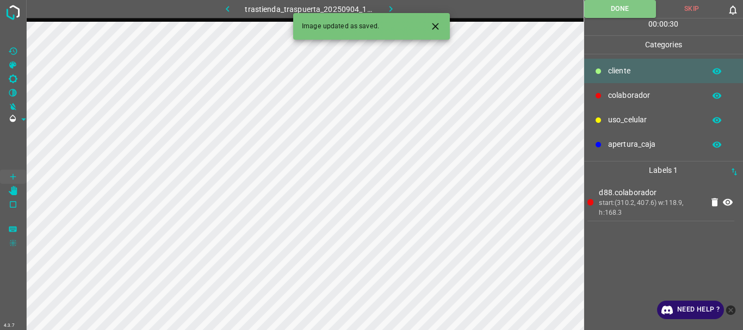
click at [383, 5] on button "button" at bounding box center [390, 9] width 35 height 18
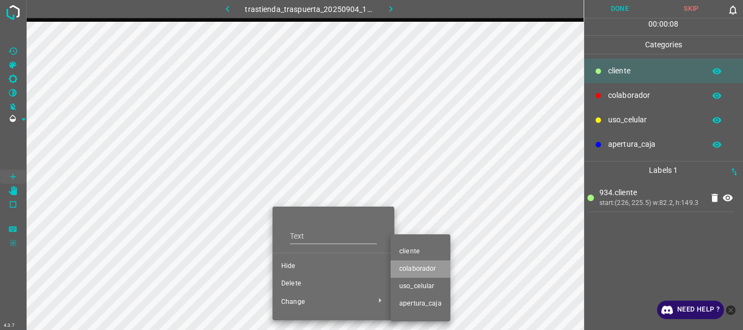
click at [417, 272] on span "colaborador" at bounding box center [420, 269] width 42 height 10
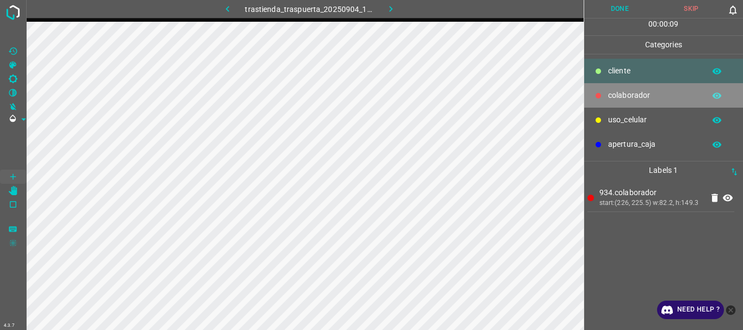
click at [652, 86] on div "colaborador" at bounding box center [663, 95] width 159 height 24
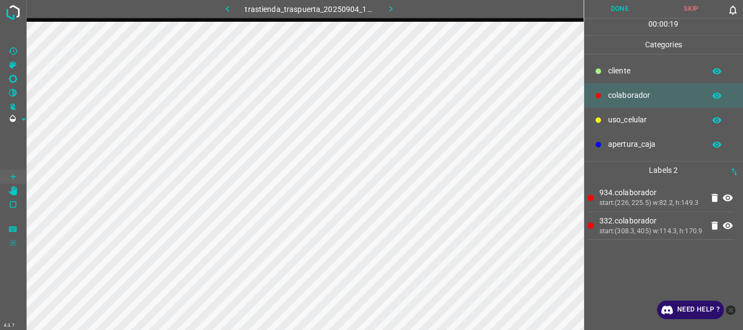
click at [622, 15] on button "Done" at bounding box center [620, 9] width 72 height 18
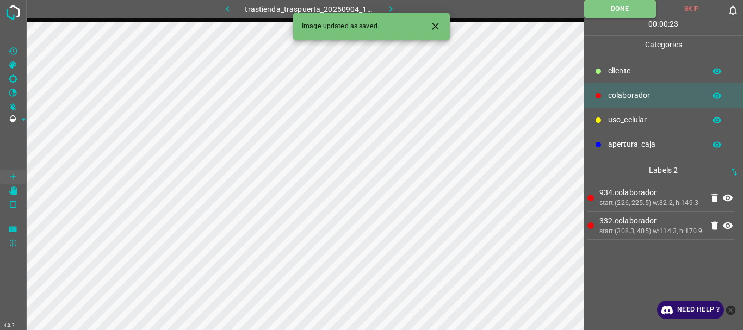
click at [391, 7] on icon "button" at bounding box center [390, 8] width 11 height 11
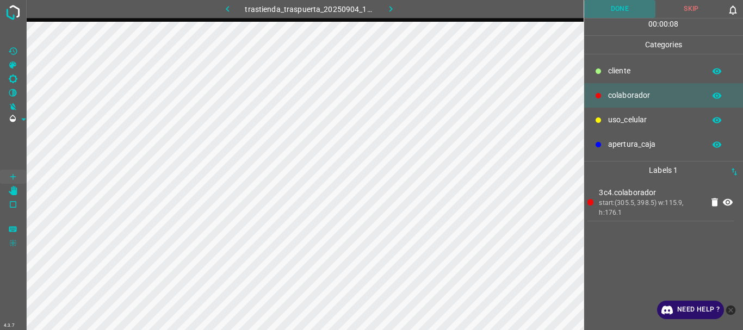
click at [624, 10] on button "Done" at bounding box center [620, 9] width 72 height 18
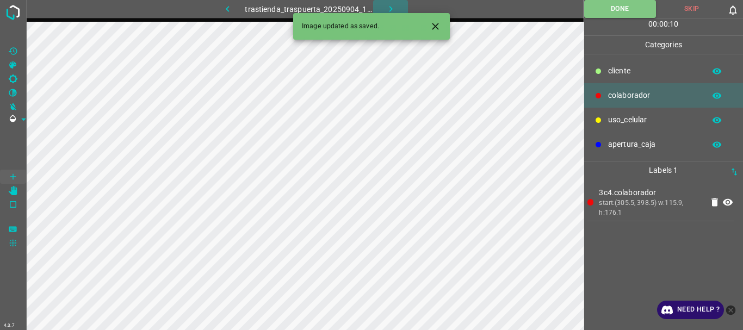
click at [389, 5] on icon "button" at bounding box center [390, 8] width 11 height 11
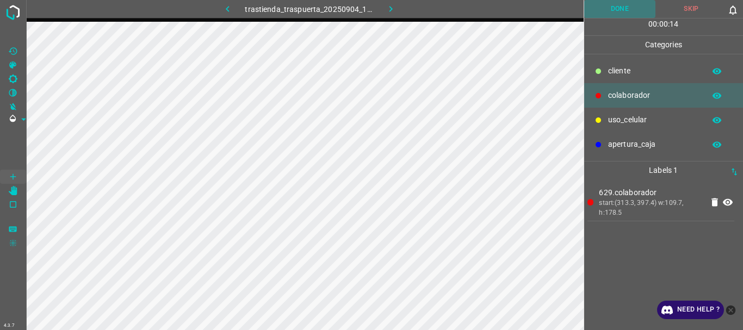
click at [627, 9] on button "Done" at bounding box center [620, 9] width 72 height 18
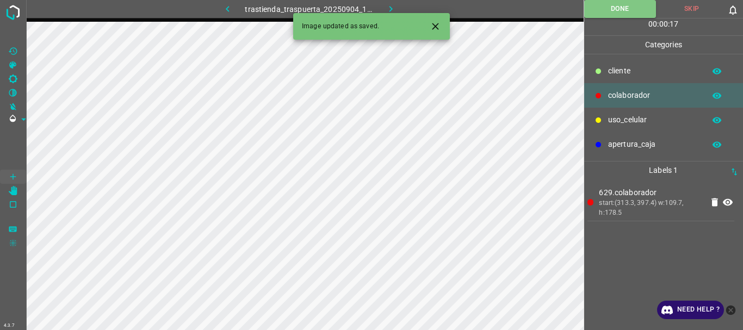
click at [392, 10] on icon "button" at bounding box center [390, 8] width 11 height 11
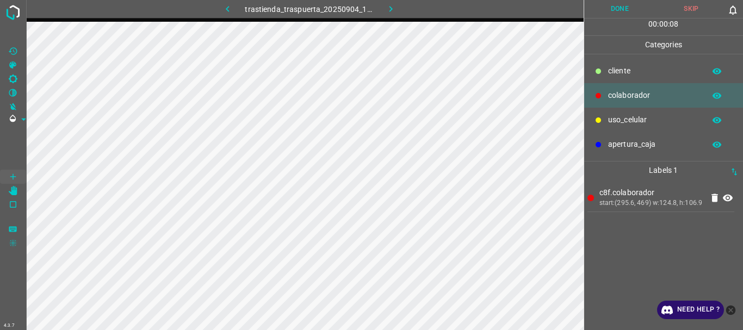
click at [614, 8] on button "Done" at bounding box center [620, 9] width 72 height 18
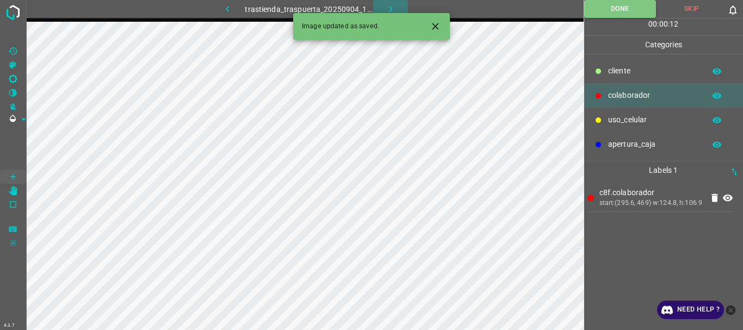
click at [392, 7] on icon "button" at bounding box center [390, 8] width 11 height 11
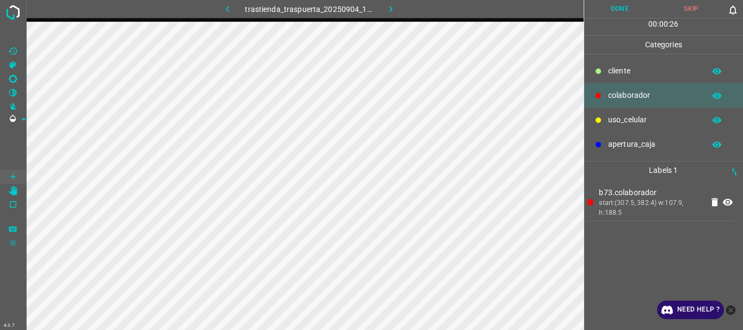
click at [615, 11] on button "Done" at bounding box center [620, 9] width 72 height 18
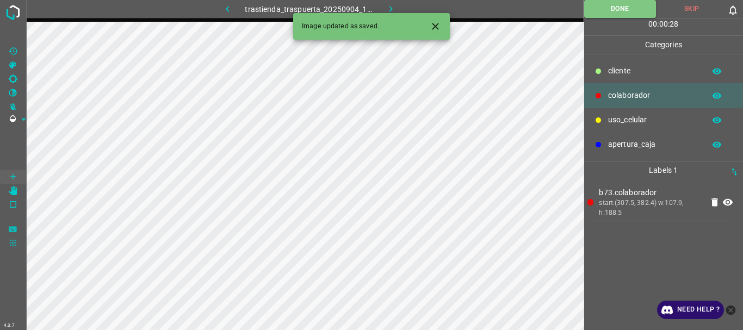
click at [389, 5] on icon "button" at bounding box center [390, 8] width 11 height 11
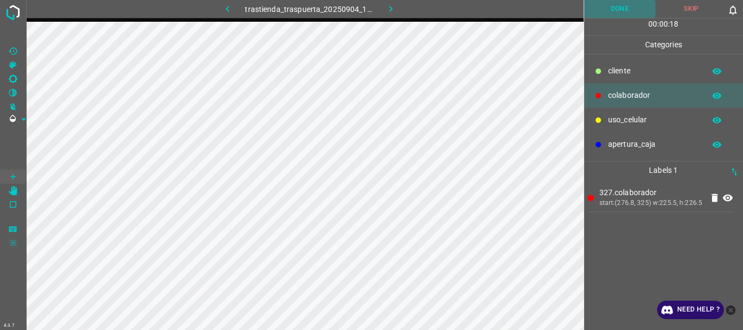
click at [619, 7] on button "Done" at bounding box center [620, 9] width 72 height 18
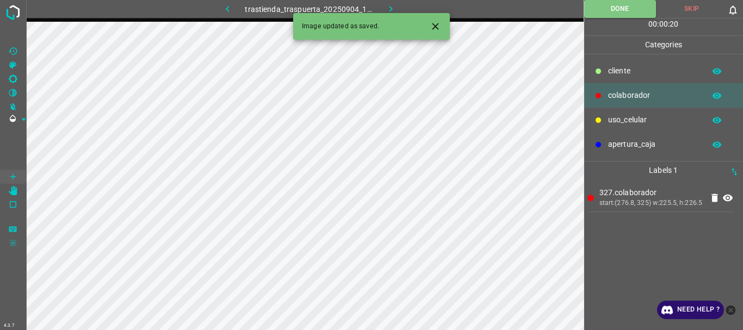
click at [388, 8] on icon "button" at bounding box center [390, 8] width 11 height 11
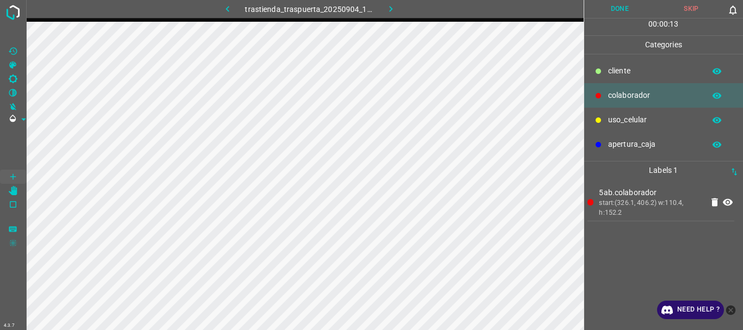
click at [613, 13] on button "Done" at bounding box center [620, 9] width 72 height 18
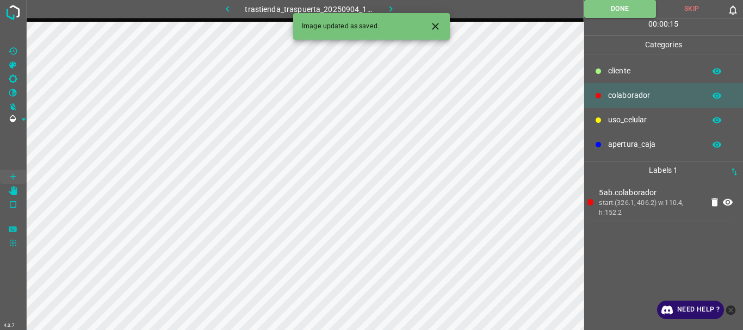
click at [388, 8] on icon "button" at bounding box center [390, 8] width 11 height 11
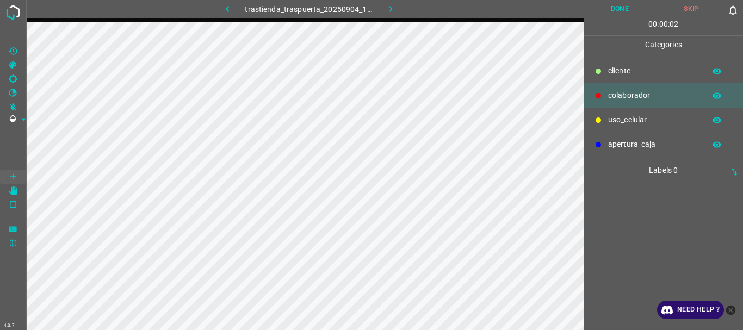
click at [600, 119] on icon at bounding box center [598, 119] width 5 height 5
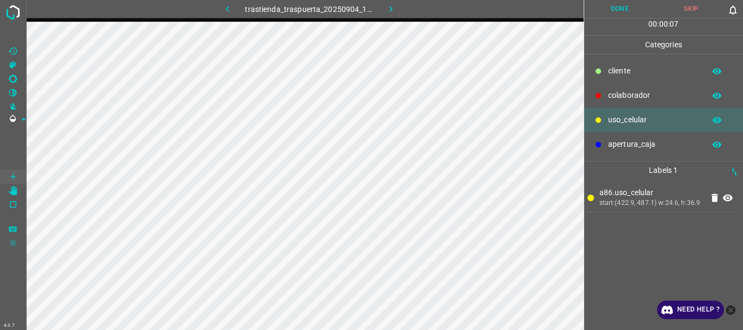
click at [612, 100] on p "colaborador" at bounding box center [653, 95] width 91 height 11
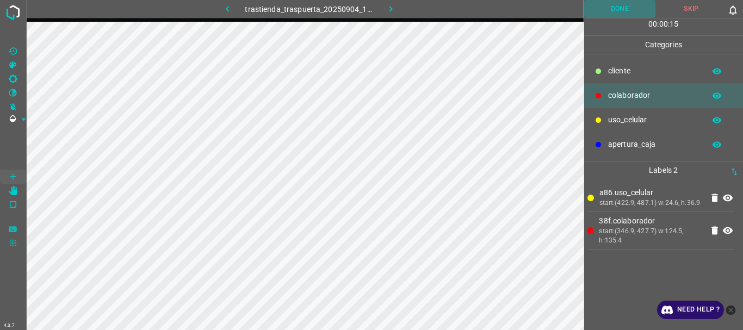
click at [622, 13] on button "Done" at bounding box center [620, 9] width 72 height 18
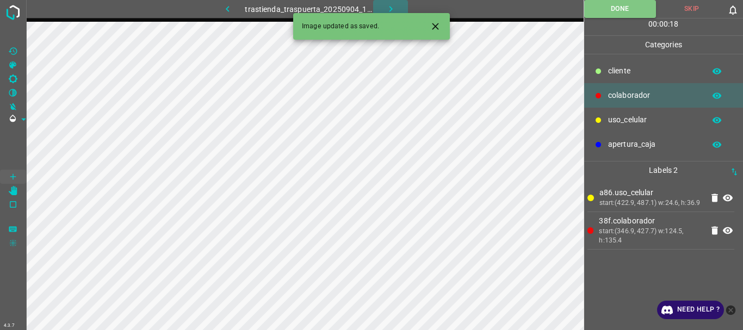
click at [391, 5] on icon "button" at bounding box center [390, 8] width 11 height 11
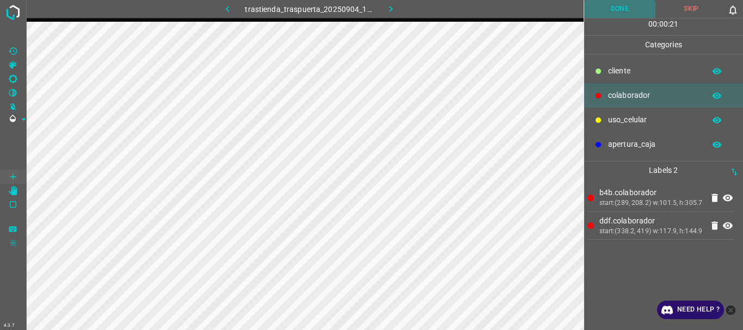
click at [604, 9] on button "Done" at bounding box center [620, 9] width 72 height 18
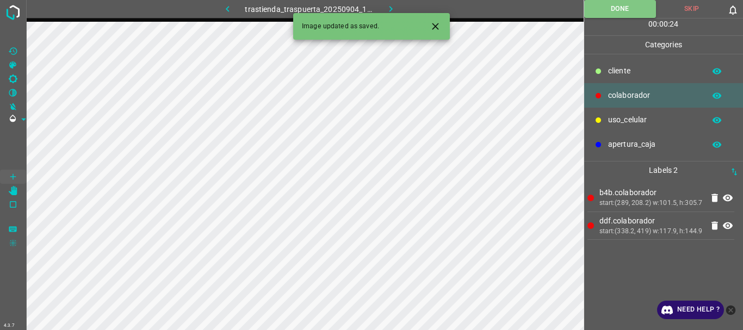
click at [386, 5] on icon "button" at bounding box center [390, 8] width 11 height 11
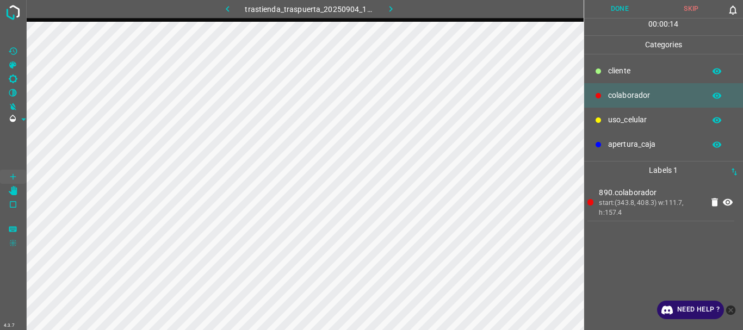
click at [622, 14] on button "Done" at bounding box center [620, 9] width 72 height 18
click at [392, 10] on icon "button" at bounding box center [390, 8] width 11 height 11
click at [626, 8] on button "Done" at bounding box center [620, 9] width 72 height 18
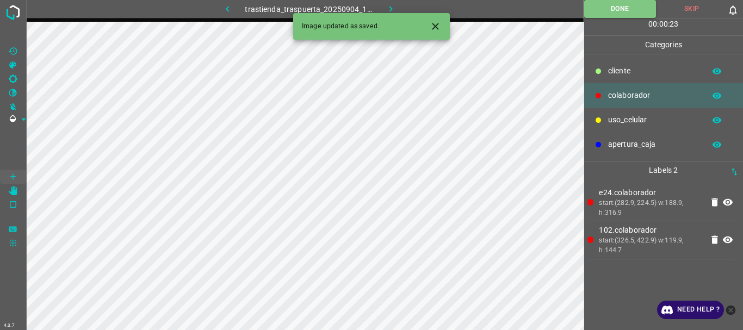
click at [388, 6] on icon "button" at bounding box center [390, 8] width 11 height 11
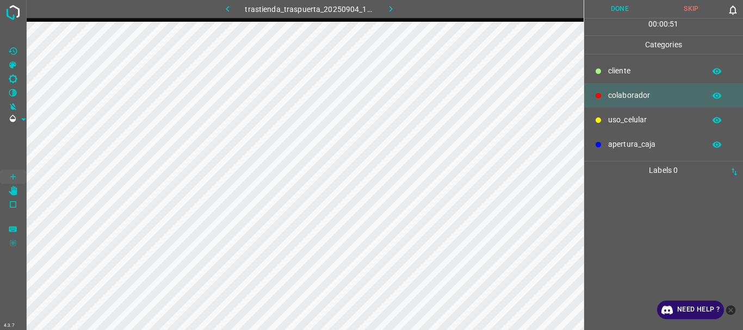
click at [617, 122] on p "uso_celular" at bounding box center [653, 119] width 91 height 11
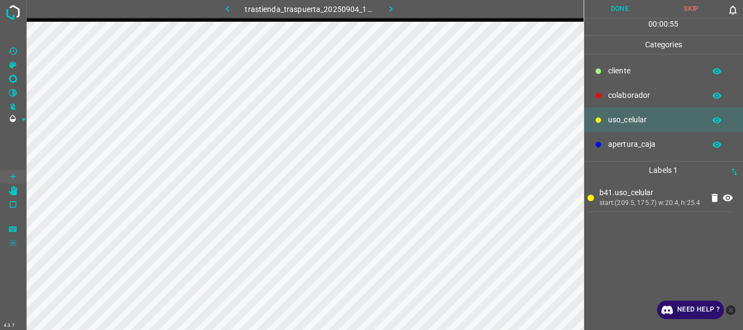
click at [617, 97] on p "colaborador" at bounding box center [653, 95] width 91 height 11
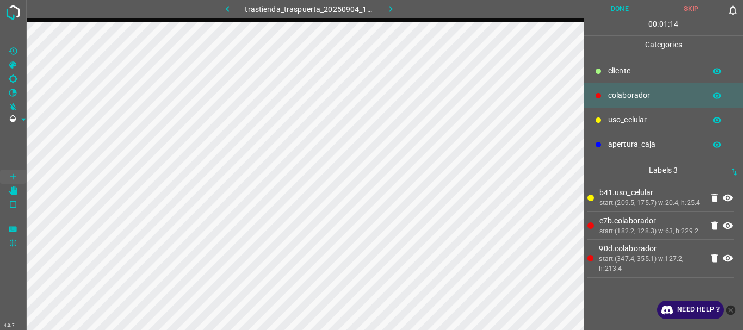
click at [627, 11] on button "Done" at bounding box center [620, 9] width 72 height 18
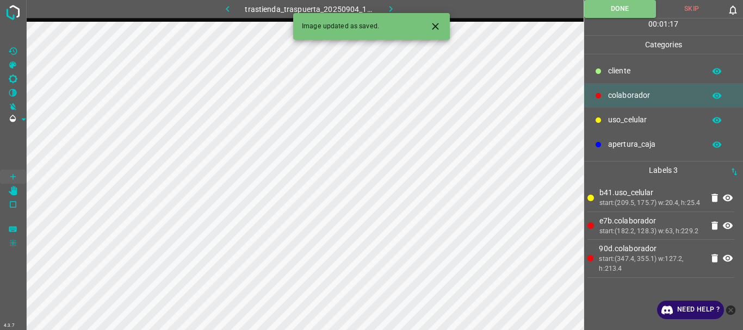
click at [395, 8] on icon "button" at bounding box center [390, 8] width 11 height 11
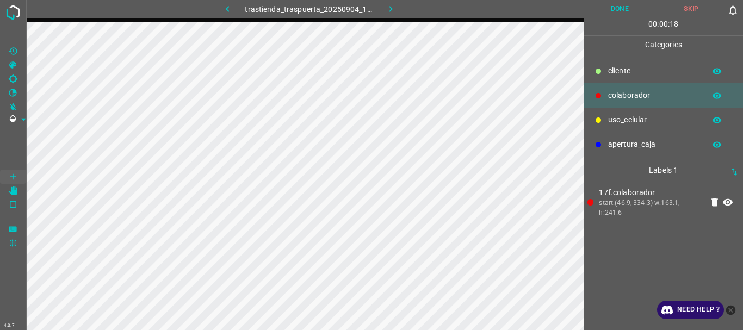
click at [608, 11] on button "Done" at bounding box center [620, 9] width 72 height 18
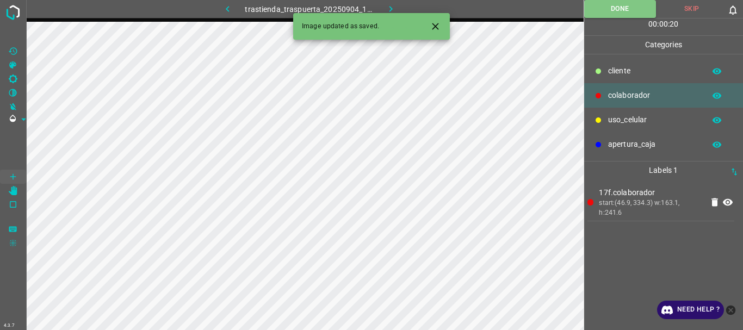
click at [388, 5] on icon "button" at bounding box center [390, 8] width 11 height 11
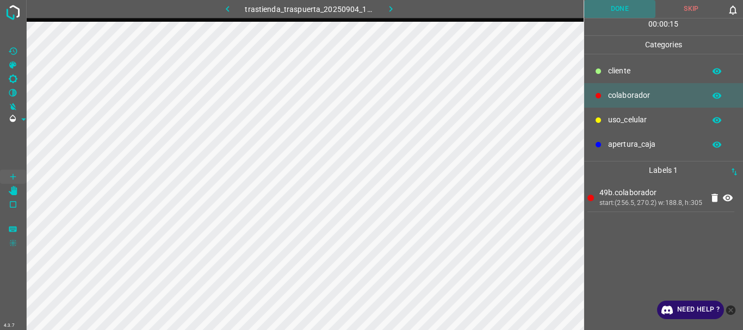
click at [611, 13] on button "Done" at bounding box center [620, 9] width 72 height 18
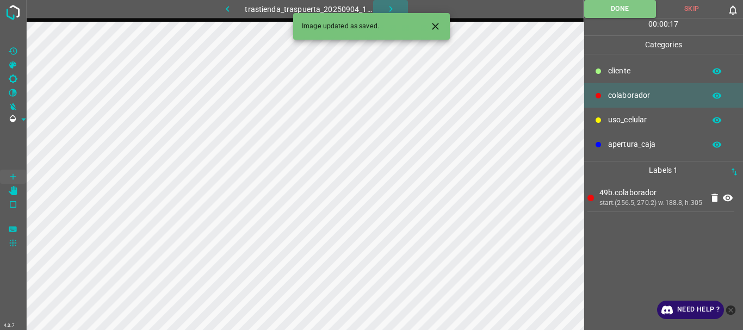
click at [391, 10] on icon "button" at bounding box center [390, 9] width 3 height 6
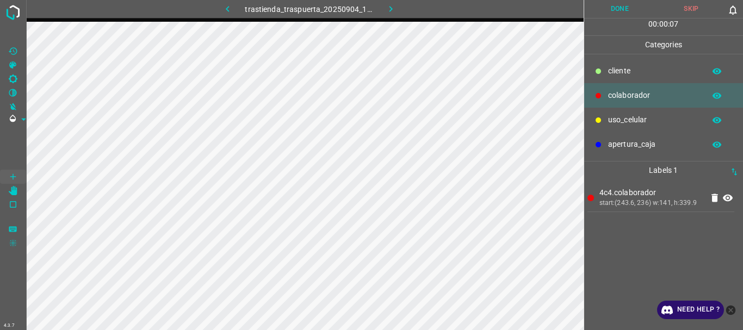
click at [613, 11] on button "Done" at bounding box center [620, 9] width 72 height 18
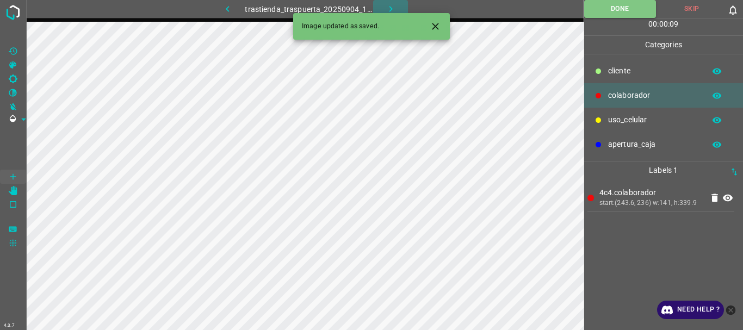
click at [389, 6] on icon "button" at bounding box center [390, 8] width 11 height 11
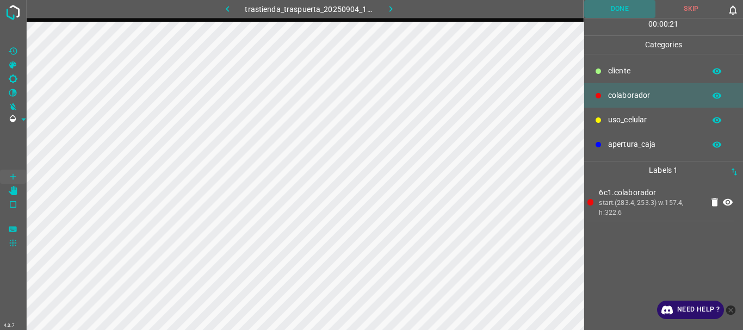
click at [612, 14] on button "Done" at bounding box center [620, 9] width 72 height 18
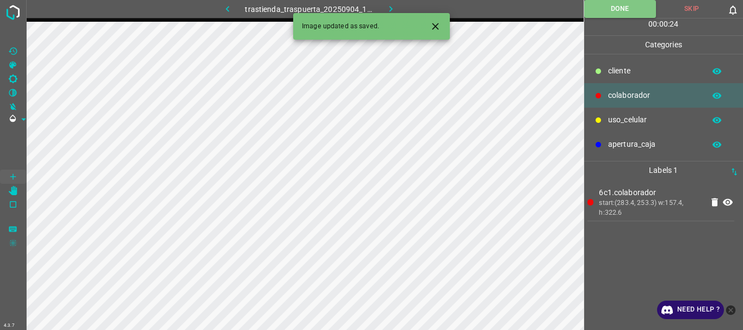
click at [388, 5] on icon "button" at bounding box center [390, 8] width 11 height 11
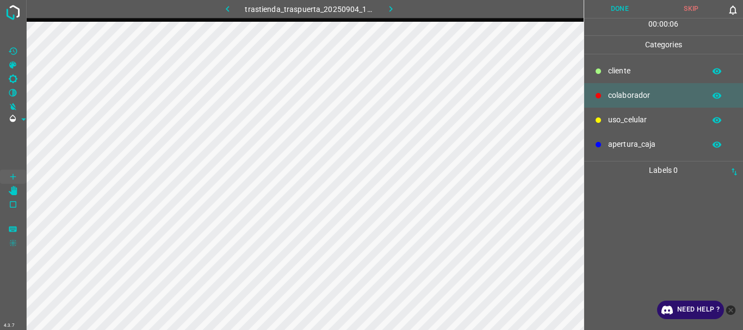
click at [610, 9] on button "Done" at bounding box center [620, 9] width 72 height 18
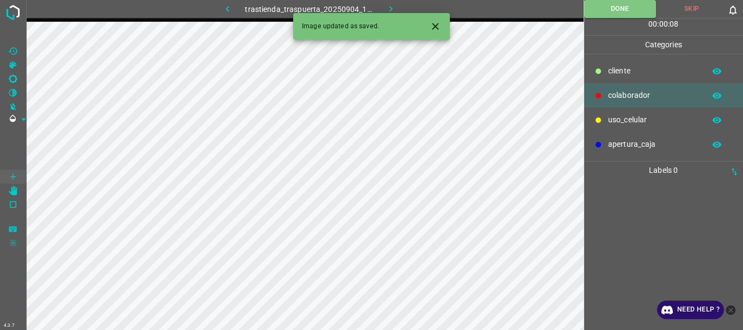
click at [385, 4] on icon "button" at bounding box center [390, 8] width 11 height 11
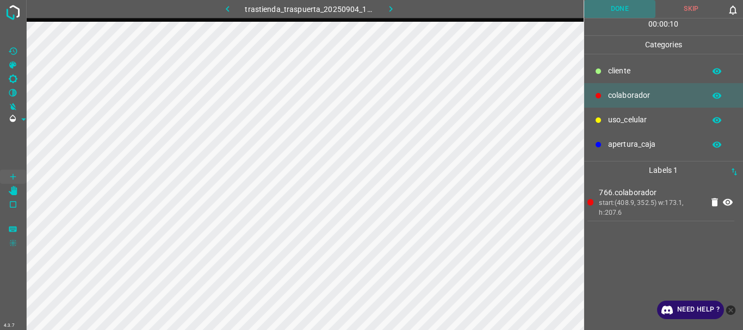
click at [610, 17] on button "Done" at bounding box center [620, 9] width 72 height 18
click at [391, 12] on icon "button" at bounding box center [390, 8] width 11 height 11
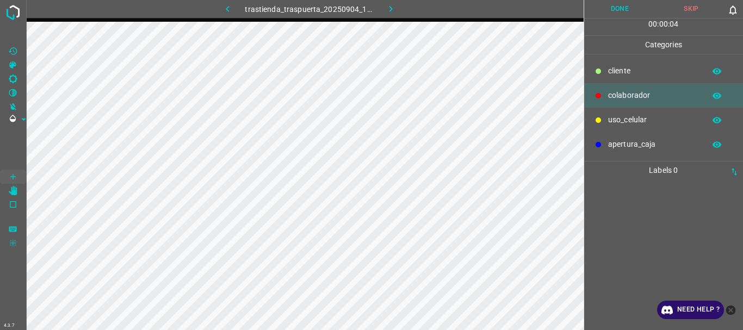
click at [606, 10] on button "Done" at bounding box center [620, 9] width 72 height 18
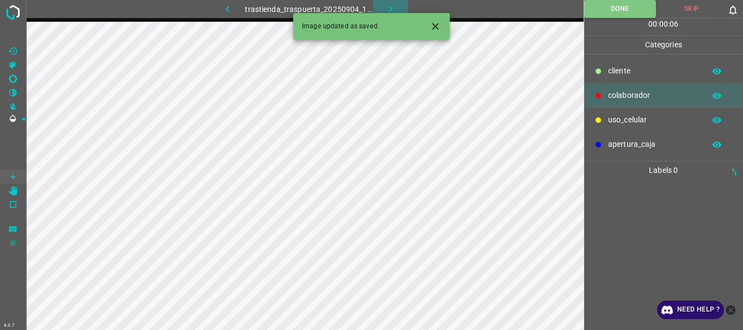
click at [391, 7] on icon "button" at bounding box center [390, 8] width 11 height 11
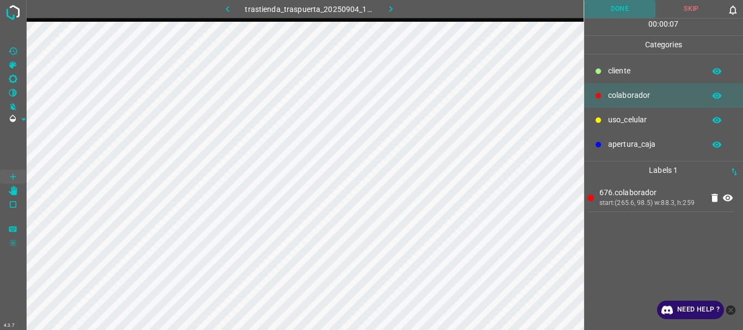
click at [614, 5] on button "Done" at bounding box center [620, 9] width 72 height 18
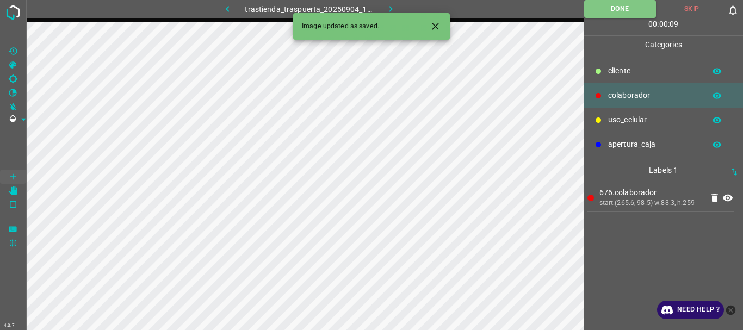
click at [393, 2] on button "button" at bounding box center [390, 9] width 35 height 18
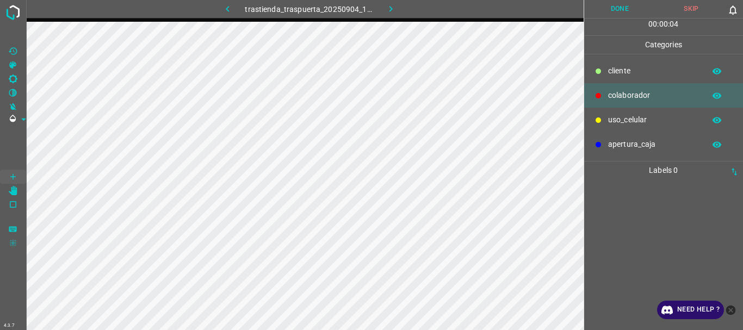
click at [642, 119] on p "uso_celular" at bounding box center [653, 119] width 91 height 11
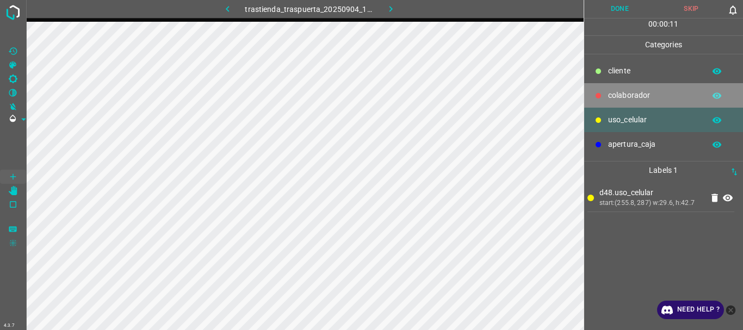
click at [633, 89] on div "colaborador" at bounding box center [663, 95] width 159 height 24
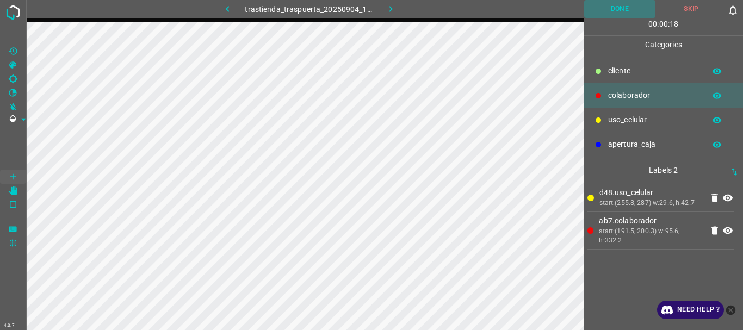
click at [619, 4] on button "Done" at bounding box center [620, 9] width 72 height 18
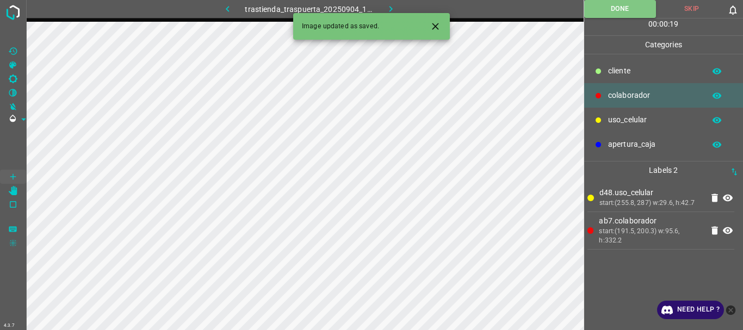
click at [386, 4] on icon "button" at bounding box center [390, 8] width 11 height 11
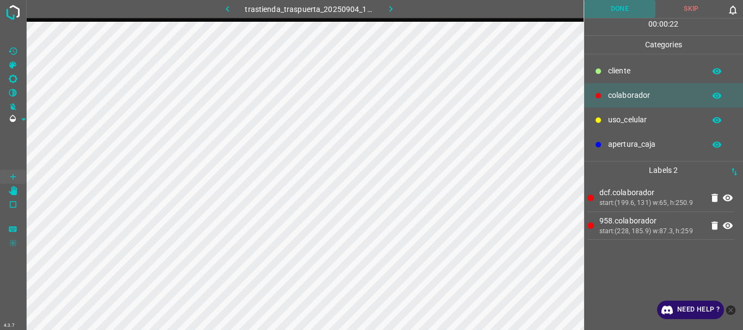
click at [613, 8] on button "Done" at bounding box center [620, 9] width 72 height 18
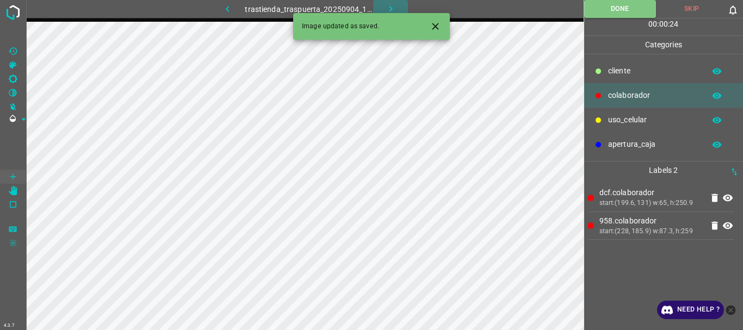
click at [384, 5] on button "button" at bounding box center [390, 9] width 35 height 18
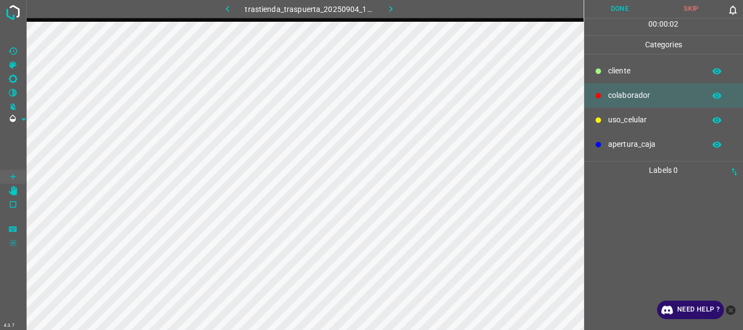
click at [626, 70] on p "cliente" at bounding box center [653, 70] width 91 height 11
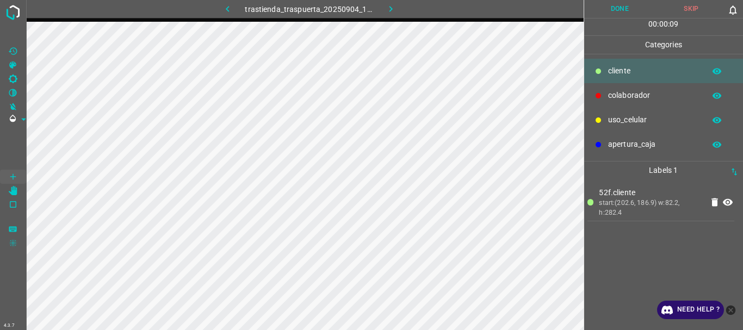
click at [637, 100] on p "colaborador" at bounding box center [653, 95] width 91 height 11
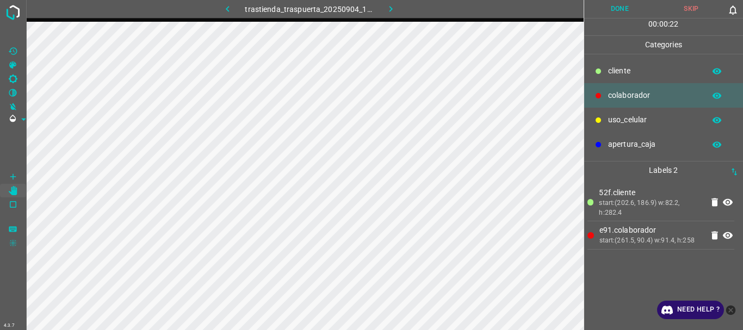
click at [228, 9] on icon "button" at bounding box center [227, 8] width 11 height 11
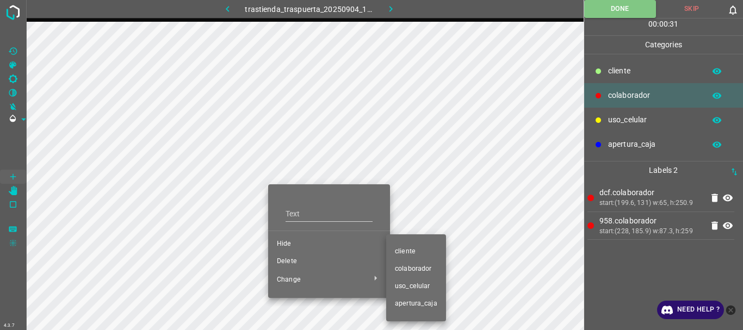
click at [399, 254] on span "cliente" at bounding box center [416, 252] width 42 height 10
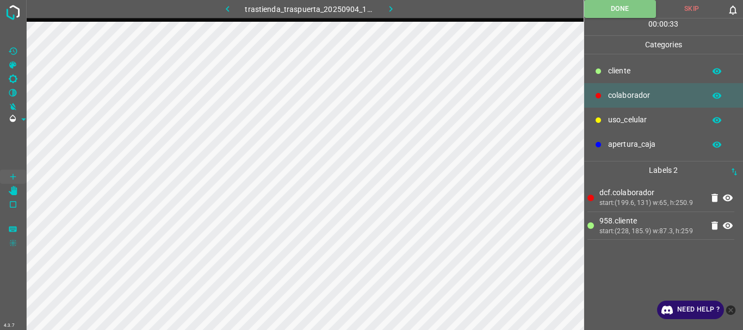
click at [229, 9] on icon "button" at bounding box center [227, 8] width 11 height 11
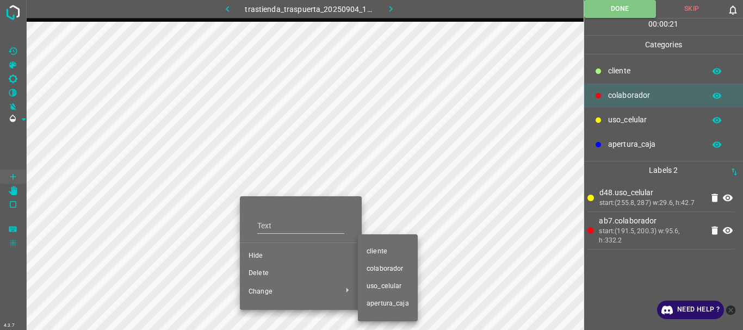
click at [377, 249] on span "cliente" at bounding box center [388, 252] width 42 height 10
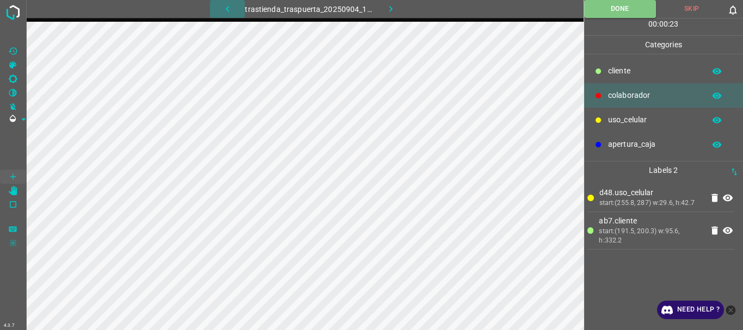
click at [230, 8] on icon "button" at bounding box center [227, 8] width 11 height 11
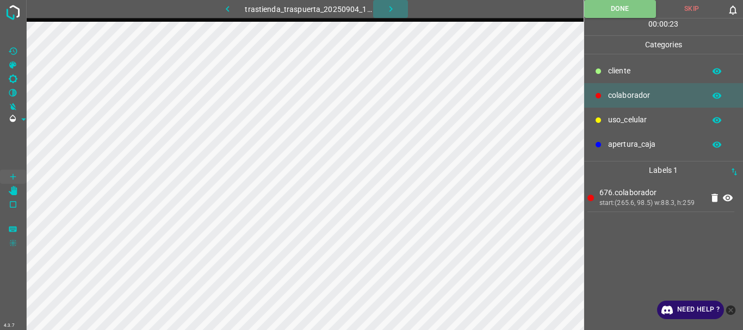
click at [391, 5] on icon "button" at bounding box center [390, 8] width 11 height 11
click at [391, 7] on icon "button" at bounding box center [390, 8] width 11 height 11
click at [391, 8] on icon "button" at bounding box center [390, 9] width 3 height 6
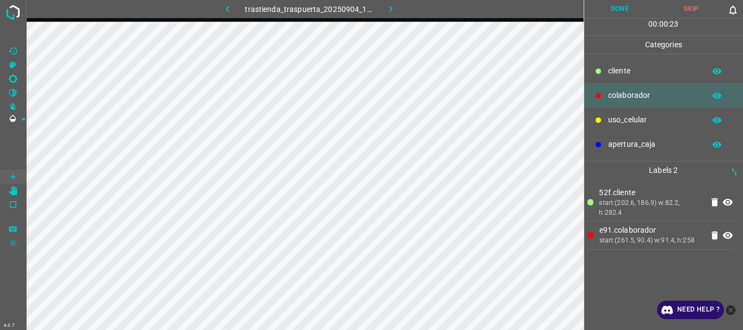
click at [391, 8] on icon "button" at bounding box center [390, 9] width 3 height 6
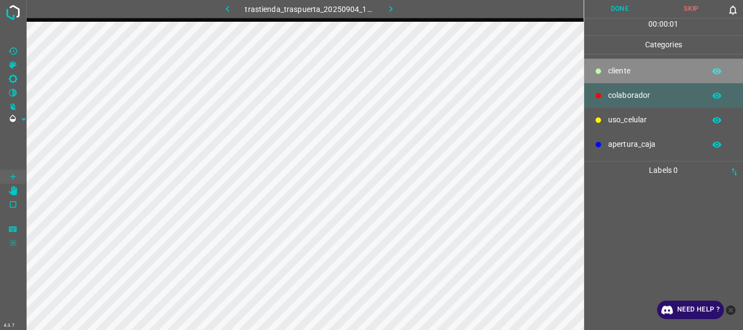
click at [609, 71] on p "cliente" at bounding box center [653, 70] width 91 height 11
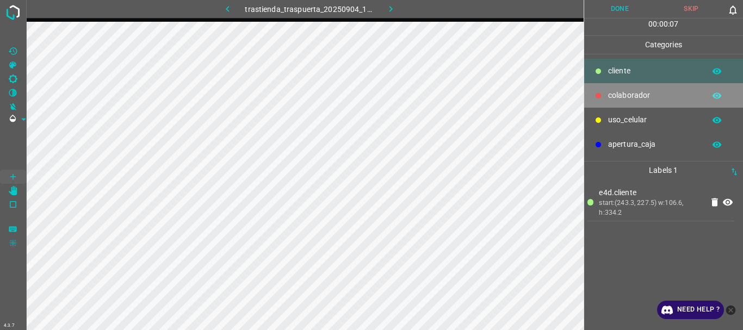
click at [602, 98] on div at bounding box center [598, 95] width 11 height 11
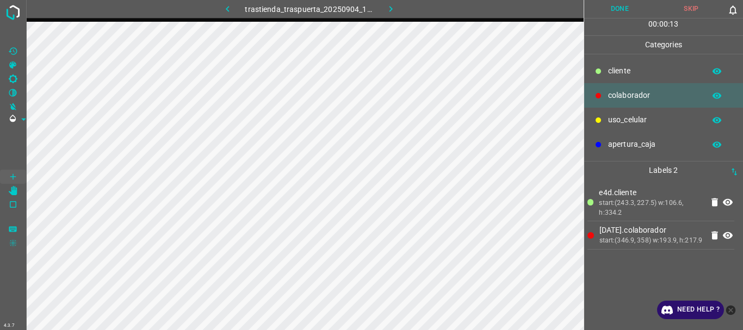
click at [607, 13] on button "Done" at bounding box center [620, 9] width 72 height 18
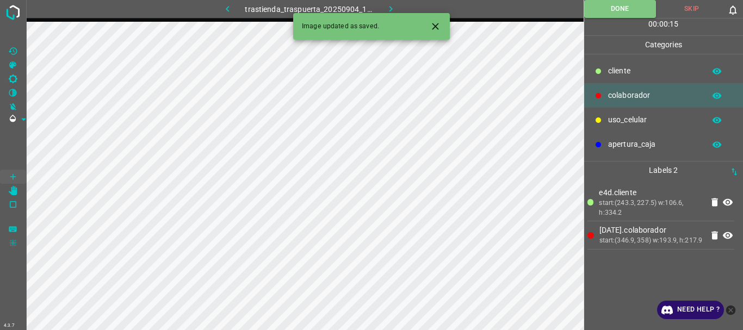
click at [393, 7] on icon "button" at bounding box center [390, 8] width 11 height 11
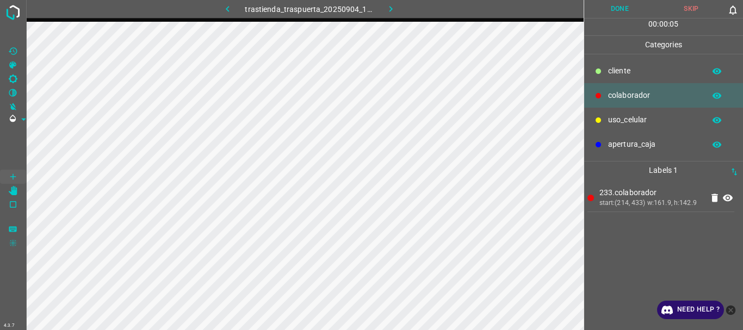
click at [606, 9] on button "Done" at bounding box center [620, 9] width 72 height 18
click at [386, 9] on icon "button" at bounding box center [390, 8] width 11 height 11
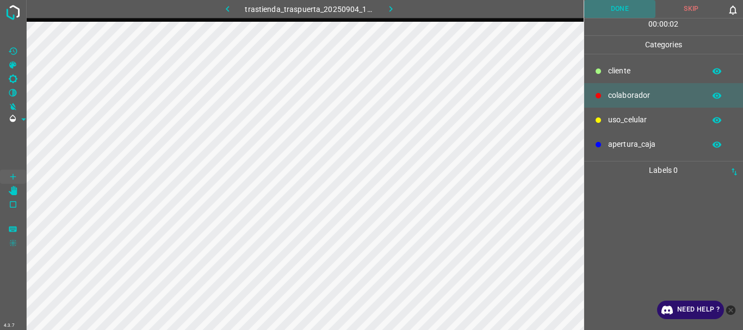
click at [613, 11] on button "Done" at bounding box center [620, 9] width 72 height 18
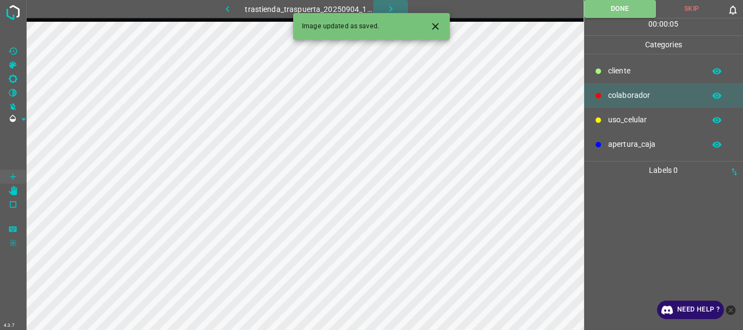
click at [391, 8] on icon "button" at bounding box center [390, 9] width 3 height 6
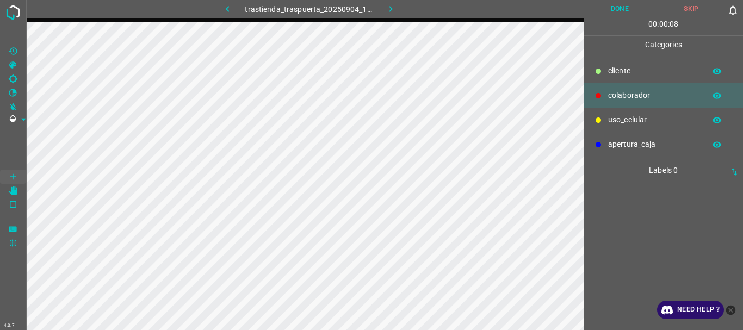
click at [611, 78] on div "cliente" at bounding box center [663, 71] width 159 height 24
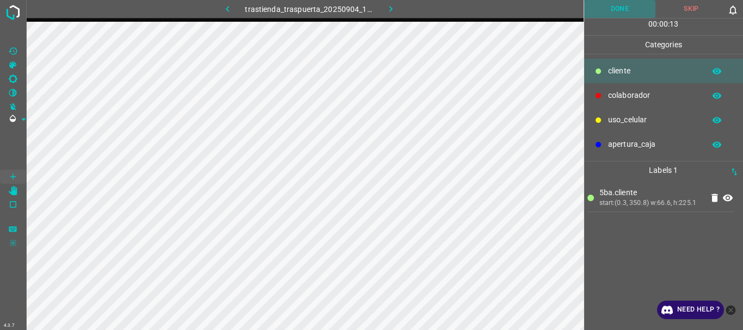
click at [613, 16] on button "Done" at bounding box center [620, 9] width 72 height 18
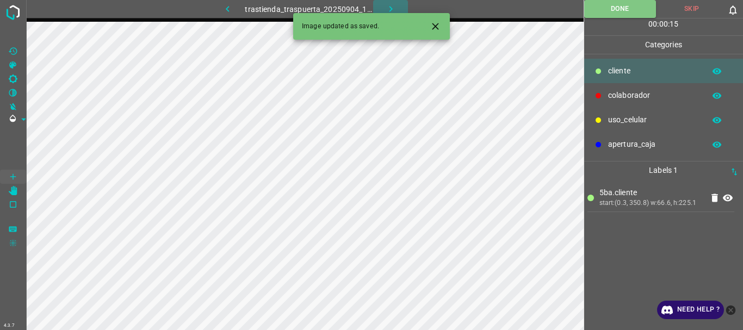
click at [385, 6] on icon "button" at bounding box center [390, 8] width 11 height 11
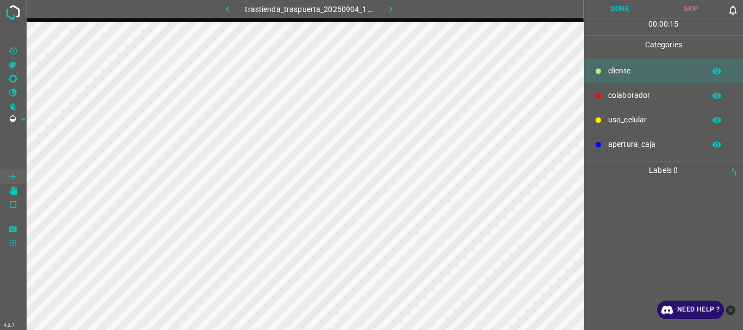
click at [623, 14] on button "Done" at bounding box center [620, 9] width 72 height 18
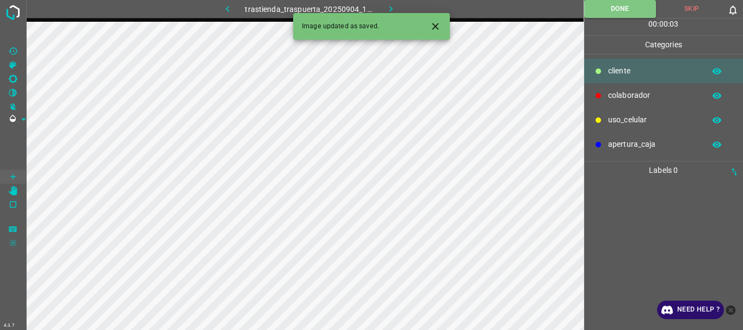
click at [387, 4] on icon "button" at bounding box center [390, 8] width 11 height 11
click at [614, 10] on button "Done" at bounding box center [620, 9] width 72 height 18
click at [395, 5] on icon "button" at bounding box center [390, 8] width 11 height 11
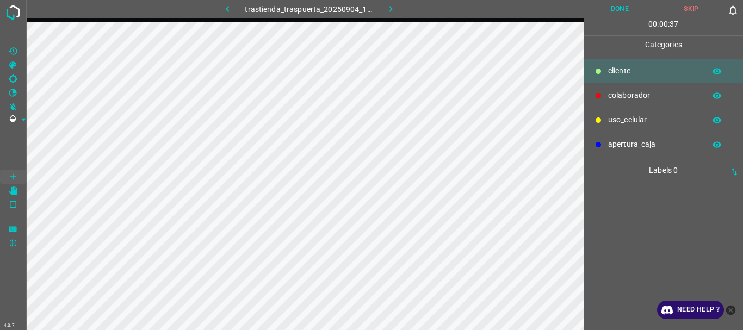
click at [639, 93] on p "colaborador" at bounding box center [653, 95] width 91 height 11
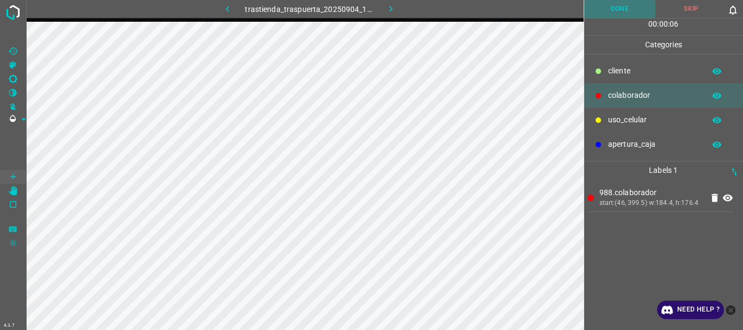
click at [609, 12] on button "Done" at bounding box center [620, 9] width 72 height 18
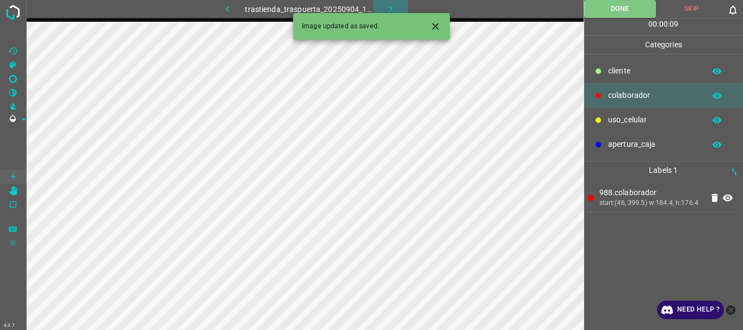
click at [391, 5] on icon "button" at bounding box center [390, 8] width 11 height 11
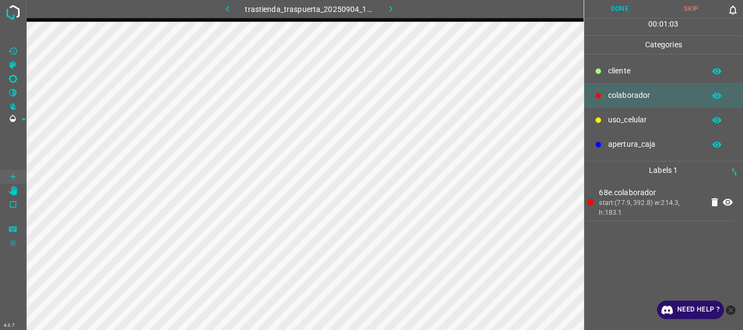
click at [614, 8] on button "Done" at bounding box center [620, 9] width 72 height 18
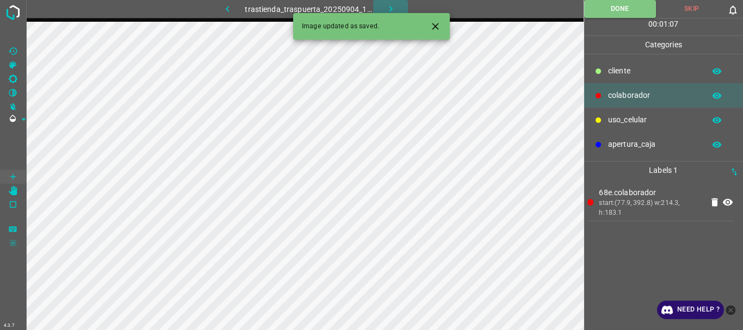
click at [386, 8] on icon "button" at bounding box center [390, 8] width 11 height 11
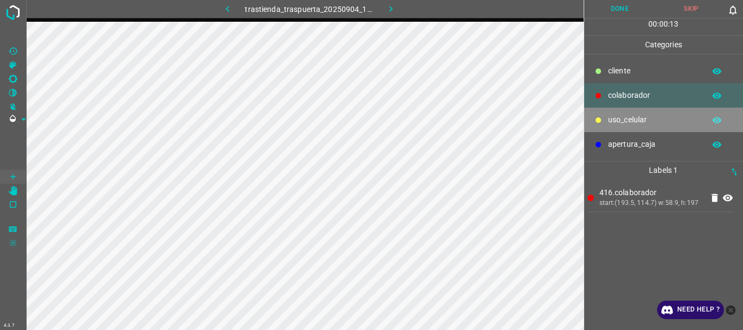
click at [622, 121] on p "uso_celular" at bounding box center [653, 119] width 91 height 11
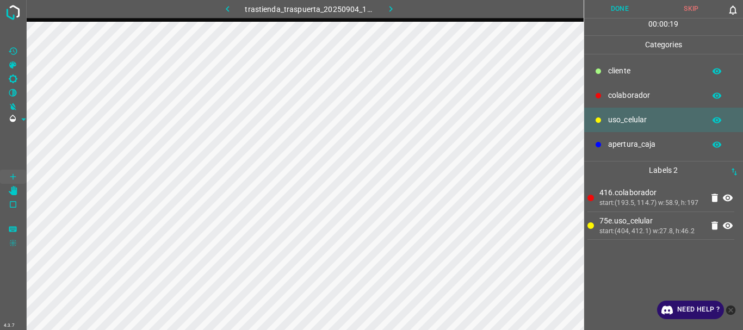
click at [631, 100] on p "colaborador" at bounding box center [653, 95] width 91 height 11
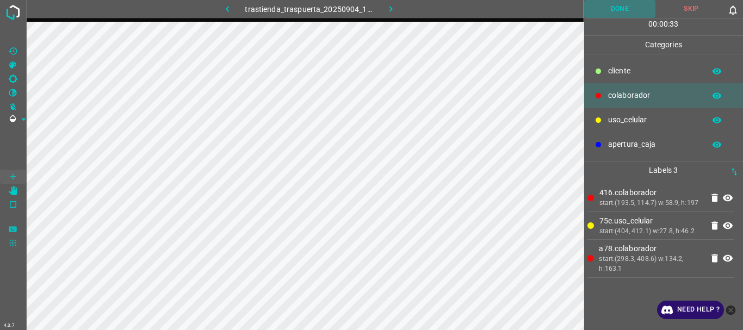
click at [616, 8] on button "Done" at bounding box center [620, 9] width 72 height 18
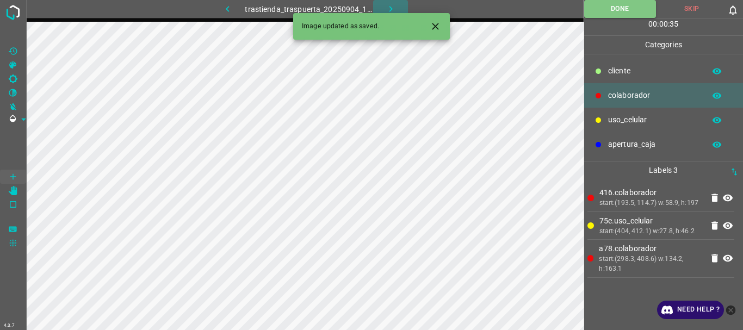
click at [393, 5] on icon "button" at bounding box center [390, 8] width 11 height 11
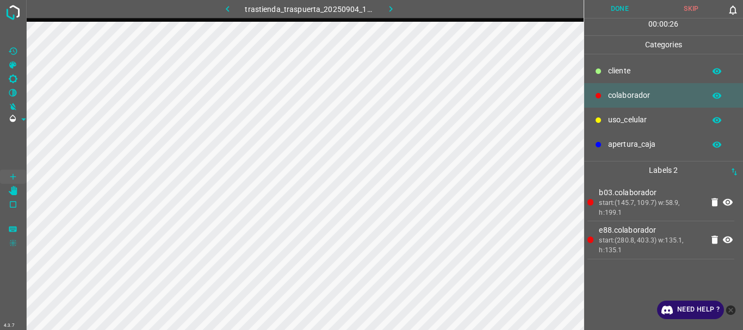
click at [601, 11] on button "Done" at bounding box center [620, 9] width 72 height 18
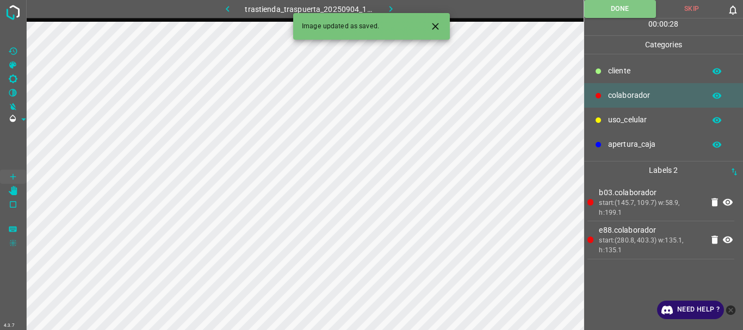
click at [392, 8] on icon "button" at bounding box center [390, 8] width 11 height 11
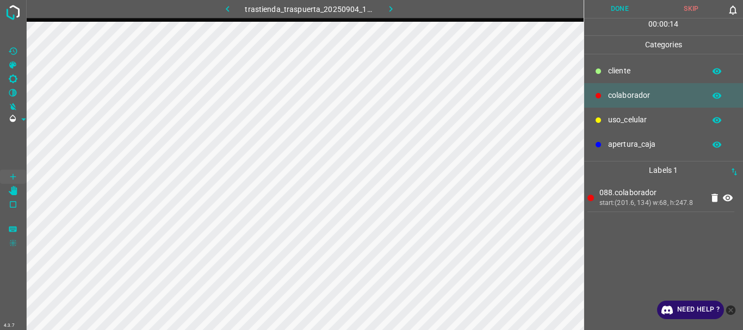
click at [640, 120] on p "uso_celular" at bounding box center [653, 119] width 91 height 11
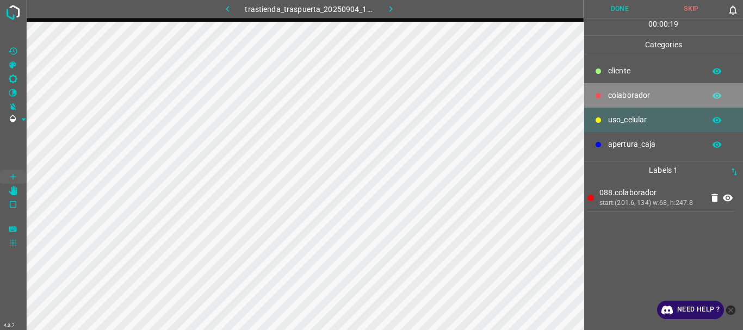
click at [622, 96] on p "colaborador" at bounding box center [653, 95] width 91 height 11
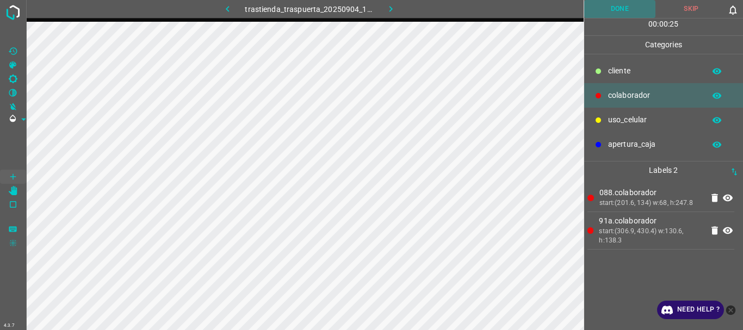
click at [610, 14] on button "Done" at bounding box center [620, 9] width 72 height 18
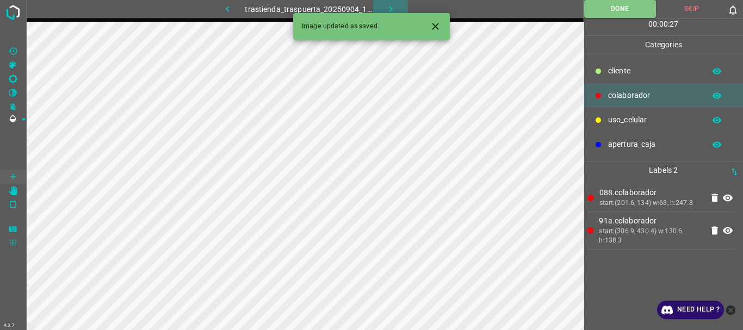
click at [388, 6] on icon "button" at bounding box center [390, 8] width 11 height 11
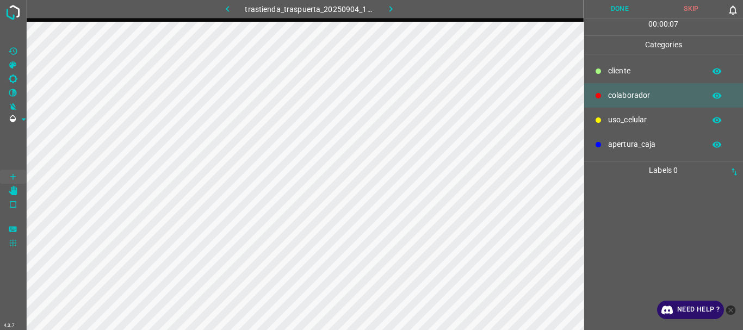
click at [600, 120] on icon at bounding box center [598, 119] width 5 height 5
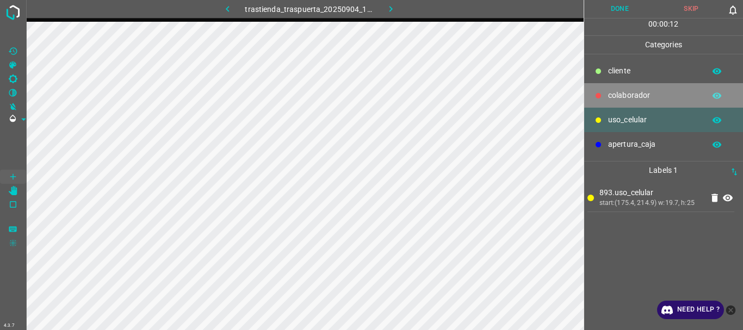
click at [608, 99] on p "colaborador" at bounding box center [653, 95] width 91 height 11
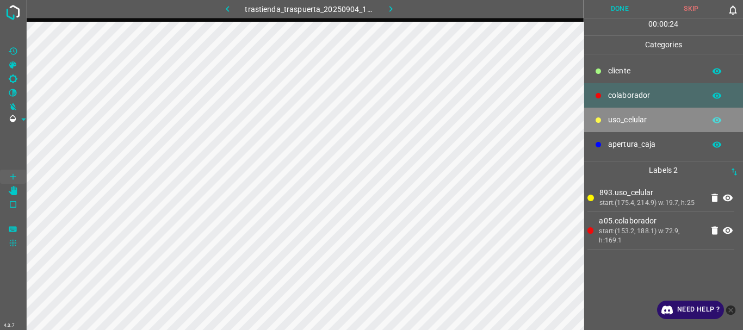
click at [628, 121] on p "uso_celular" at bounding box center [653, 119] width 91 height 11
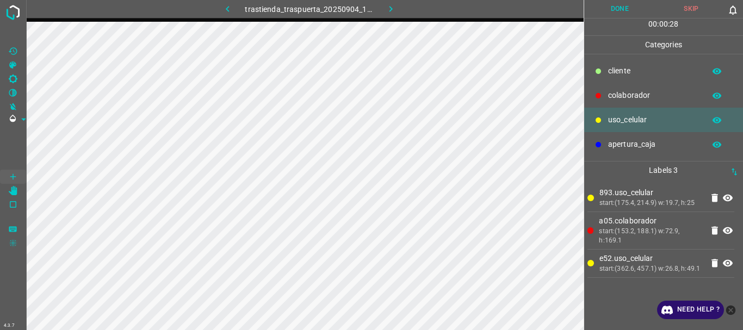
click at [636, 96] on p "colaborador" at bounding box center [653, 95] width 91 height 11
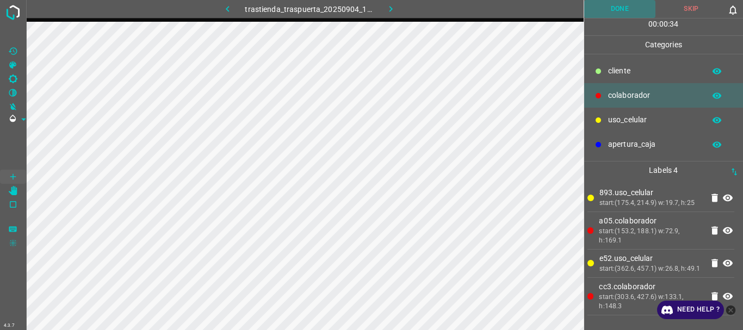
click at [616, 2] on button "Done" at bounding box center [620, 9] width 72 height 18
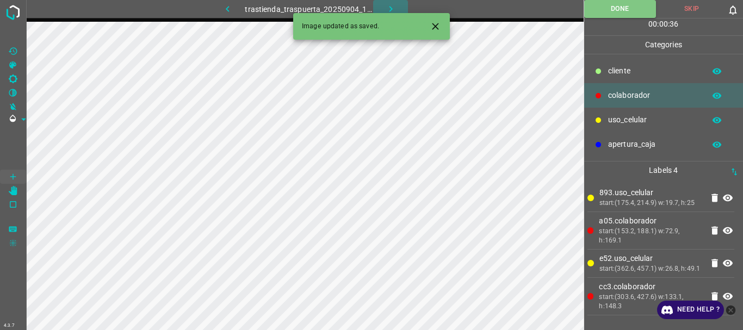
click at [390, 10] on icon "button" at bounding box center [390, 9] width 3 height 6
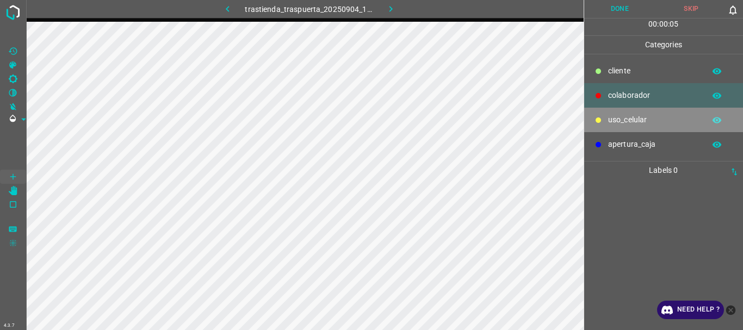
click at [598, 117] on icon at bounding box center [598, 120] width 7 height 7
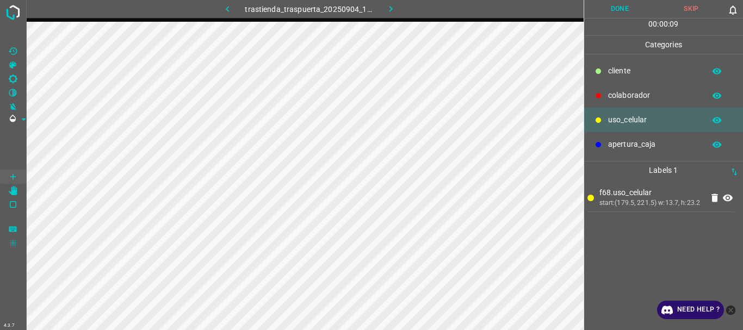
click at [621, 91] on p "colaborador" at bounding box center [653, 95] width 91 height 11
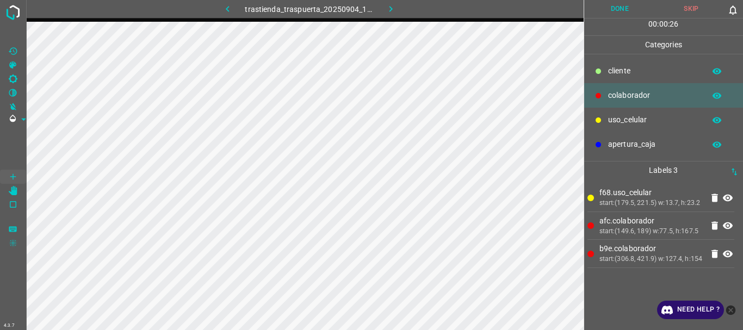
click at [618, 14] on button "Done" at bounding box center [620, 9] width 72 height 18
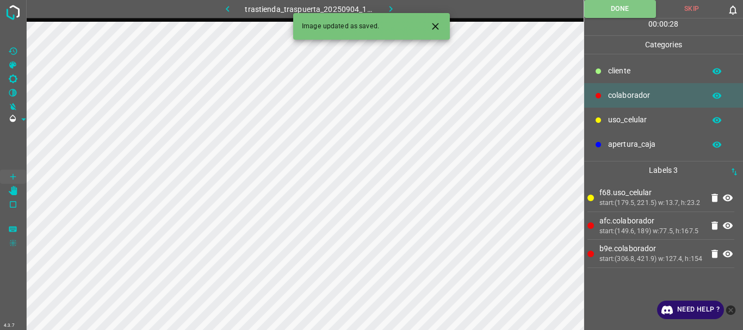
click at [389, 12] on icon "button" at bounding box center [390, 8] width 11 height 11
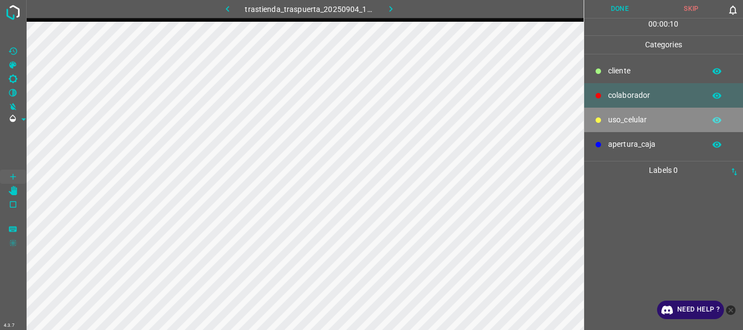
click at [645, 121] on p "uso_celular" at bounding box center [653, 119] width 91 height 11
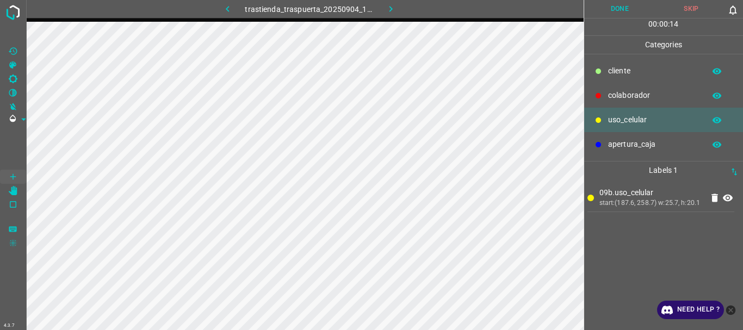
click at [635, 98] on p "colaborador" at bounding box center [653, 95] width 91 height 11
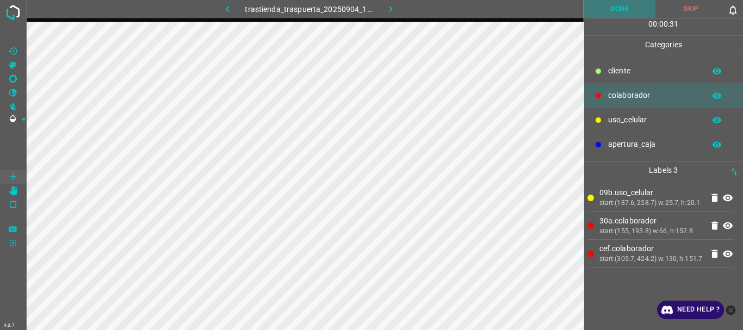
click at [604, 16] on button "Done" at bounding box center [620, 9] width 72 height 18
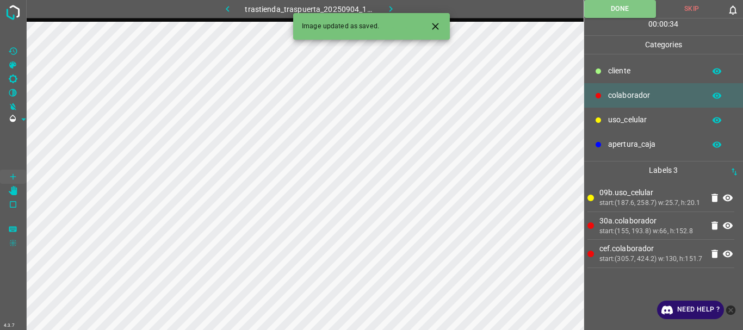
click at [387, 9] on icon "button" at bounding box center [390, 8] width 11 height 11
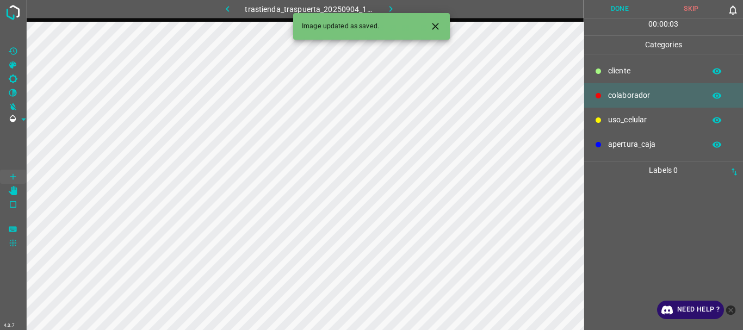
click at [651, 117] on p "uso_celular" at bounding box center [653, 119] width 91 height 11
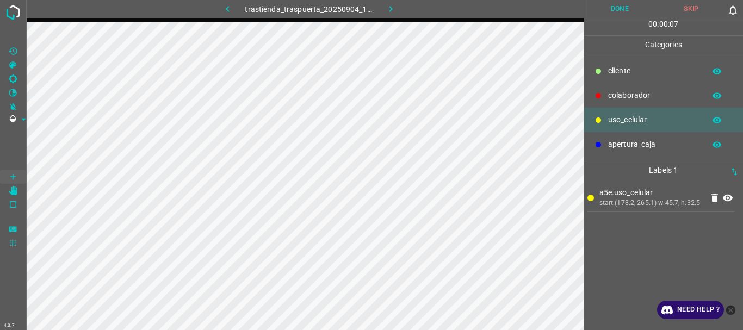
click at [598, 95] on icon at bounding box center [598, 95] width 5 height 5
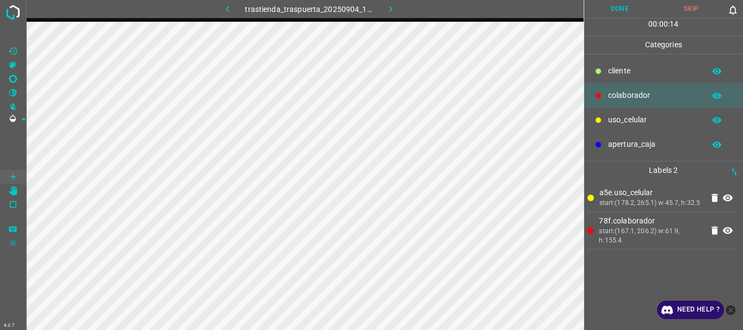
click at [614, 125] on p "uso_celular" at bounding box center [653, 119] width 91 height 11
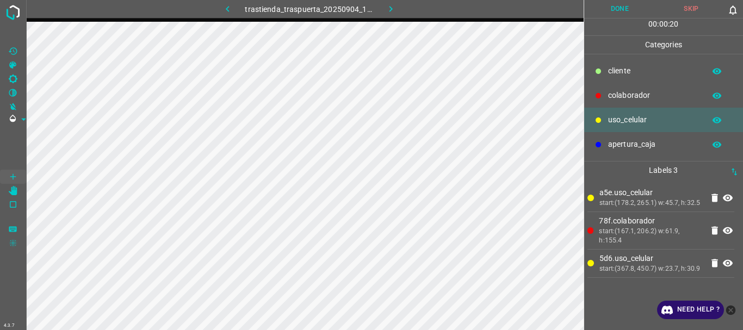
click at [616, 90] on p "colaborador" at bounding box center [653, 95] width 91 height 11
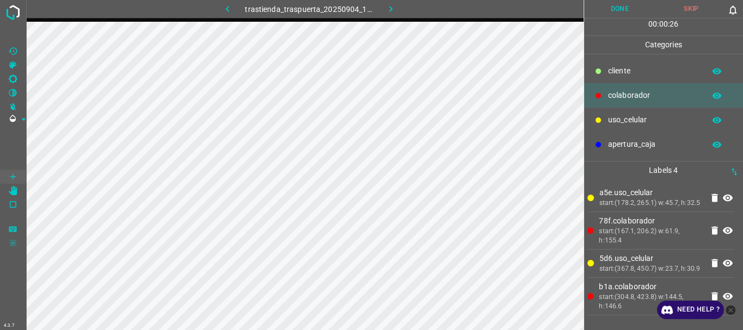
click at [615, 8] on button "Done" at bounding box center [620, 9] width 72 height 18
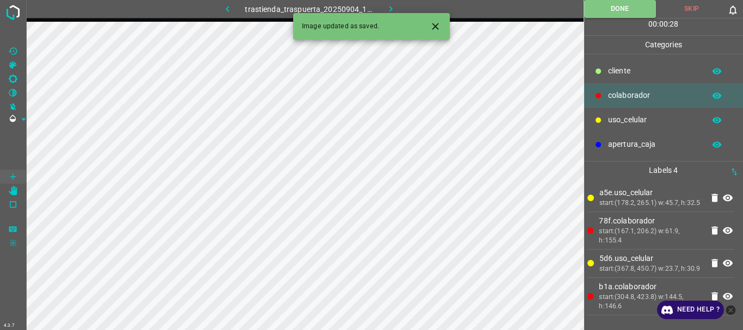
click at [393, 7] on icon "button" at bounding box center [390, 8] width 11 height 11
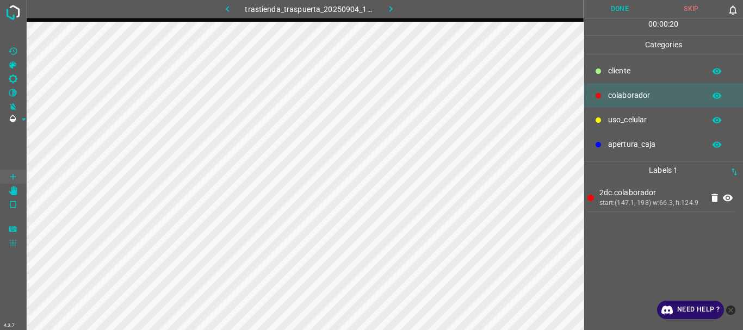
click at [643, 119] on p "uso_celular" at bounding box center [653, 119] width 91 height 11
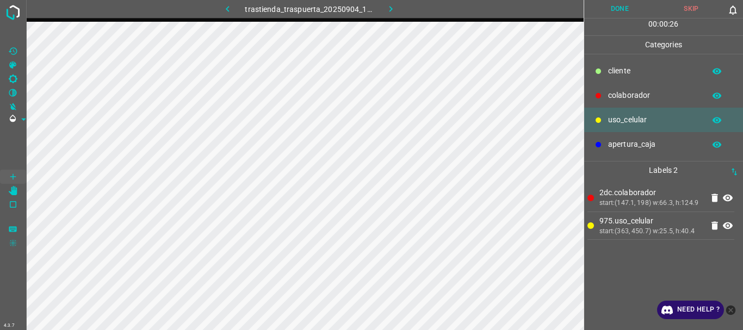
click at [633, 97] on p "colaborador" at bounding box center [653, 95] width 91 height 11
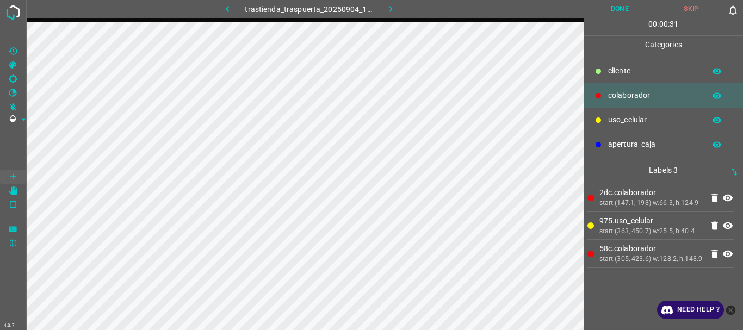
click at [615, 4] on button "Done" at bounding box center [620, 9] width 72 height 18
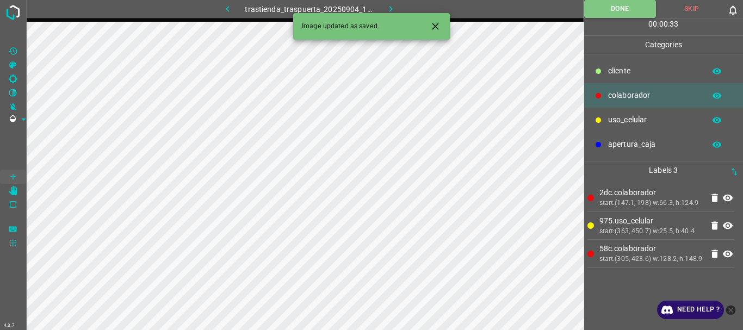
click at [394, 8] on icon "button" at bounding box center [390, 8] width 11 height 11
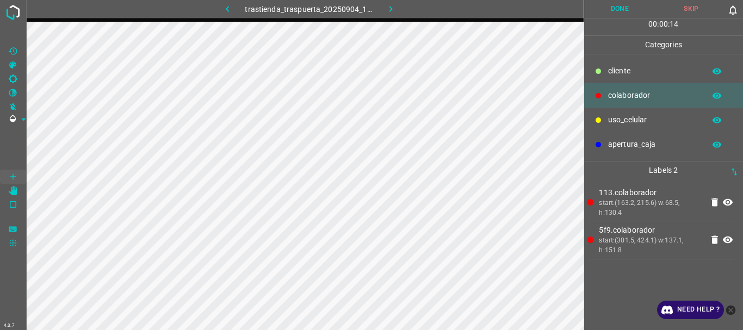
click at [628, 15] on button "Done" at bounding box center [620, 9] width 72 height 18
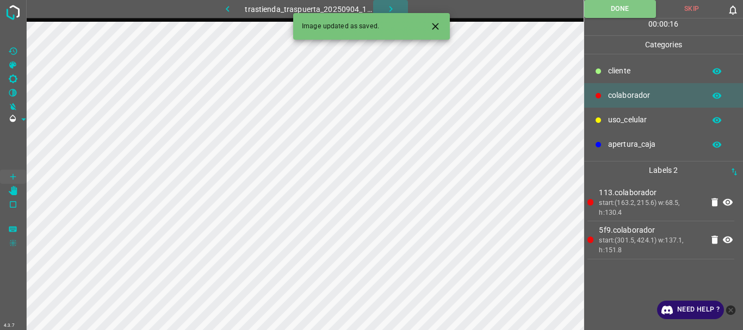
click at [386, 1] on button "button" at bounding box center [390, 9] width 35 height 18
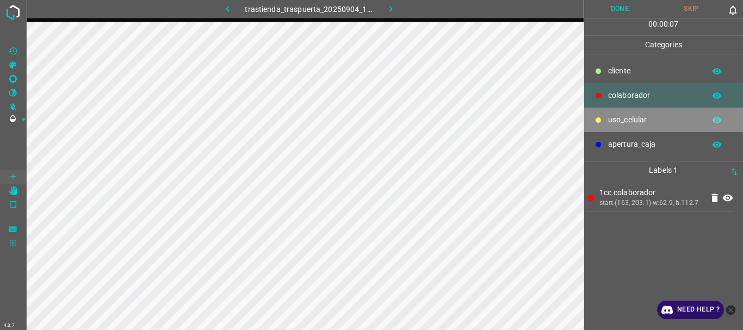
click at [610, 121] on p "uso_celular" at bounding box center [653, 119] width 91 height 11
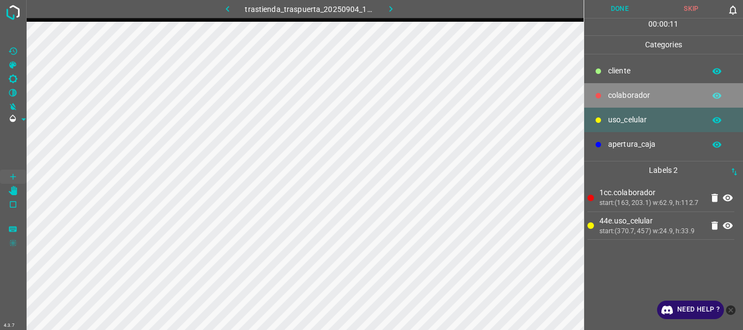
click at [614, 91] on p "colaborador" at bounding box center [653, 95] width 91 height 11
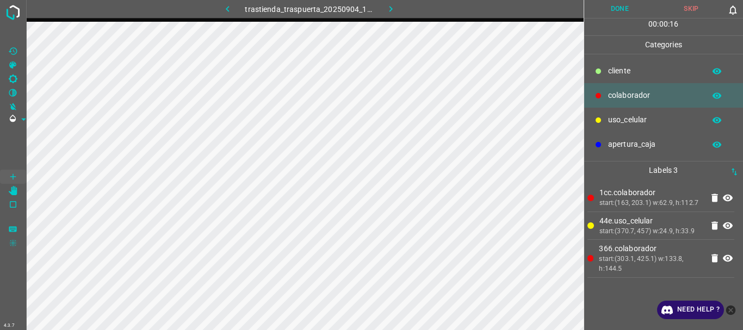
click at [614, 5] on button "Done" at bounding box center [620, 9] width 72 height 18
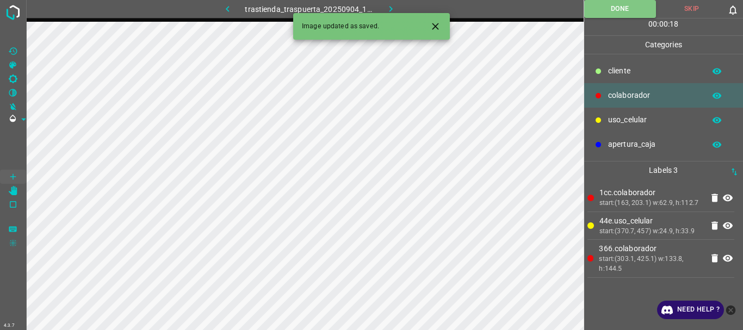
click at [391, 8] on icon "button" at bounding box center [390, 9] width 3 height 6
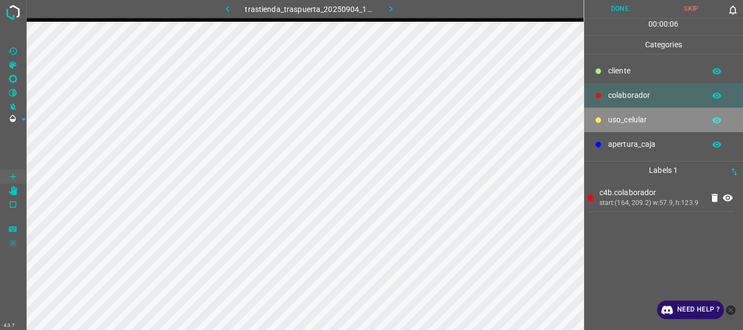
click at [618, 119] on p "uso_celular" at bounding box center [653, 119] width 91 height 11
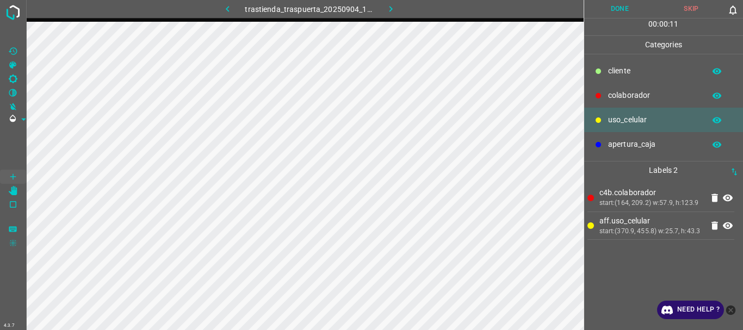
click at [612, 96] on p "colaborador" at bounding box center [653, 95] width 91 height 11
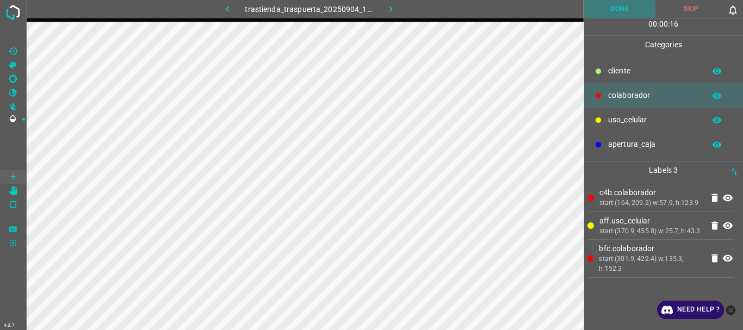
click at [634, 13] on button "Done" at bounding box center [620, 9] width 72 height 18
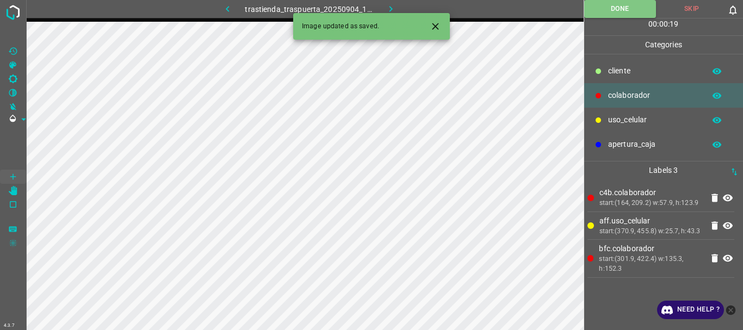
click at [389, 7] on icon "button" at bounding box center [390, 9] width 3 height 6
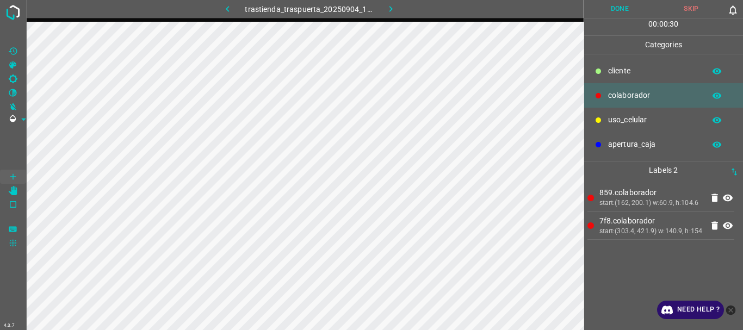
click at [620, 3] on button "Done" at bounding box center [620, 9] width 72 height 18
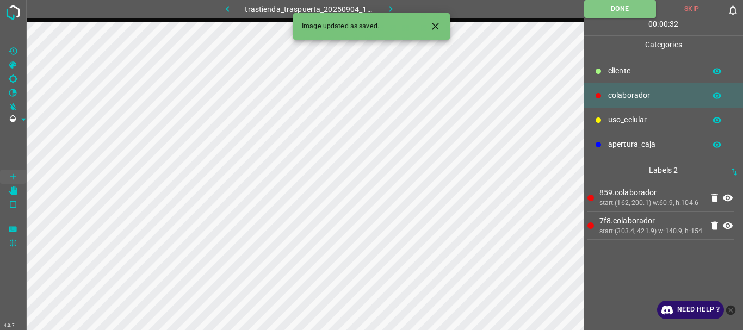
click at [391, 7] on icon "button" at bounding box center [390, 9] width 3 height 6
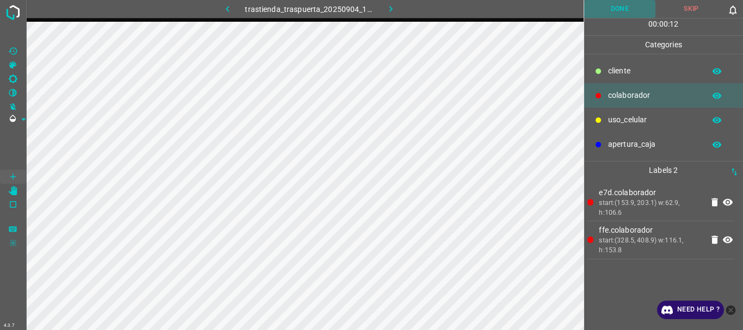
click at [610, 11] on button "Done" at bounding box center [620, 9] width 72 height 18
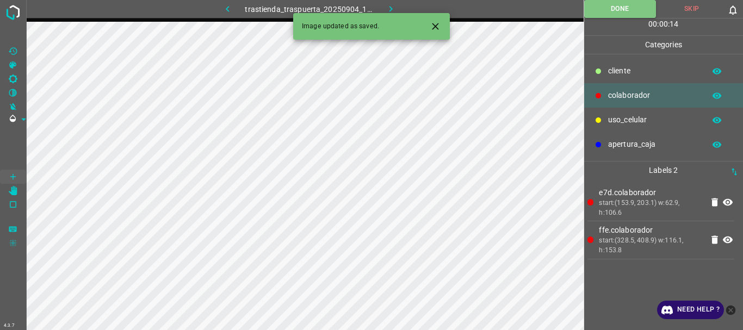
click at [388, 8] on icon "button" at bounding box center [390, 8] width 11 height 11
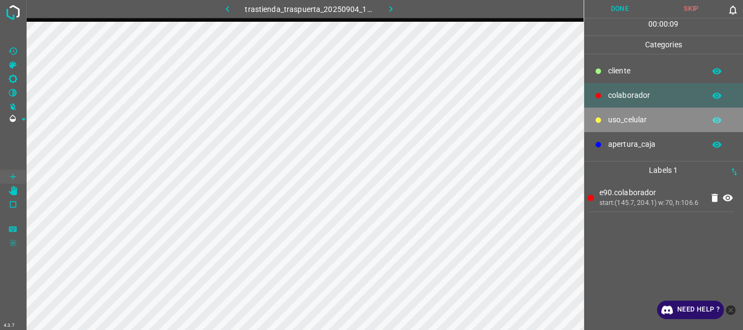
click at [616, 115] on p "uso_celular" at bounding box center [653, 119] width 91 height 11
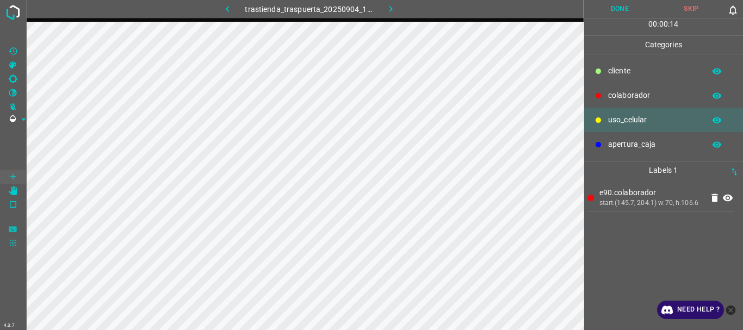
click at [641, 90] on p "colaborador" at bounding box center [653, 95] width 91 height 11
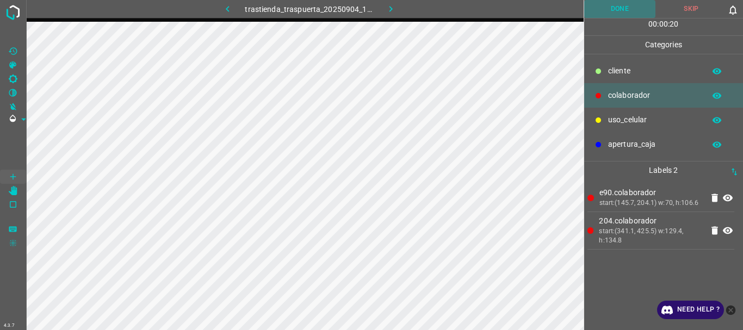
click at [614, 13] on button "Done" at bounding box center [620, 9] width 72 height 18
click at [626, 8] on button "Done" at bounding box center [620, 9] width 72 height 18
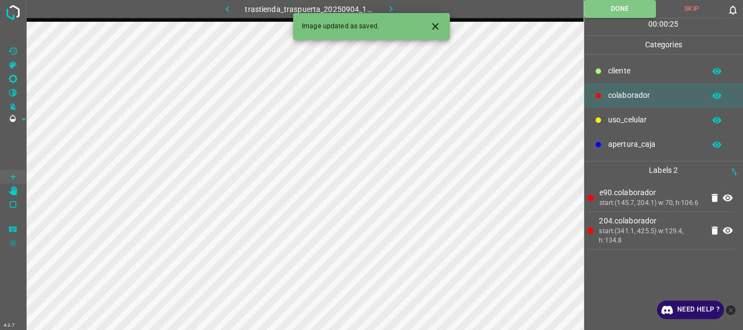
click at [391, 7] on icon "button" at bounding box center [390, 8] width 11 height 11
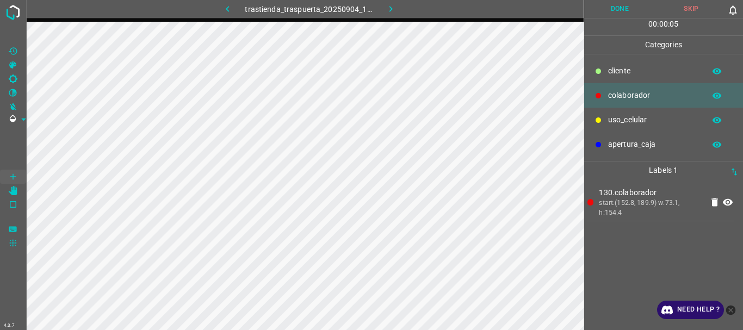
click at [649, 116] on p "uso_celular" at bounding box center [653, 119] width 91 height 11
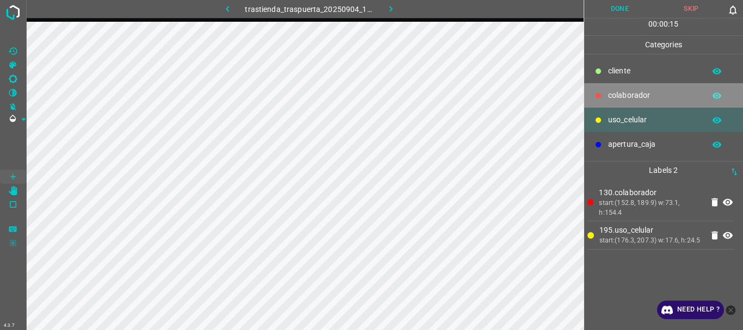
click at [633, 98] on p "colaborador" at bounding box center [653, 95] width 91 height 11
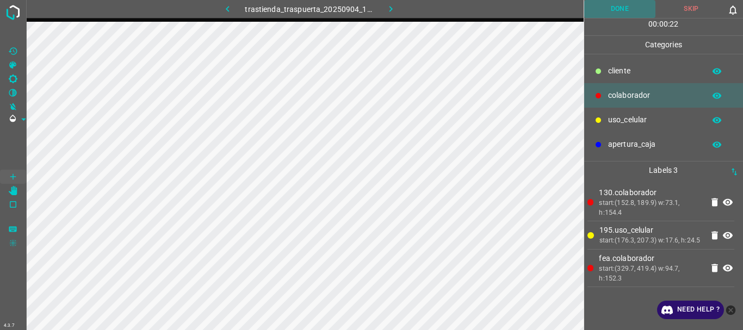
click at [621, 10] on button "Done" at bounding box center [620, 9] width 72 height 18
click at [388, 7] on icon "button" at bounding box center [390, 8] width 11 height 11
